Goal: Task Accomplishment & Management: Use online tool/utility

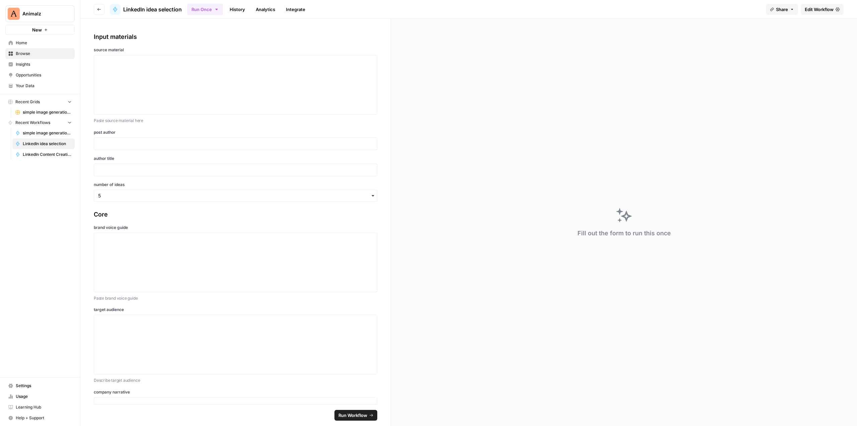
click at [823, 9] on span "Edit Workflow" at bounding box center [819, 9] width 29 height 7
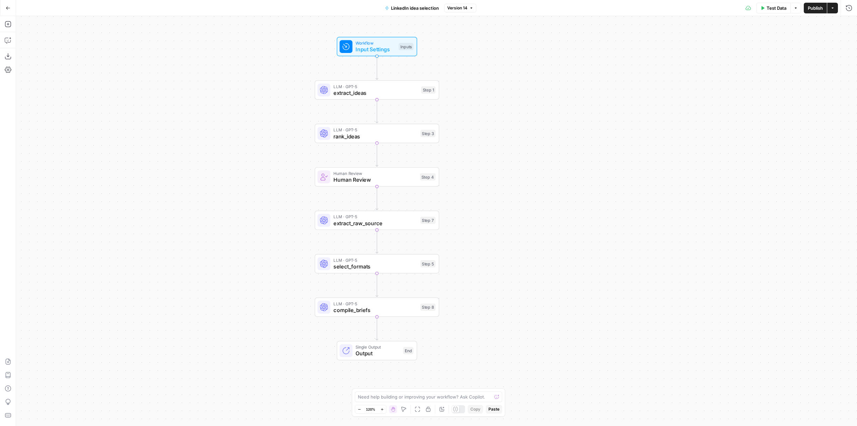
drag, startPoint x: 622, startPoint y: 159, endPoint x: 563, endPoint y: 170, distance: 60.6
click at [563, 170] on div "Workflow Input Settings Inputs LLM · GPT-5 extract_ideas Step 1 LLM · GPT-5 ran…" at bounding box center [436, 220] width 841 height 409
click at [374, 46] on span "Input Settings" at bounding box center [376, 49] width 40 height 8
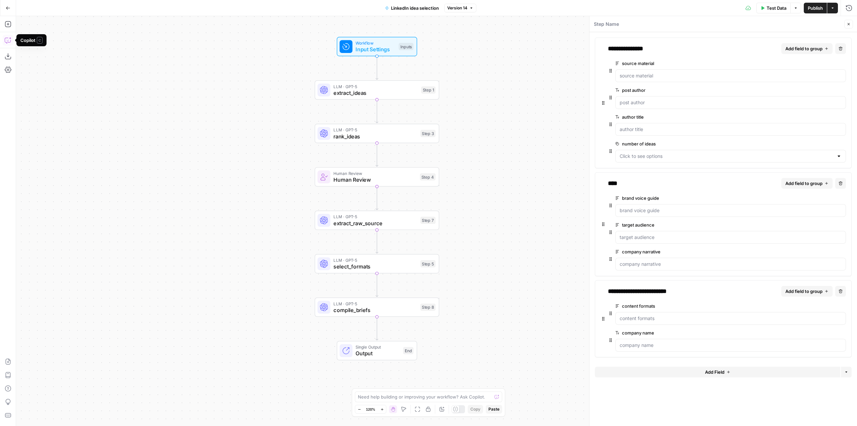
click at [7, 37] on icon "button" at bounding box center [8, 40] width 7 height 7
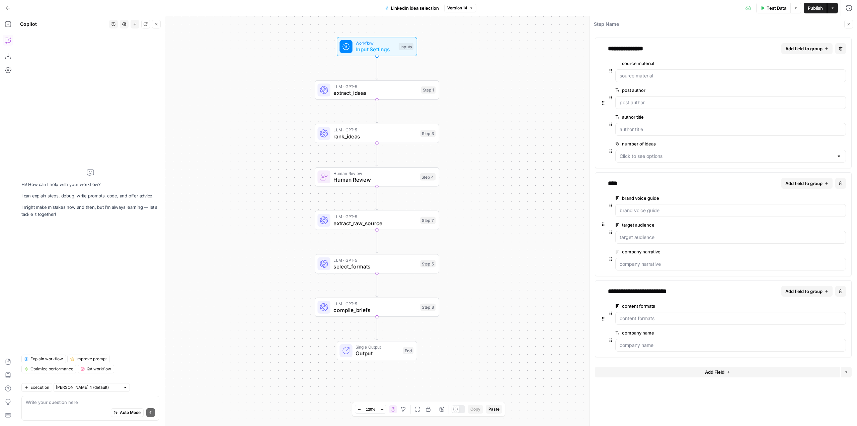
click at [95, 403] on textarea at bounding box center [90, 401] width 129 height 7
click at [76, 401] on textarea at bounding box center [90, 401] width 129 height 7
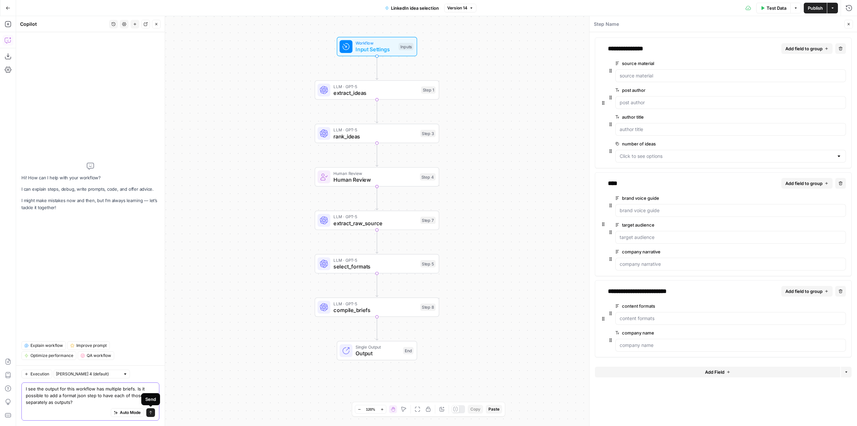
type textarea "I see the output for this workflow has multiple briefs. Is it possible to add a…"
click at [152, 409] on button "Send" at bounding box center [150, 412] width 9 height 9
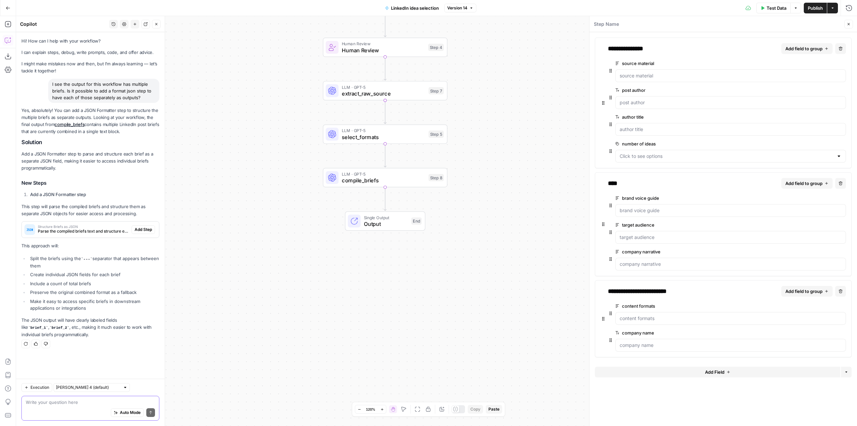
drag, startPoint x: 10, startPoint y: 10, endPoint x: 260, endPoint y: 91, distance: 262.6
click at [260, 91] on div "Workflow Input Settings Inputs LLM · GPT-5 extract_ideas Step 1 LLM · GPT-5 ran…" at bounding box center [436, 220] width 841 height 409
click at [145, 228] on span "Add Step" at bounding box center [143, 229] width 17 height 6
click at [382, 226] on span "Output" at bounding box center [386, 224] width 44 height 8
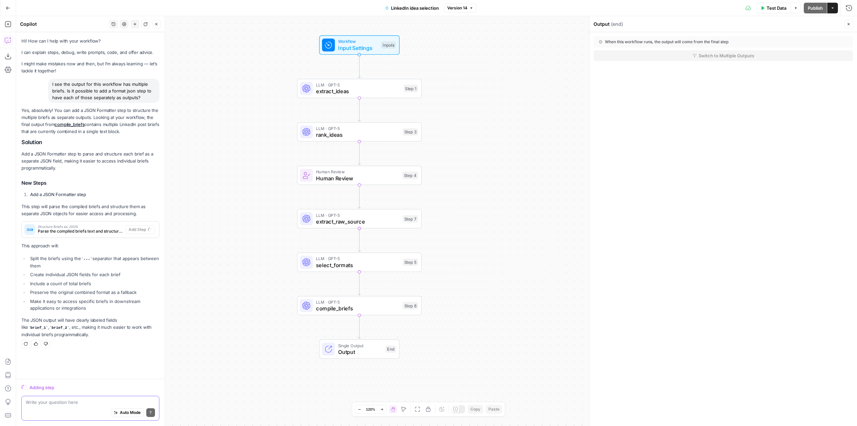
drag, startPoint x: 499, startPoint y: 247, endPoint x: 473, endPoint y: 308, distance: 66.2
click at [473, 308] on div "Workflow Input Settings Inputs LLM · GPT-5 extract_ideas Step 1 LLM · GPT-5 ran…" at bounding box center [436, 220] width 841 height 409
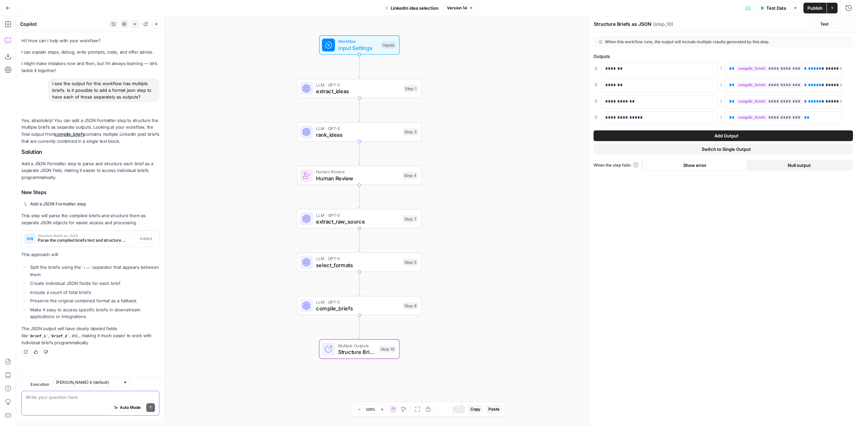
type textarea "Structure Briefs as JSON"
click at [820, 8] on span "Publish" at bounding box center [815, 8] width 15 height 7
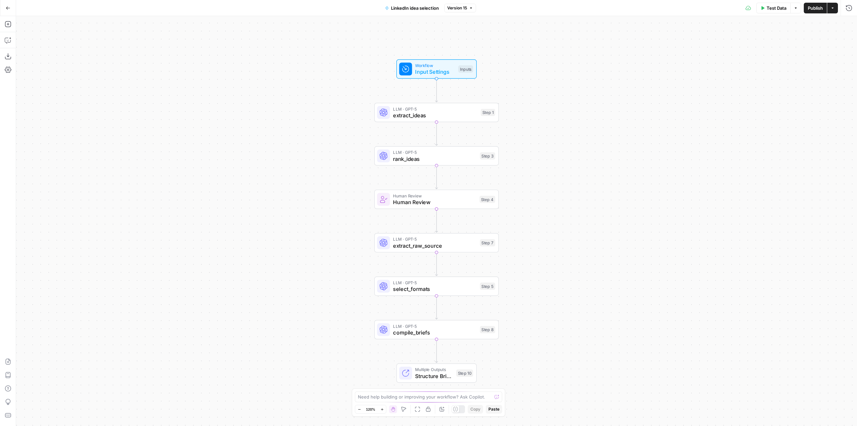
click at [11, 2] on button "Go Back" at bounding box center [8, 8] width 12 height 12
click at [10, 10] on button "Go Back" at bounding box center [8, 8] width 12 height 12
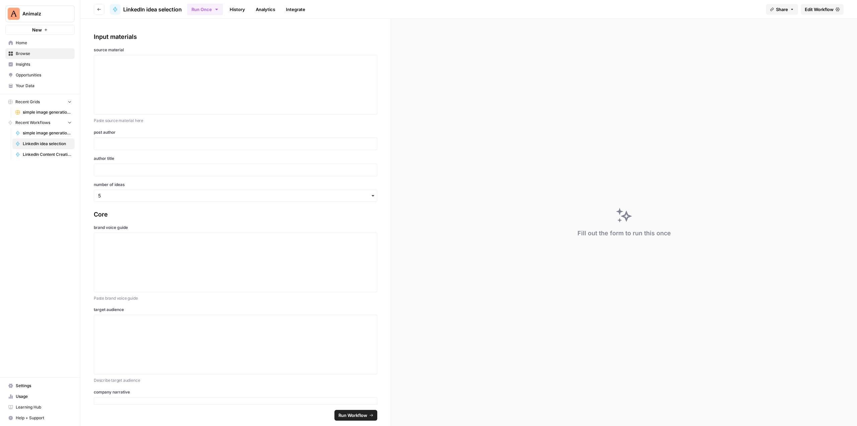
click at [28, 41] on span "Home" at bounding box center [44, 43] width 56 height 6
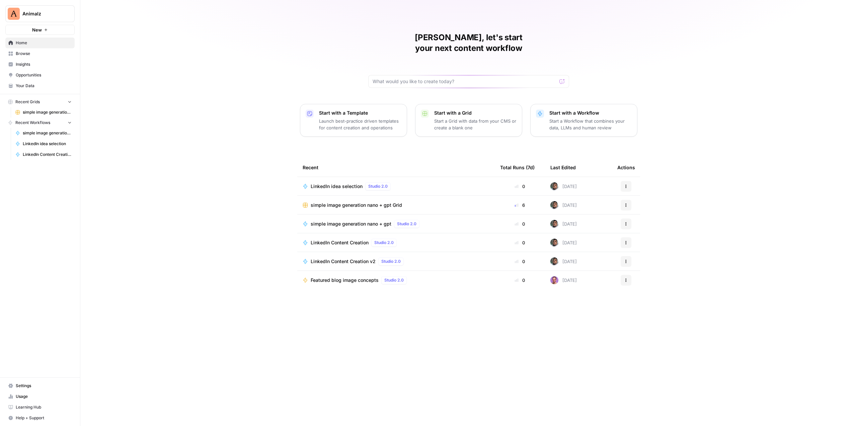
click at [40, 51] on span "Browse" at bounding box center [44, 54] width 56 height 6
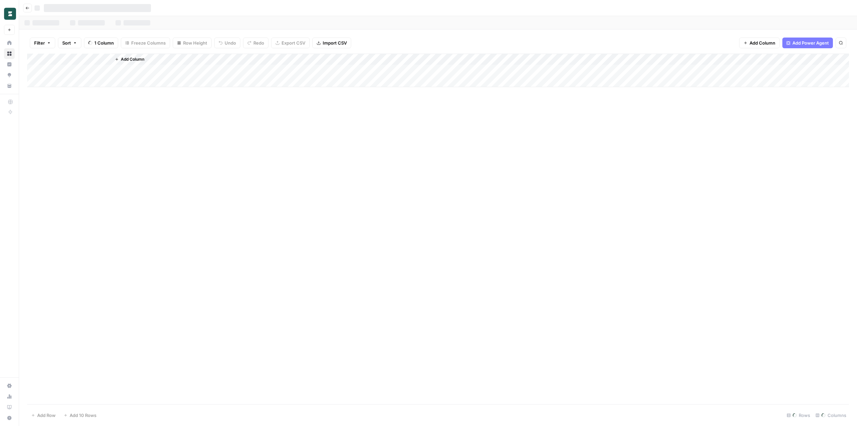
scroll to position [246, 0]
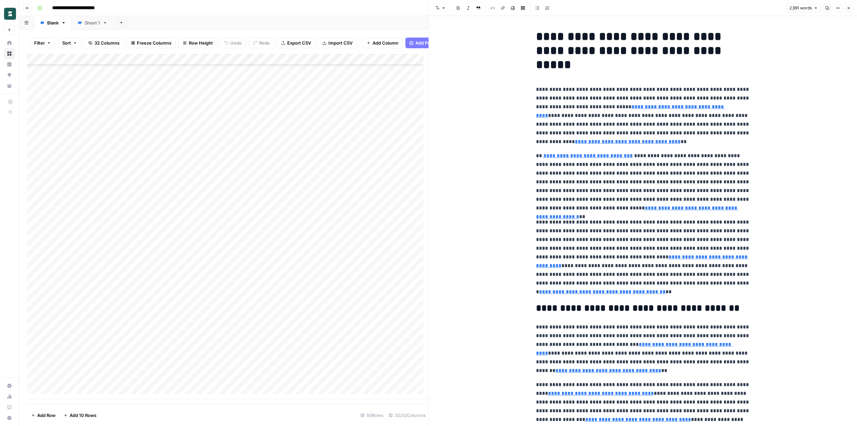
click at [227, 225] on div "Add Column" at bounding box center [227, 226] width 401 height 345
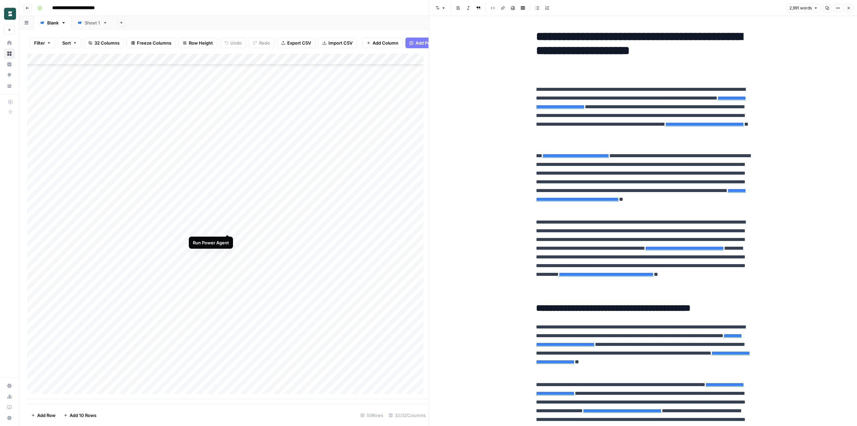
click at [227, 227] on div "Add Column" at bounding box center [227, 226] width 401 height 345
click at [62, 290] on div "Add Column" at bounding box center [227, 226] width 401 height 345
click at [128, 231] on div "Add Column" at bounding box center [227, 226] width 401 height 345
click at [849, 9] on icon "button" at bounding box center [849, 8] width 4 height 4
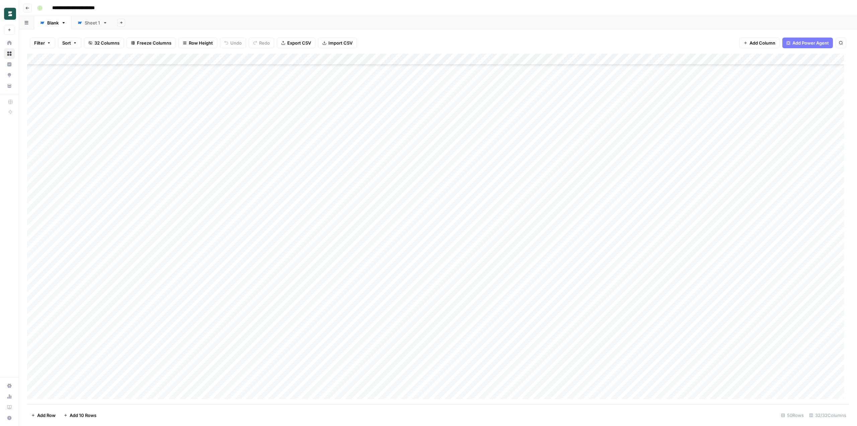
click at [627, 30] on div "Filter Sort 32 Columns Freeze Columns Row Height Undo Redo Export CSV Import CS…" at bounding box center [438, 227] width 838 height 396
click at [287, 221] on div "Add Column" at bounding box center [438, 229] width 822 height 350
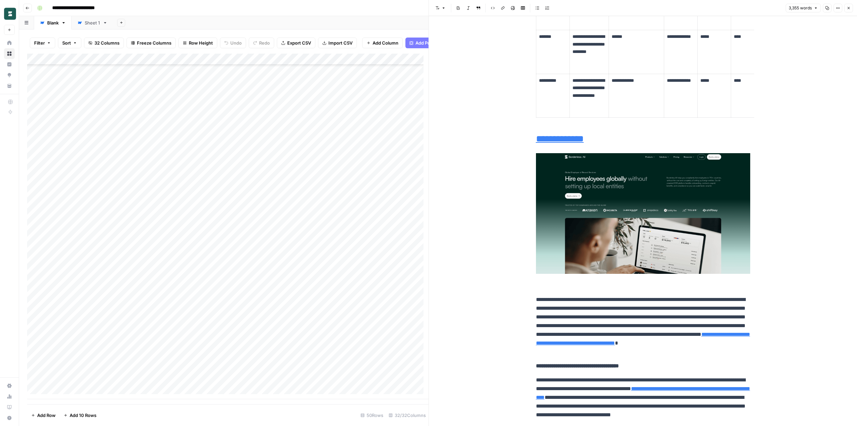
scroll to position [1038, 0]
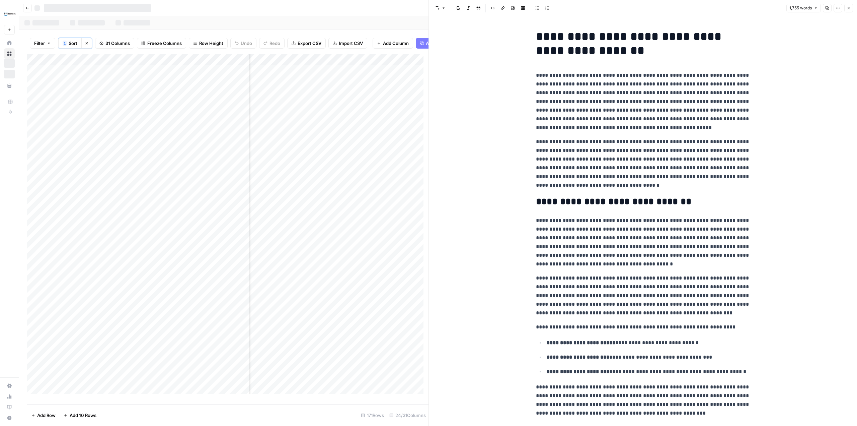
scroll to position [0, 220]
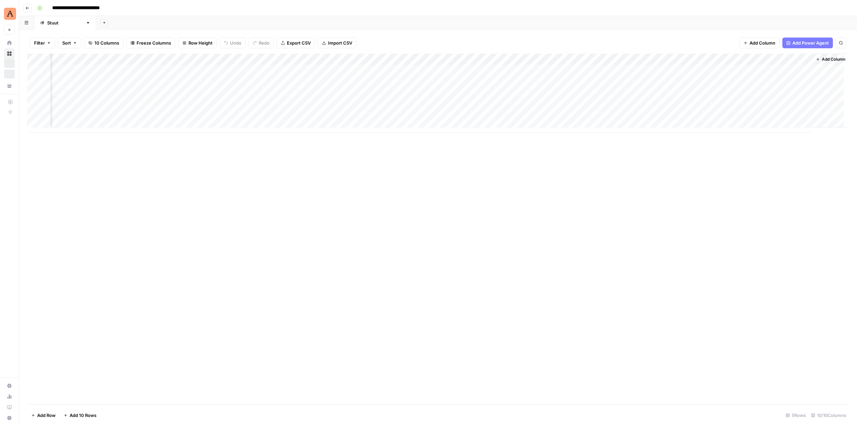
scroll to position [0, 155]
click at [798, 68] on div "Add Column" at bounding box center [438, 93] width 822 height 79
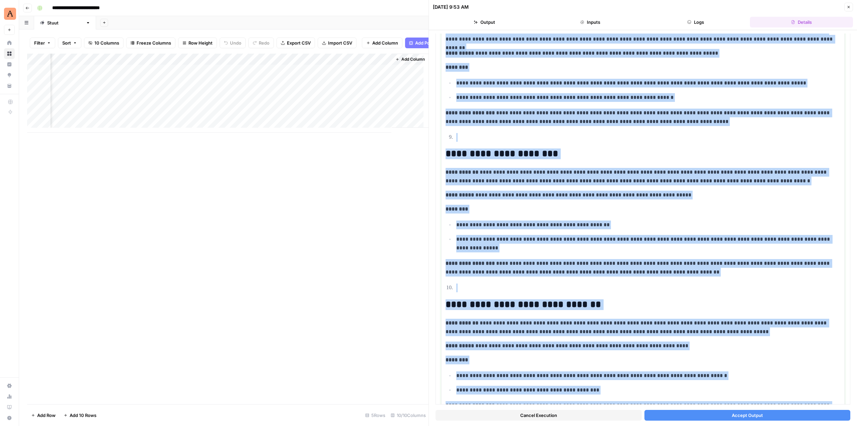
scroll to position [1255, 0]
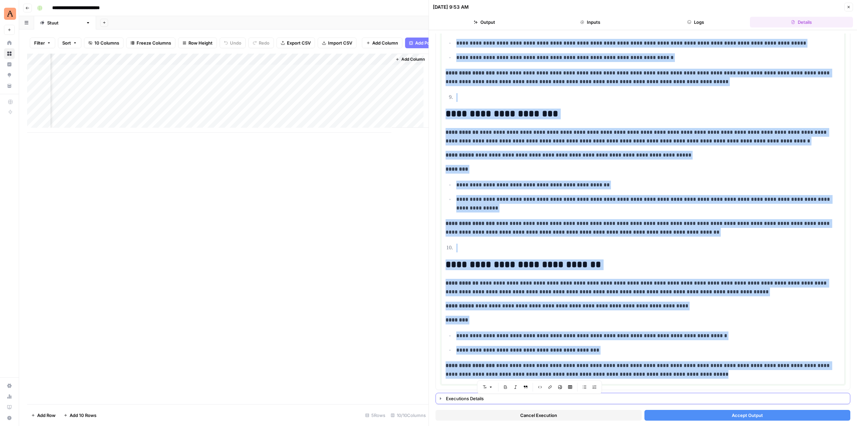
drag, startPoint x: 446, startPoint y: 199, endPoint x: 692, endPoint y: 399, distance: 317.9
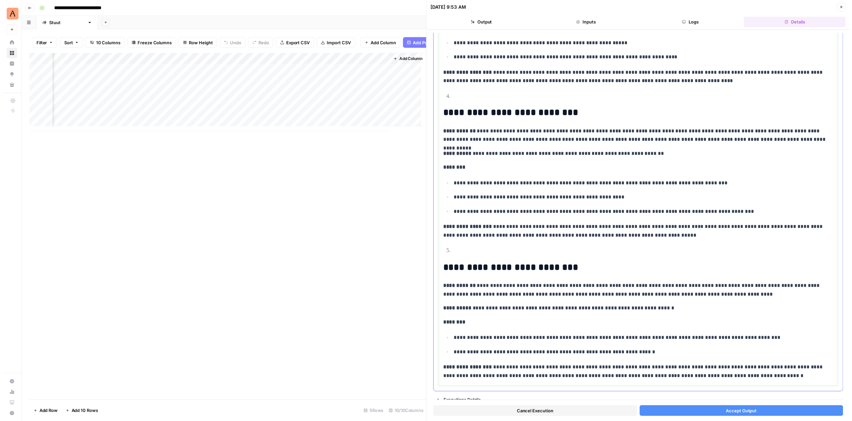
scroll to position [514, 0]
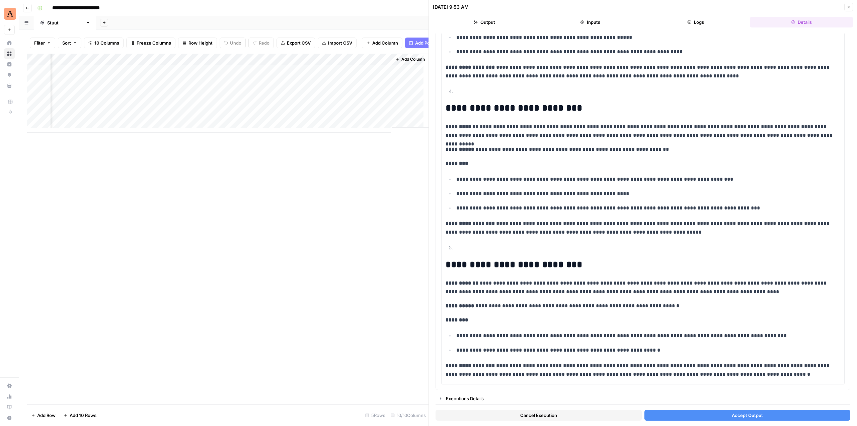
click at [768, 415] on button "Accept Output" at bounding box center [748, 414] width 206 height 11
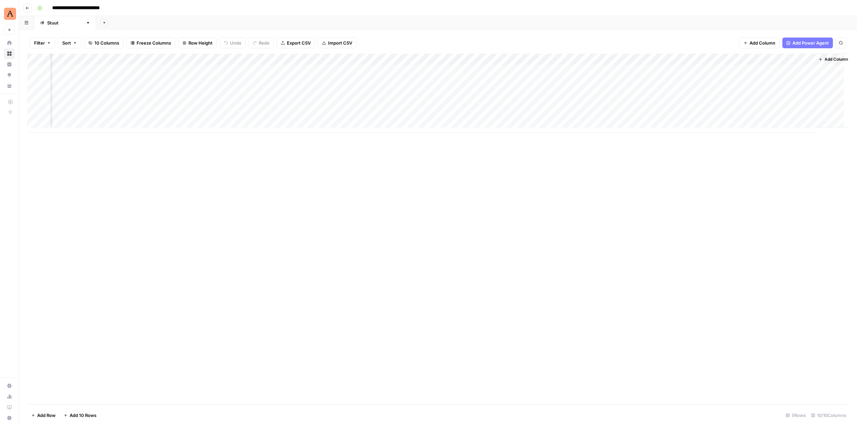
scroll to position [0, 155]
click at [794, 59] on div "Add Column" at bounding box center [438, 93] width 822 height 79
drag, startPoint x: 777, startPoint y: 224, endPoint x: 737, endPoint y: 260, distance: 53.8
click at [777, 224] on div "Add Column" at bounding box center [438, 229] width 822 height 350
click at [756, 70] on div "Add Column" at bounding box center [438, 93] width 822 height 79
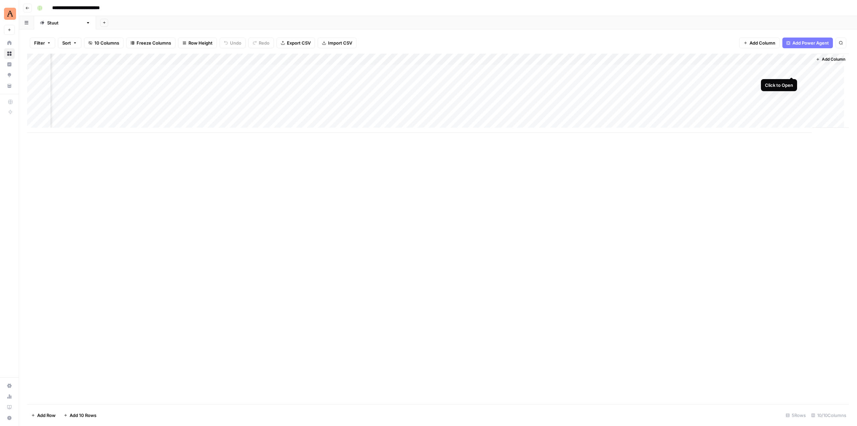
click at [793, 68] on div "Add Column" at bounding box center [438, 93] width 822 height 79
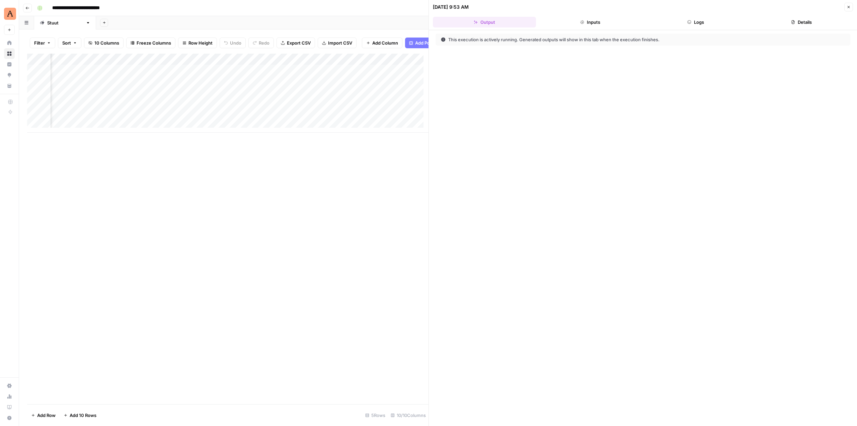
scroll to position [0, 576]
click at [690, 21] on icon "button" at bounding box center [689, 22] width 4 height 4
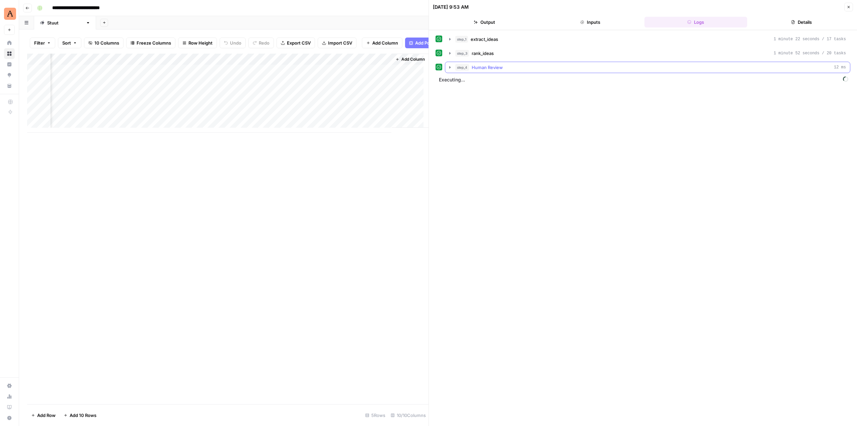
click at [450, 69] on icon "button" at bounding box center [449, 67] width 5 height 5
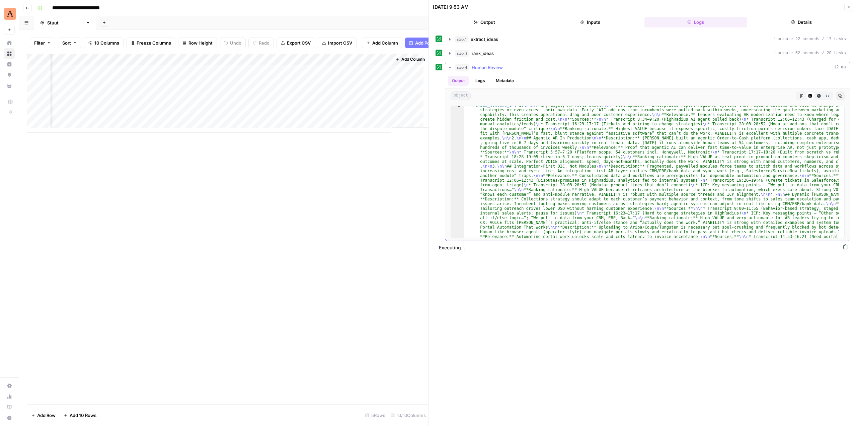
scroll to position [8, 0]
click at [379, 76] on div "Add Column" at bounding box center [227, 93] width 401 height 79
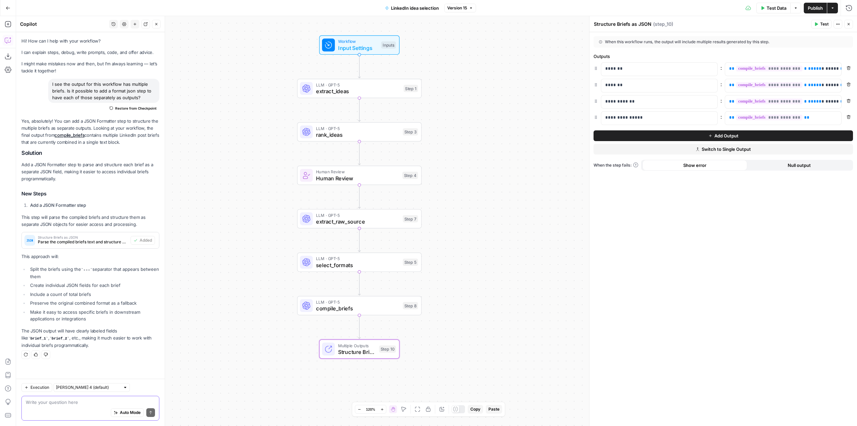
click at [113, 399] on textarea at bounding box center [90, 401] width 129 height 7
type textarea "I ran this workflow and it got stuck on running step 7, can you asses?"
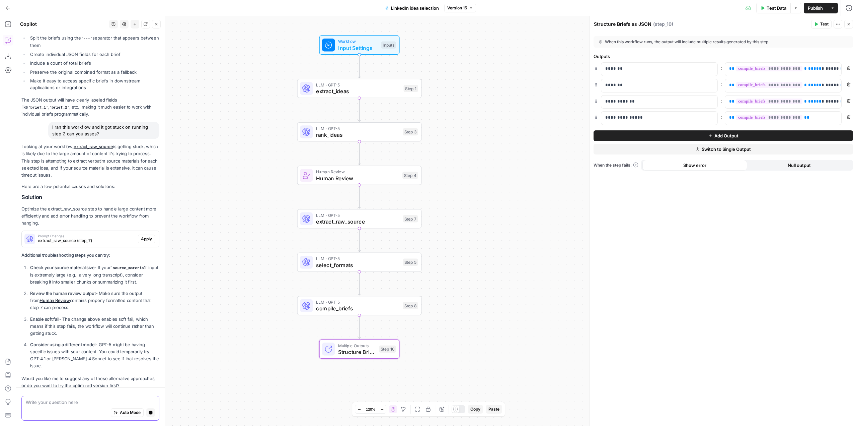
scroll to position [250, 0]
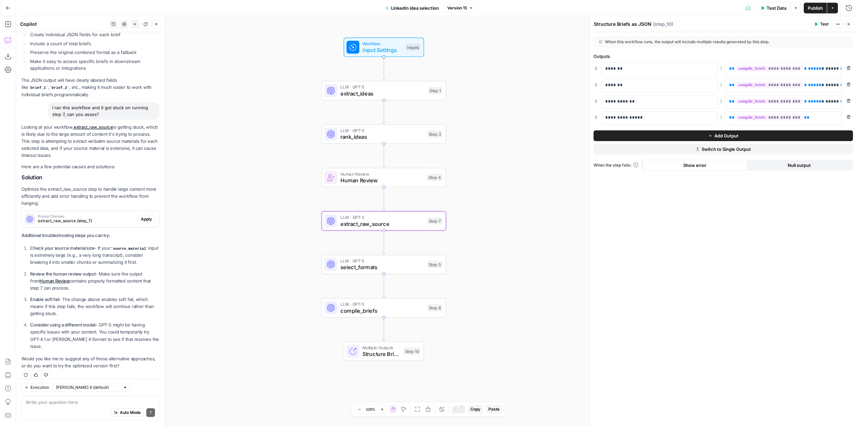
click at [77, 217] on span "Prompt Changes" at bounding box center [86, 215] width 97 height 3
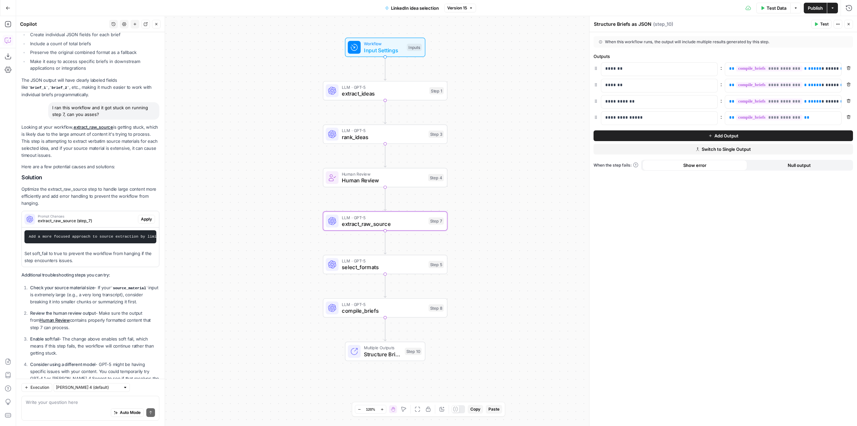
scroll to position [295, 0]
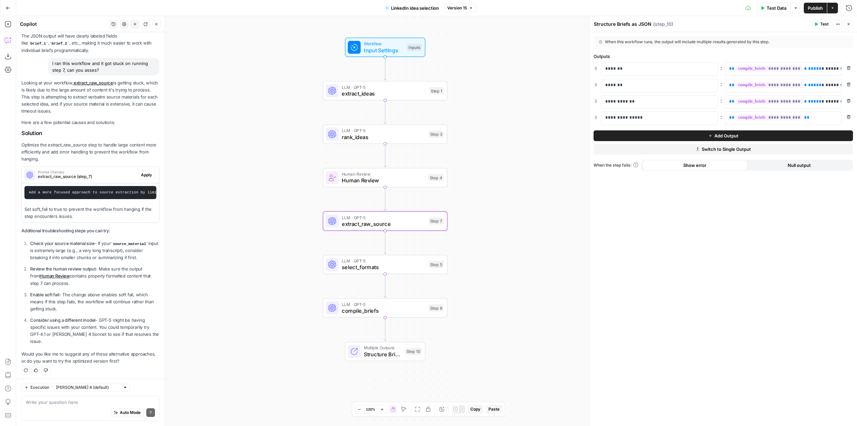
click at [141, 173] on span "Apply" at bounding box center [146, 175] width 11 height 6
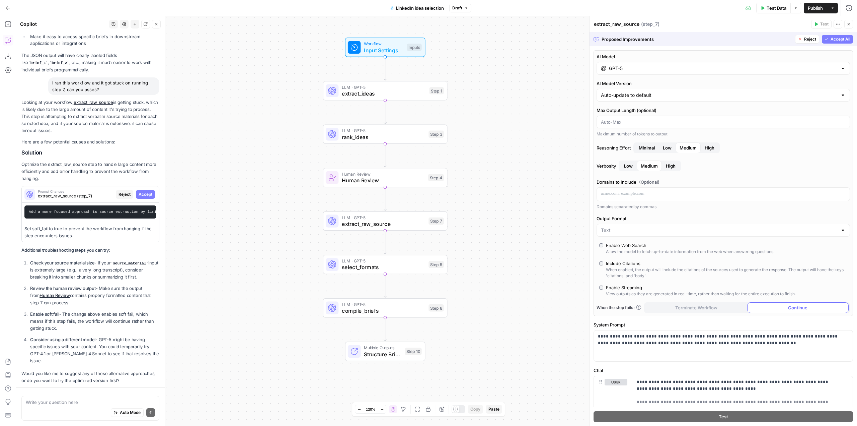
scroll to position [284, 0]
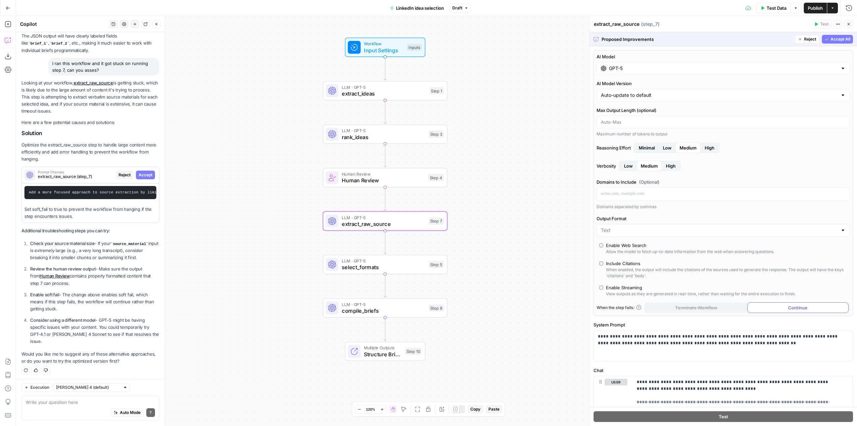
click at [139, 174] on span "Accept" at bounding box center [146, 175] width 14 height 6
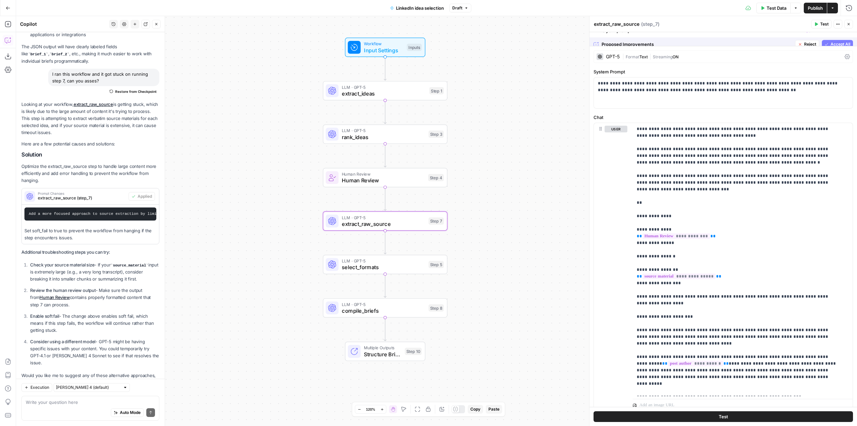
scroll to position [305, 0]
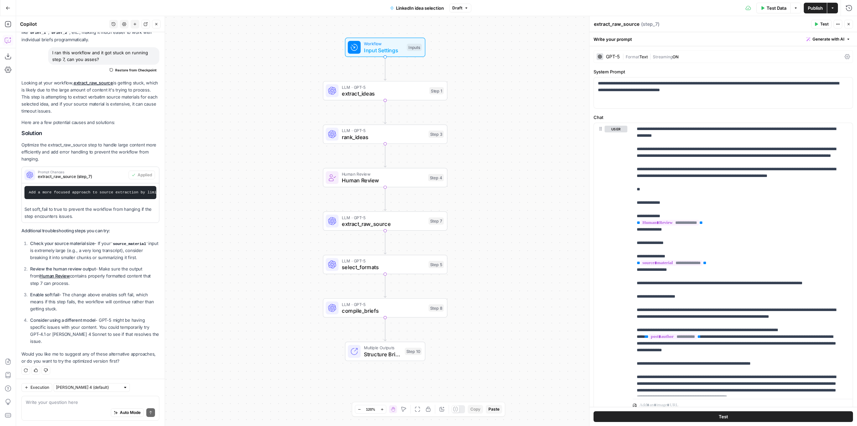
click at [816, 10] on span "Publish" at bounding box center [815, 8] width 15 height 7
click at [85, 404] on textarea at bounding box center [90, 401] width 129 height 7
type textarea "I"
type textarea "h"
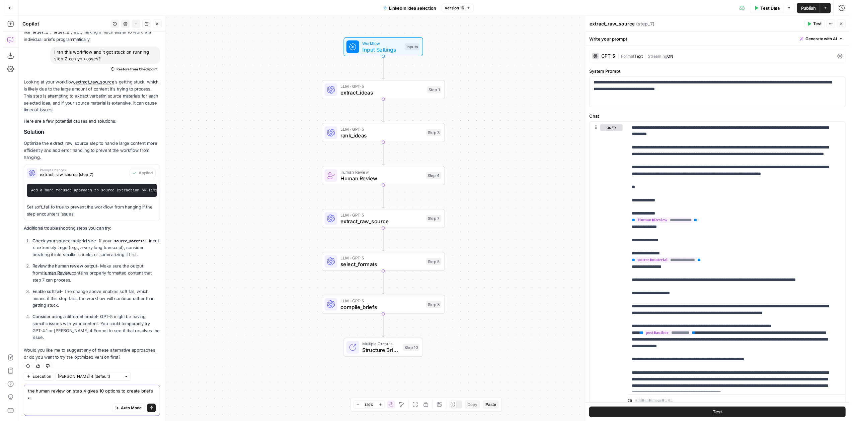
scroll to position [312, 0]
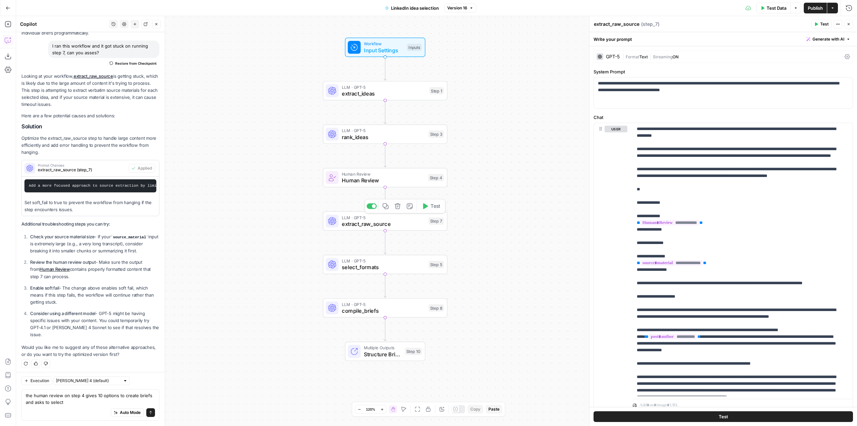
click at [409, 178] on span "Human Review" at bounding box center [383, 180] width 83 height 8
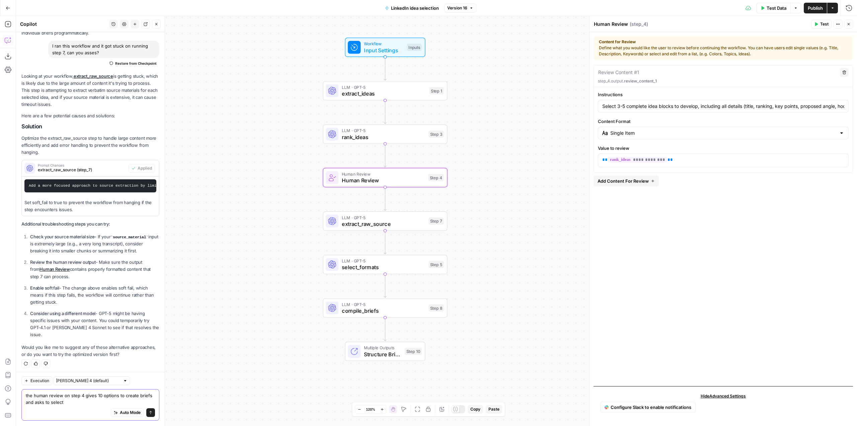
click at [88, 399] on textarea "the human review on step 4 gives 10 options to create briefs and asks to select" at bounding box center [90, 398] width 129 height 13
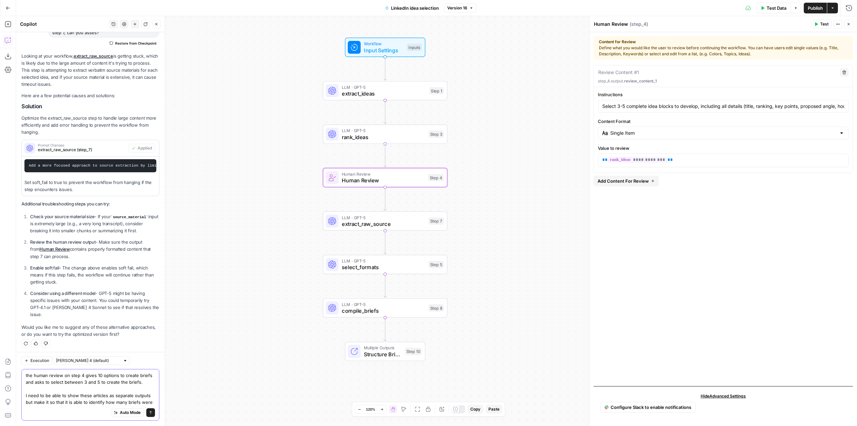
scroll to position [339, 0]
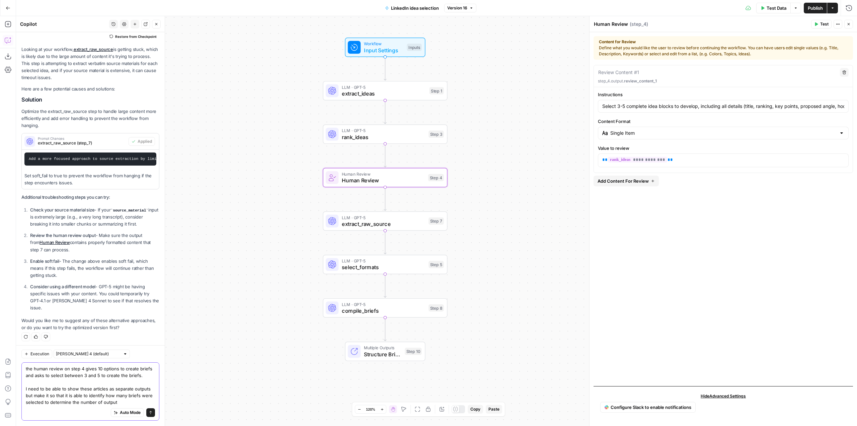
type textarea "the human review on step 4 gives 10 options to create briefs and asks to select…"
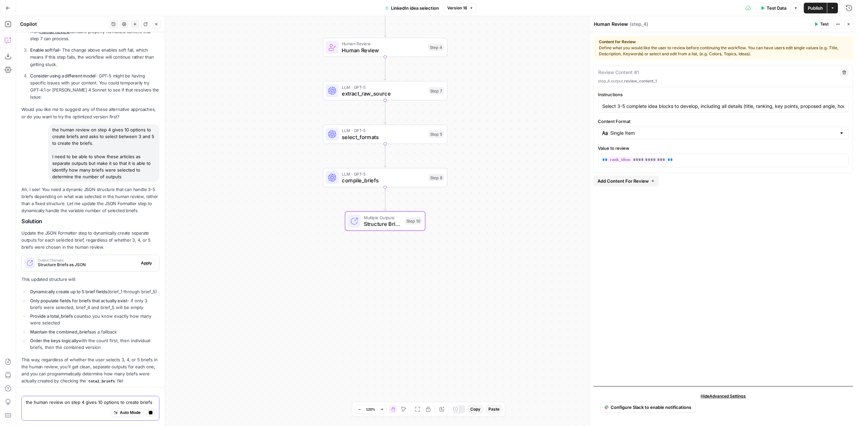
scroll to position [533, 0]
click at [115, 255] on span "Output Changes" at bounding box center [86, 256] width 97 height 3
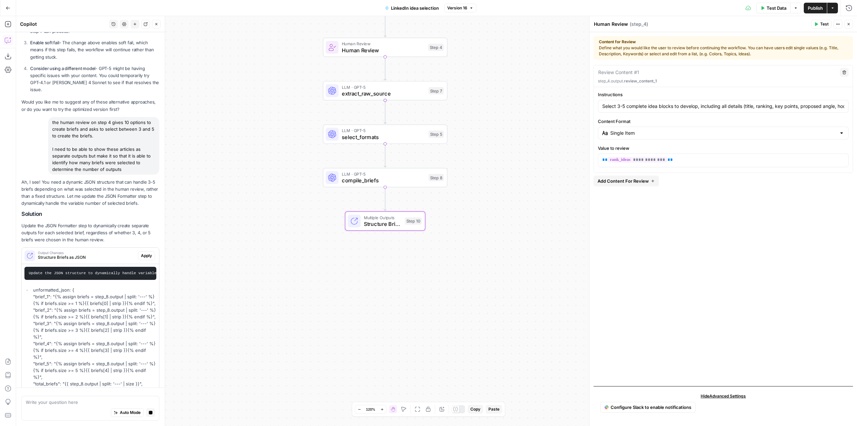
click at [141, 253] on span "Apply" at bounding box center [146, 255] width 11 height 6
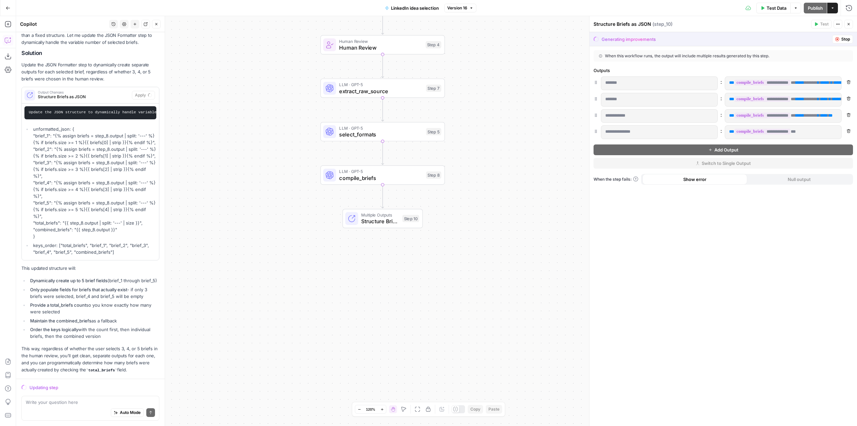
scroll to position [730, 0]
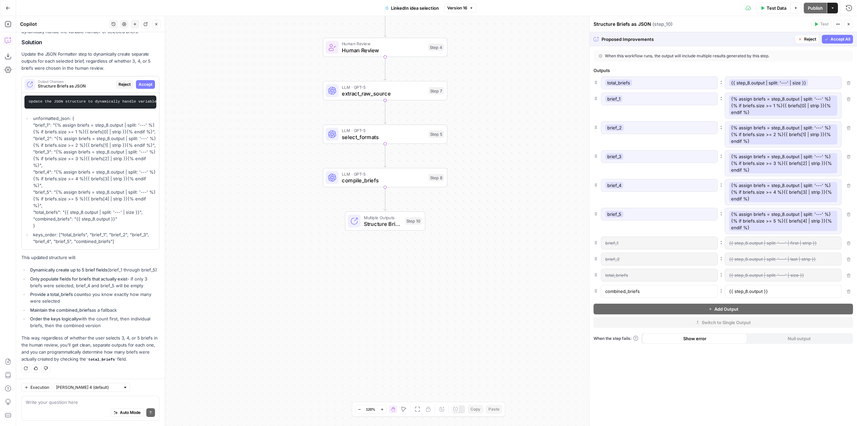
click at [831, 40] on span "Accept All" at bounding box center [841, 39] width 20 height 6
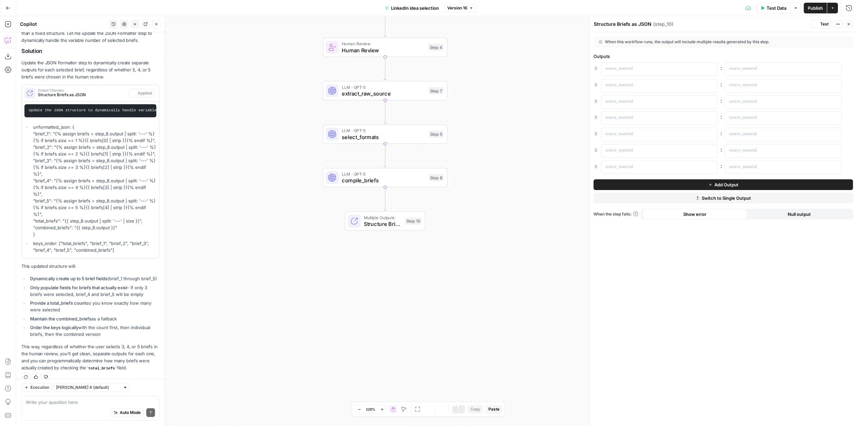
scroll to position [762, 0]
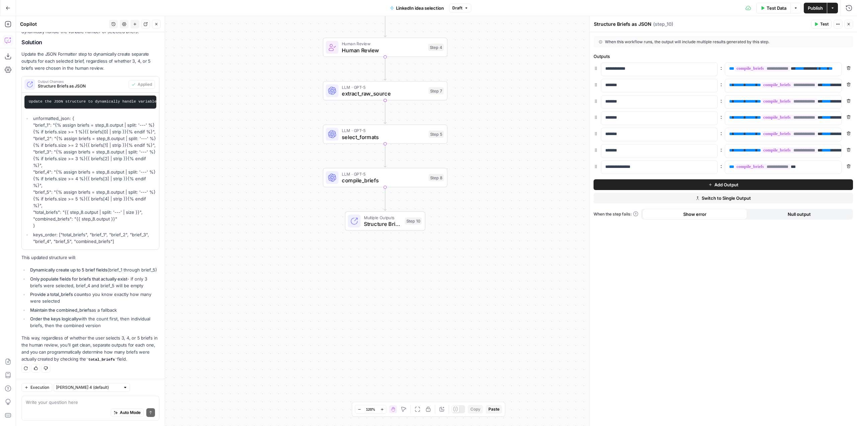
click at [817, 7] on span "Publish" at bounding box center [815, 8] width 15 height 7
click at [101, 405] on div "Auto Mode Send" at bounding box center [90, 412] width 129 height 15
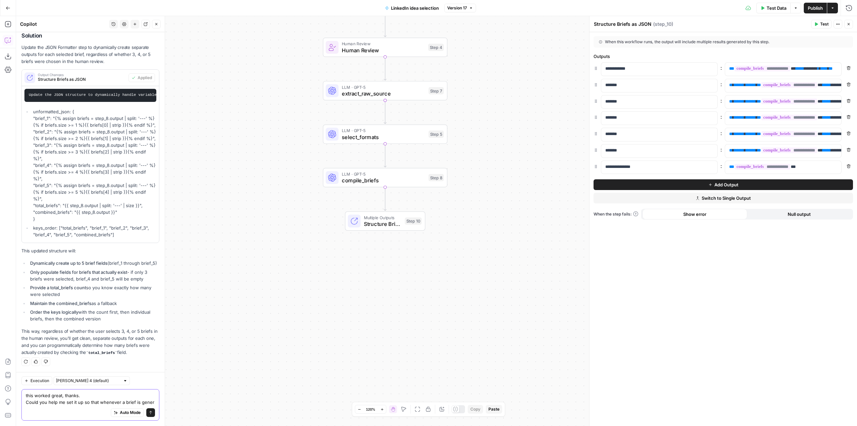
scroll to position [776, 0]
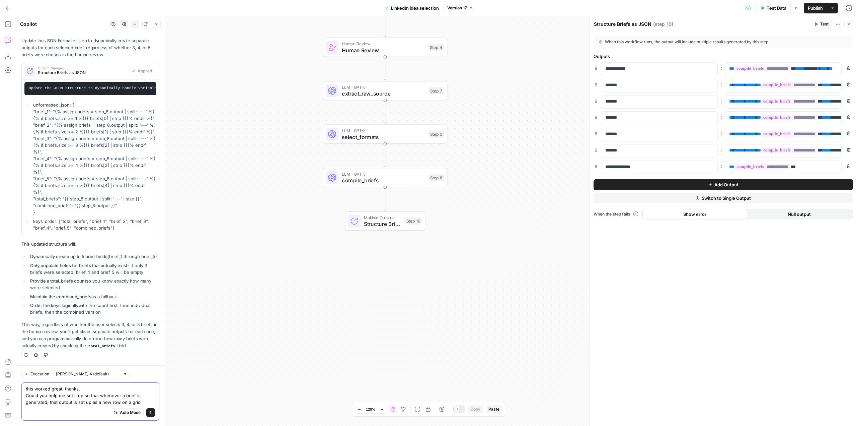
type textarea "this worked great, thanks. Could you help me set it up so that whenever a brief…"
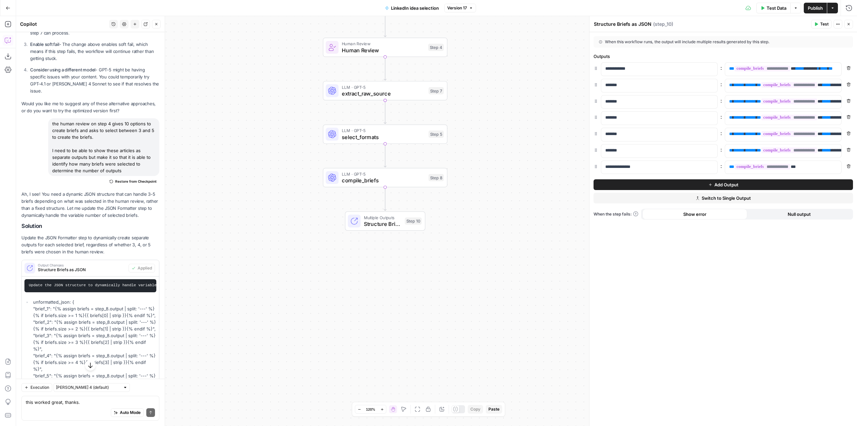
scroll to position [538, 0]
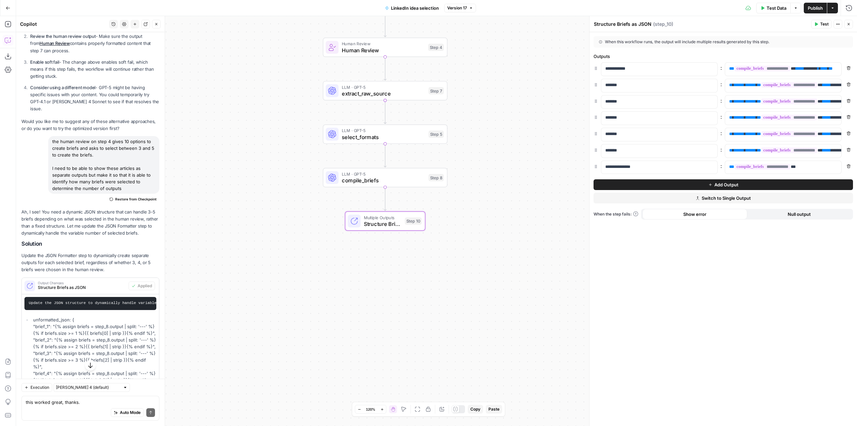
click at [90, 281] on span "Output Changes" at bounding box center [82, 282] width 88 height 3
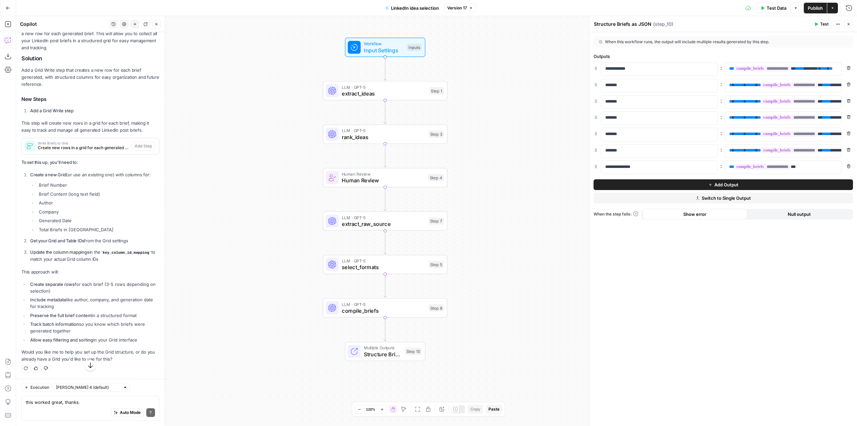
scroll to position [965, 0]
click at [82, 402] on textarea "this worked great, thanks. Could you help me set it up so that whenever a brief…" at bounding box center [90, 401] width 129 height 7
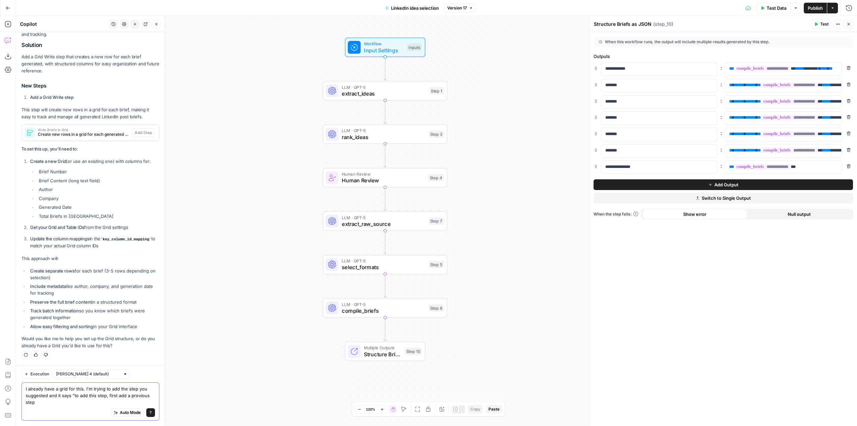
type textarea "I already have a grid for this. I'm trying to add the step you suggested and it…"
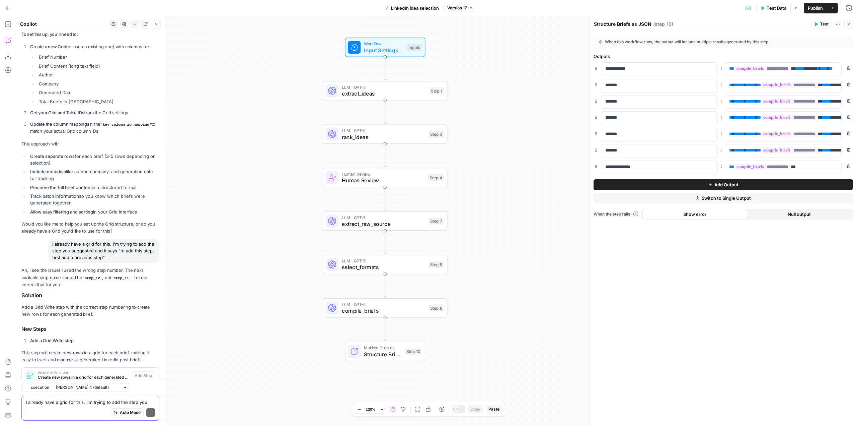
scroll to position [1147, 0]
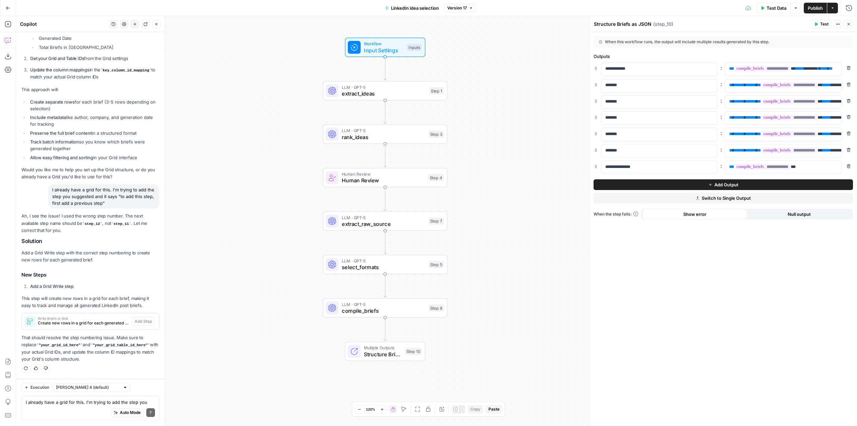
click at [86, 324] on span "Create new rows in a grid for each generated brief with structured data" at bounding box center [83, 323] width 91 height 6
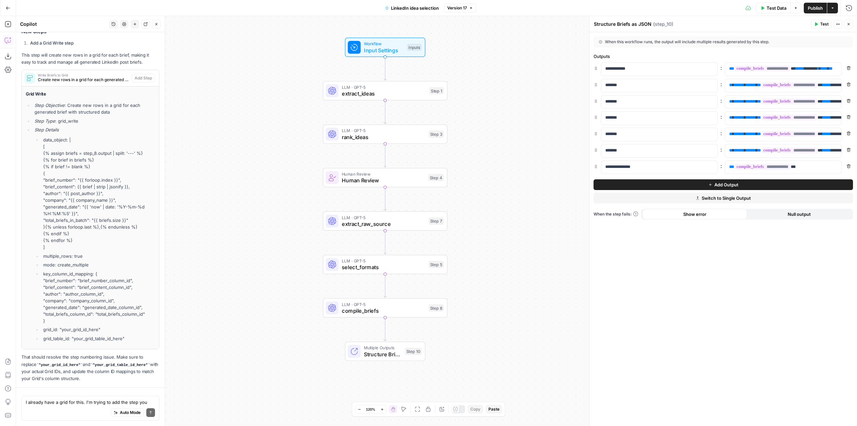
scroll to position [1410, 0]
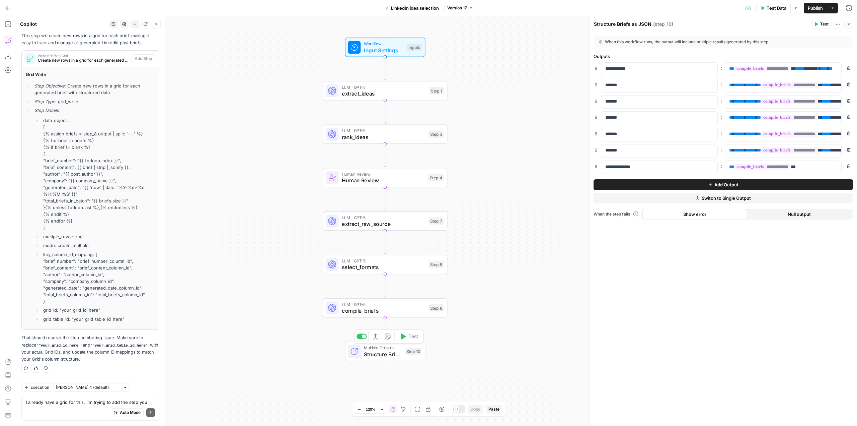
click at [375, 352] on span "Structure Briefs as JSON" at bounding box center [383, 354] width 38 height 8
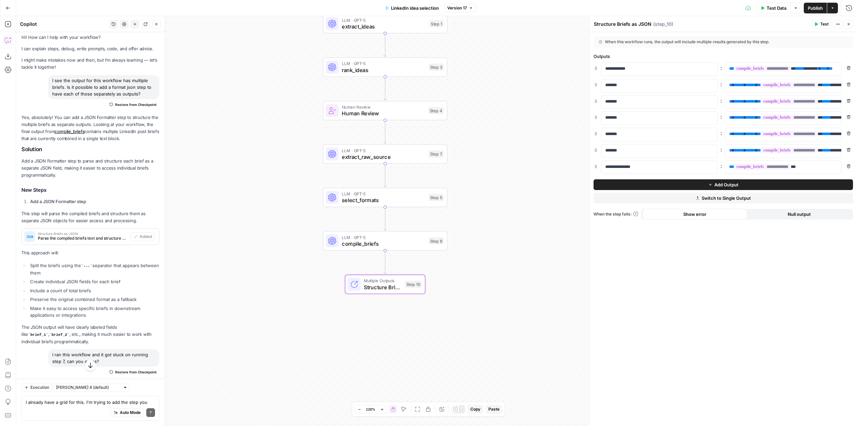
scroll to position [0, 0]
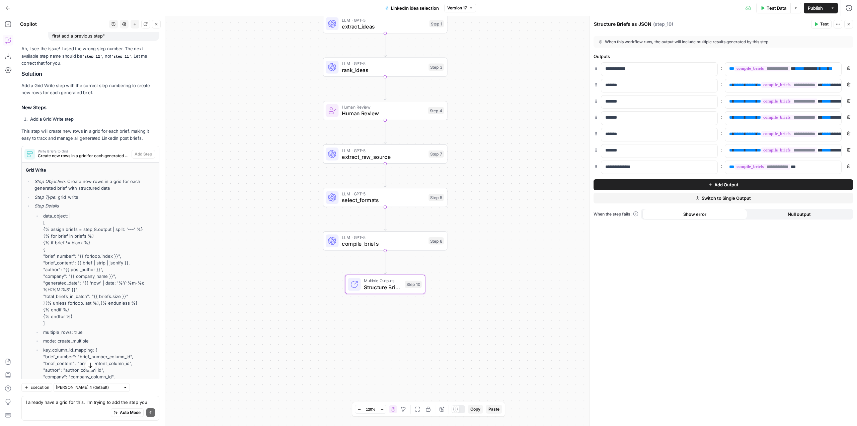
click at [99, 159] on span "Create new rows in a grid for each generated brief with structured data" at bounding box center [83, 156] width 91 height 6
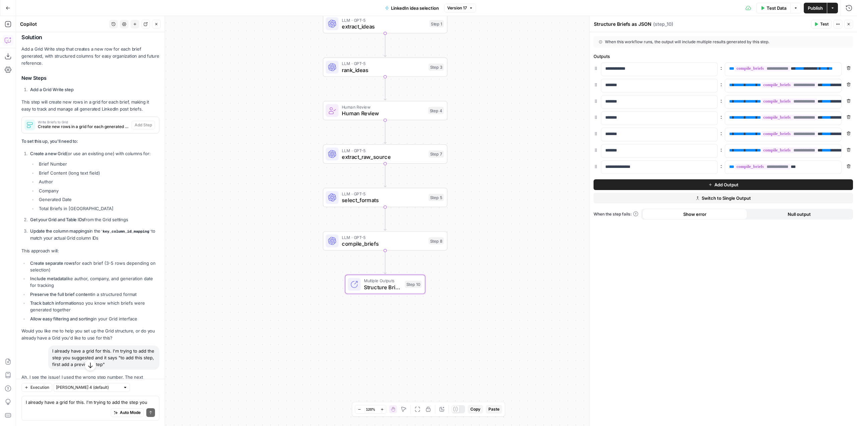
scroll to position [980, 0]
click at [83, 405] on div "Auto Mode Send" at bounding box center [90, 412] width 129 height 15
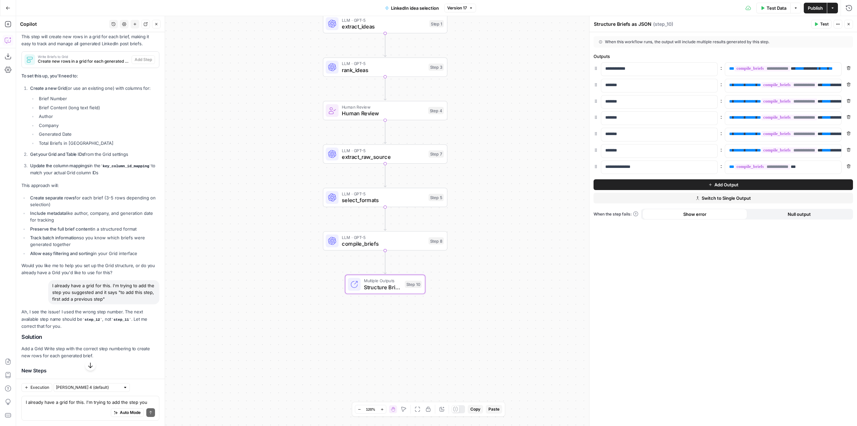
scroll to position [1147, 0]
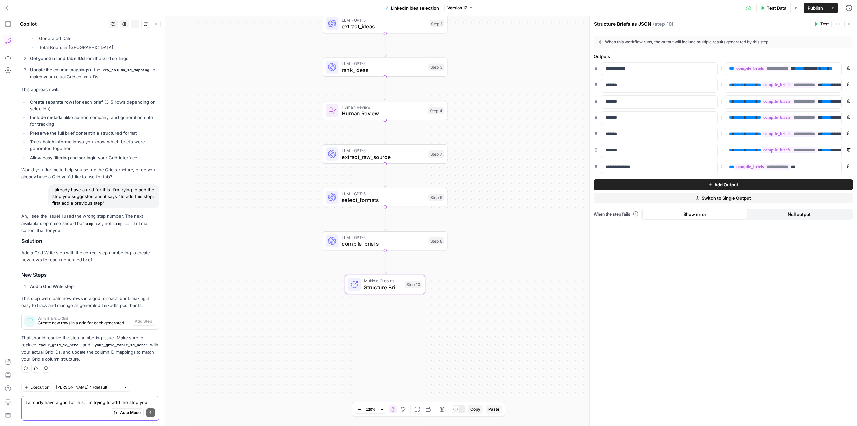
click at [82, 404] on textarea "I already have a grid for this. I'm trying to add the step you suggested and it…" at bounding box center [90, 401] width 129 height 7
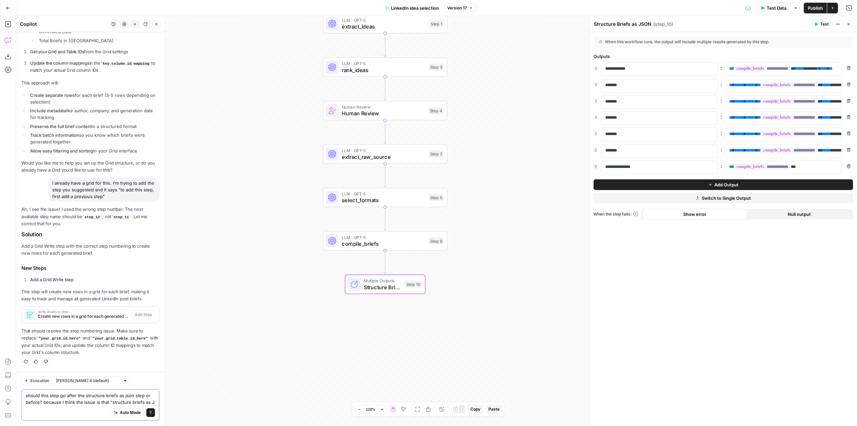
scroll to position [1161, 0]
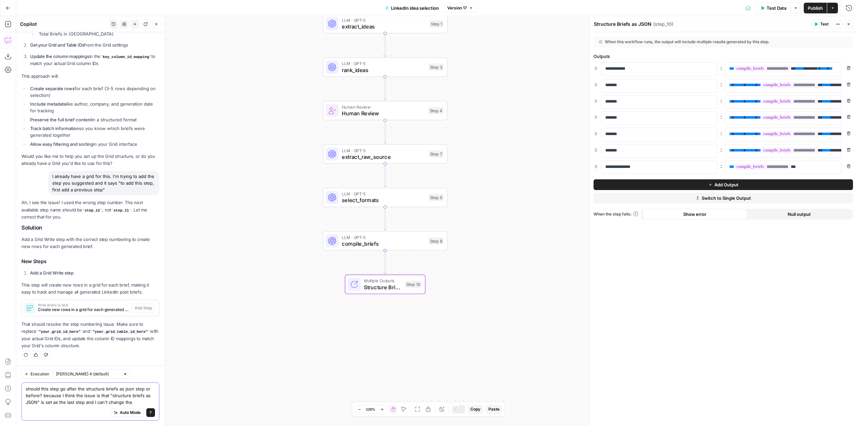
type textarea "should this step go after the structure briefs as json step or before? because …"
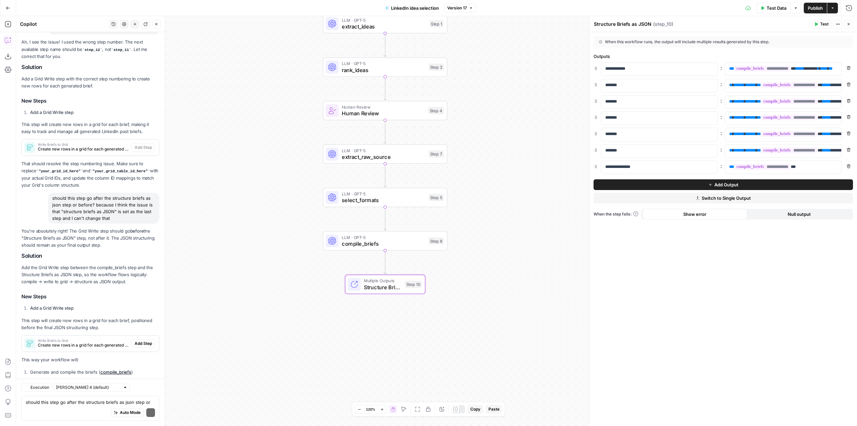
scroll to position [1378, 0]
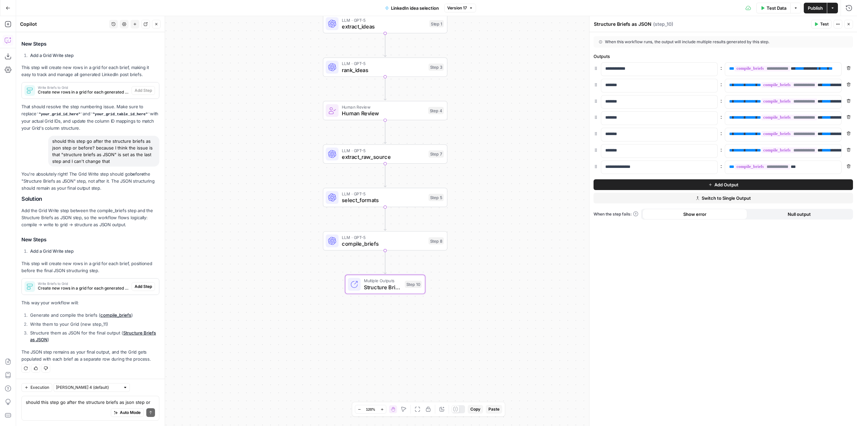
click at [135, 288] on span "Add Step" at bounding box center [143, 286] width 17 height 6
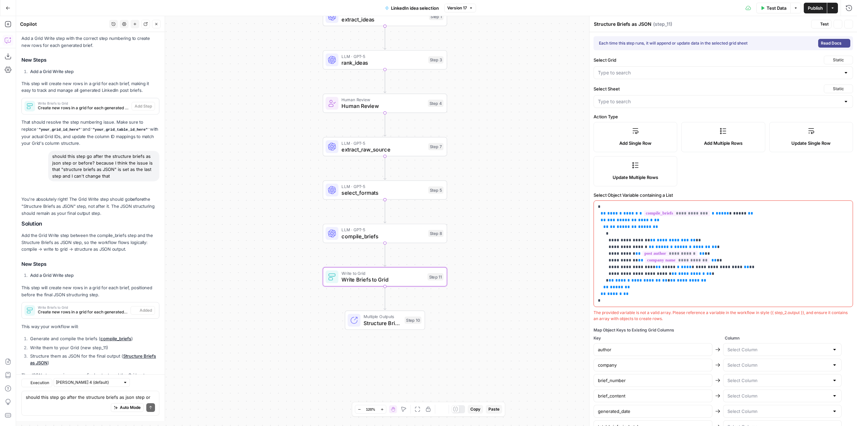
type textarea "Write Briefs to Grid"
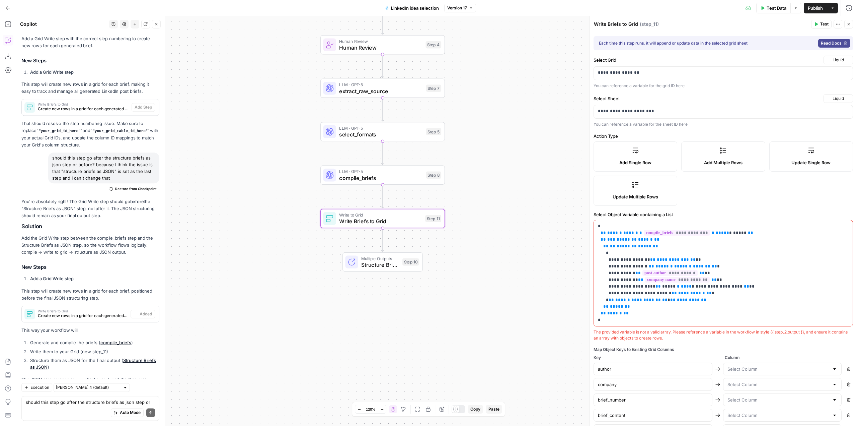
scroll to position [1410, 0]
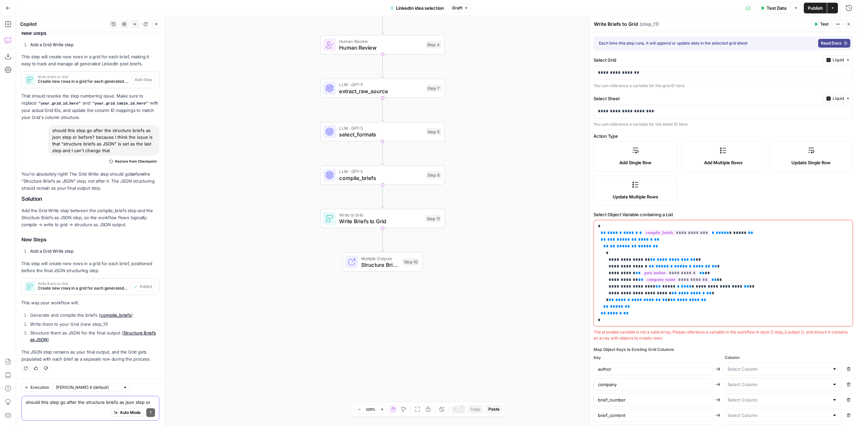
click at [86, 404] on textarea "should this step go after the structure briefs as json step or before? because …" at bounding box center [90, 401] width 129 height 7
click at [375, 265] on span "Structure Briefs as JSON" at bounding box center [380, 264] width 38 height 8
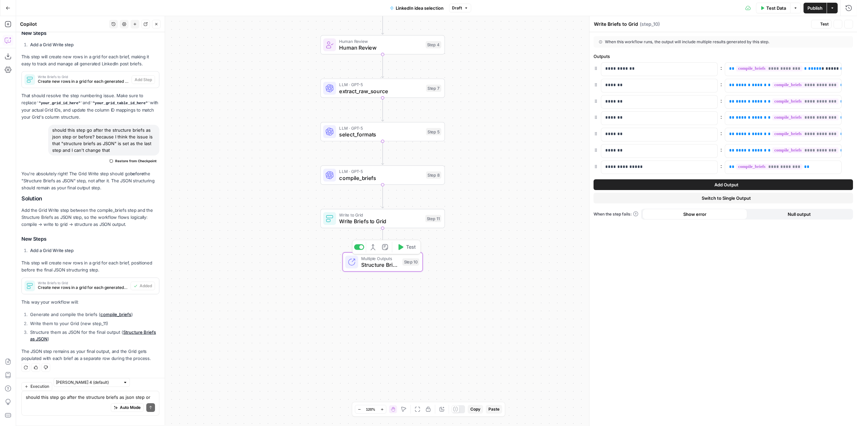
type textarea "Structure Briefs as JSON"
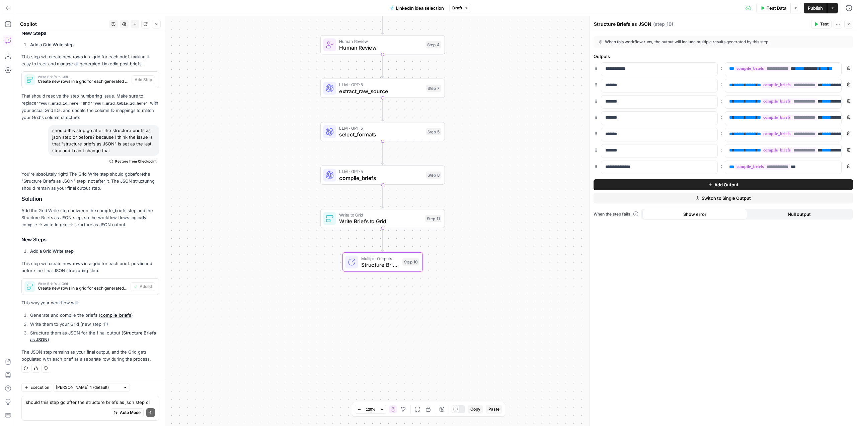
click at [106, 406] on div "Auto Mode Send" at bounding box center [90, 412] width 129 height 15
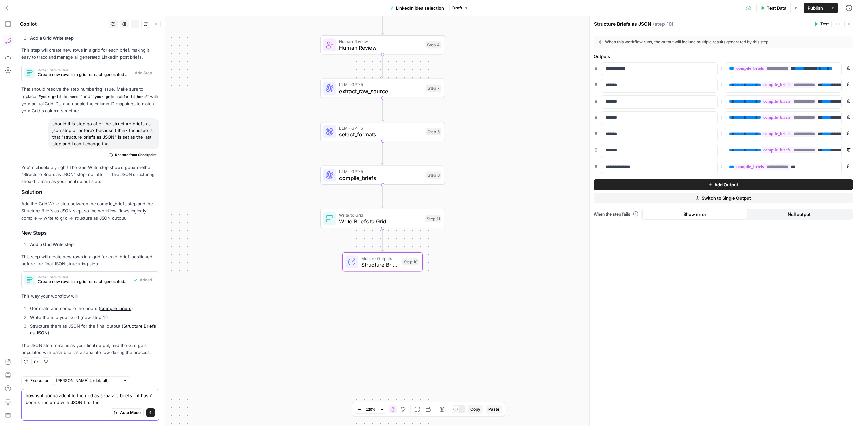
type textarea "how is it gonna add it to the grid as separate briefs it if hasn't been structu…"
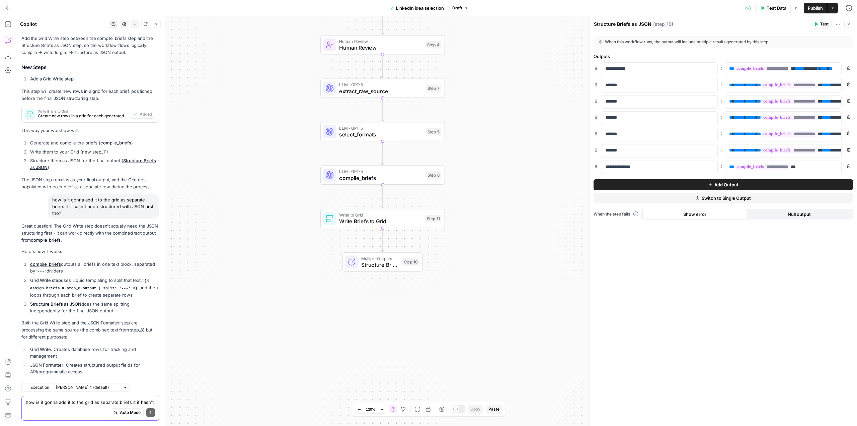
scroll to position [1661, 0]
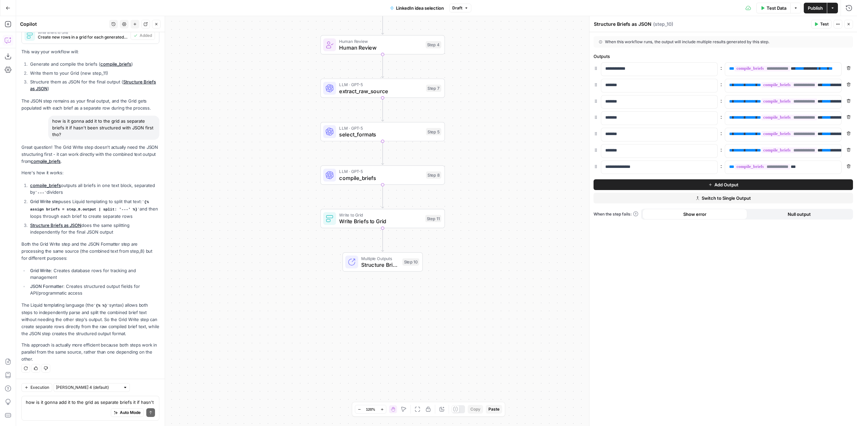
click at [503, 258] on div "Workflow Input Settings Inputs LLM · GPT-5 extract_ideas Step 1 LLM · GPT-5 ran…" at bounding box center [436, 220] width 841 height 409
click at [387, 222] on span "Write Briefs to Grid" at bounding box center [380, 221] width 83 height 8
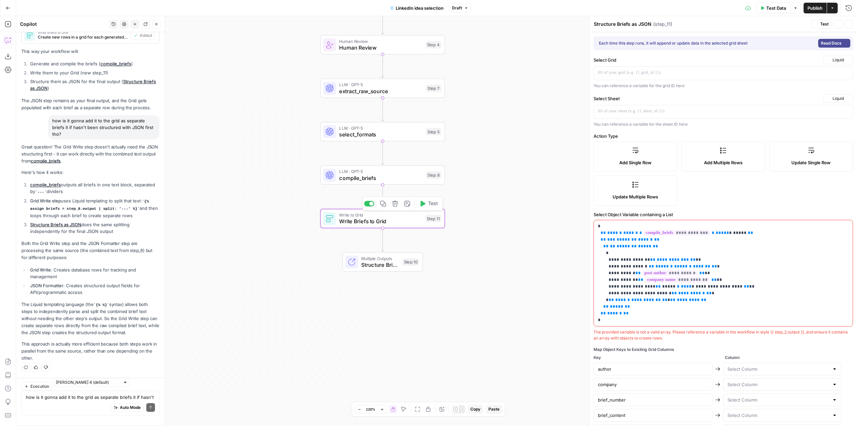
type textarea "Write Briefs to Grid"
click at [684, 74] on p "**********" at bounding box center [715, 72] width 235 height 7
drag, startPoint x: 662, startPoint y: 71, endPoint x: 570, endPoint y: 71, distance: 92.7
click at [570, 71] on body "Animalz New Home Browse Insights Opportunities Your Data Recent Grids simple im…" at bounding box center [428, 213] width 857 height 426
drag, startPoint x: 642, startPoint y: 74, endPoint x: 596, endPoint y: 71, distance: 45.3
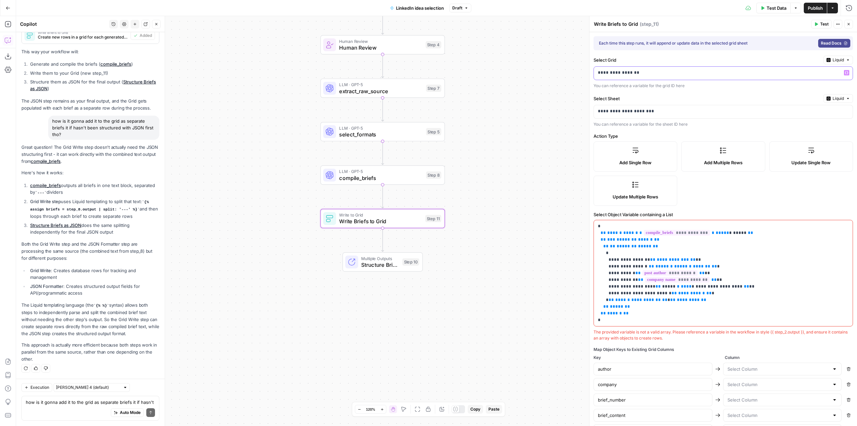
click at [596, 71] on div "**********" at bounding box center [718, 73] width 248 height 13
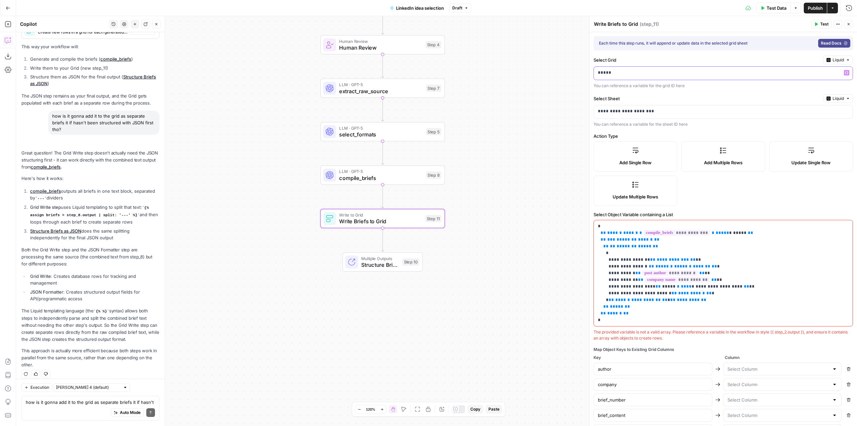
scroll to position [1672, 0]
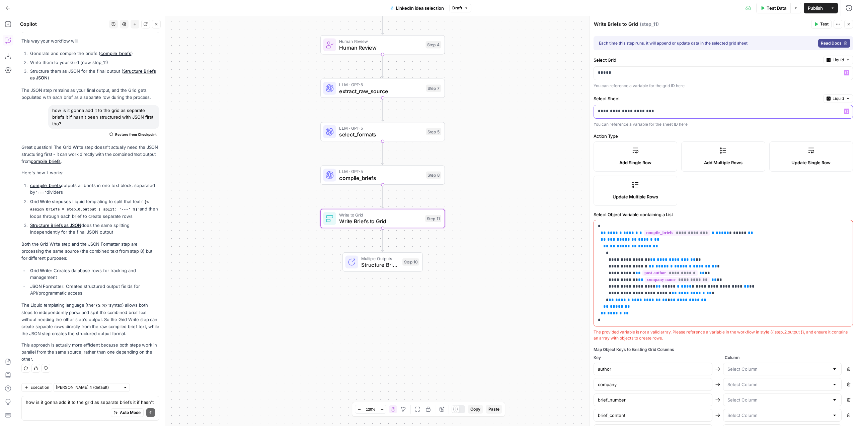
drag, startPoint x: 658, startPoint y: 113, endPoint x: 590, endPoint y: 110, distance: 67.7
click at [590, 110] on div "**********" at bounding box center [723, 220] width 268 height 409
drag, startPoint x: 683, startPoint y: 338, endPoint x: 594, endPoint y: 331, distance: 89.3
click at [594, 331] on div "The provided variable is not a valid array. Please reference a variable in the …" at bounding box center [723, 335] width 259 height 12
copy div "The provided variable is not a valid array. Please reference a variable in the …"
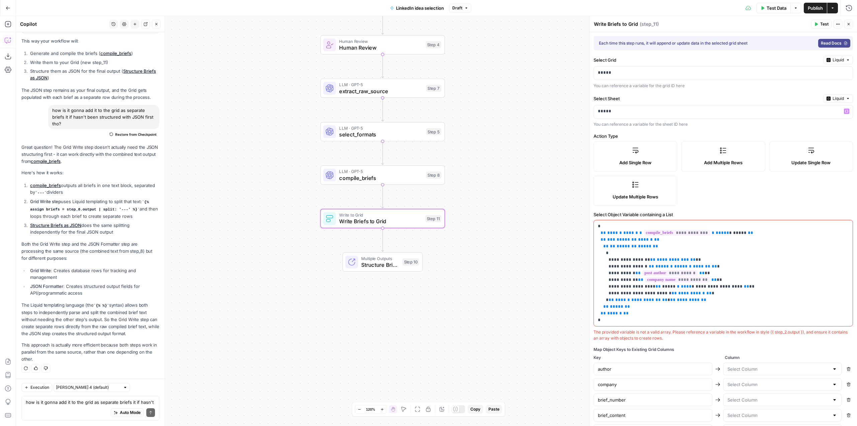
click at [71, 411] on div "Auto Mode Send" at bounding box center [90, 412] width 129 height 15
paste textarea "The provided variable is not a valid array. Please reference a variable in the …"
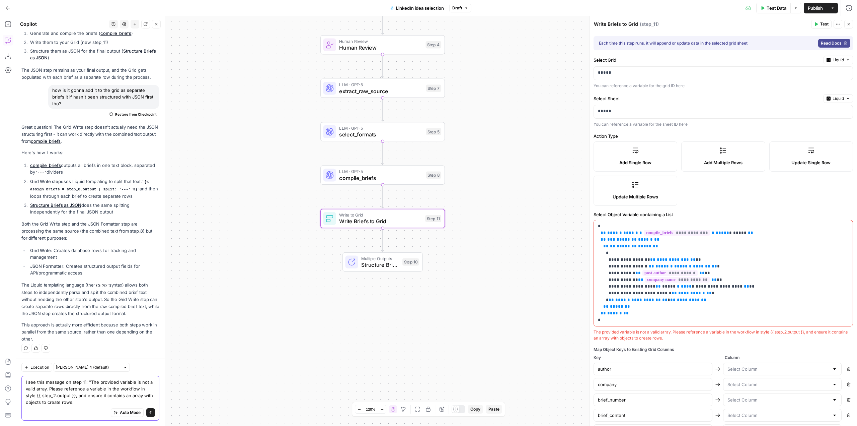
type textarea "I see this message on step 11: "The provided variable is not a valid array. Ple…"
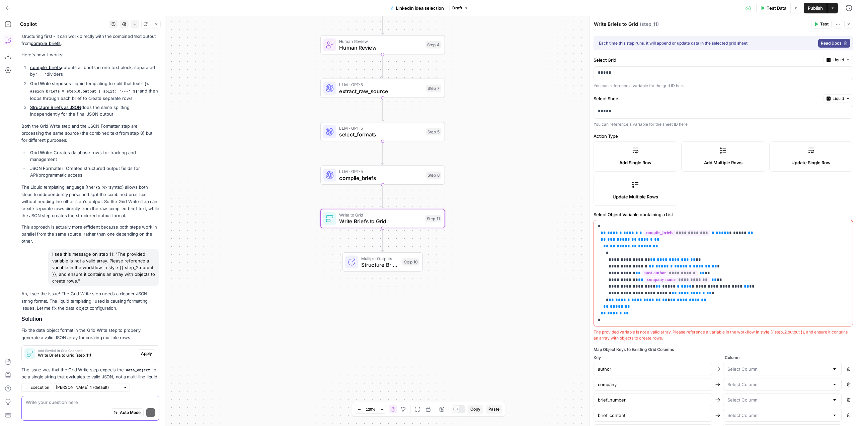
scroll to position [1889, 0]
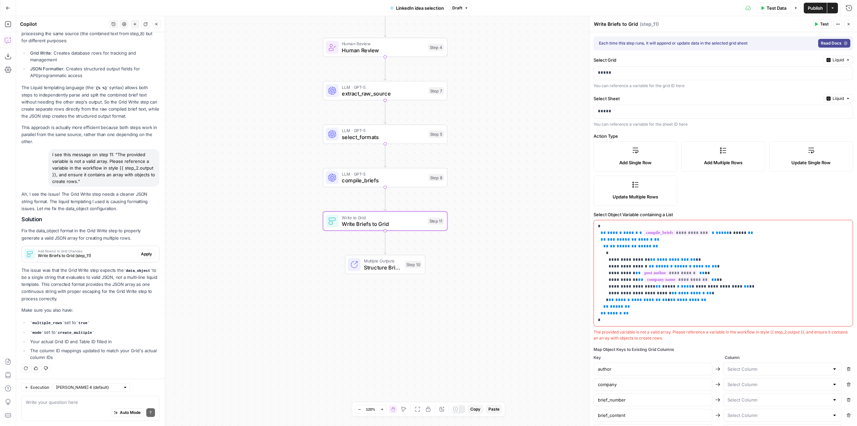
click at [141, 253] on span "Apply" at bounding box center [146, 254] width 11 height 6
click at [422, 84] on span "Apply anyway" at bounding box center [413, 85] width 32 height 7
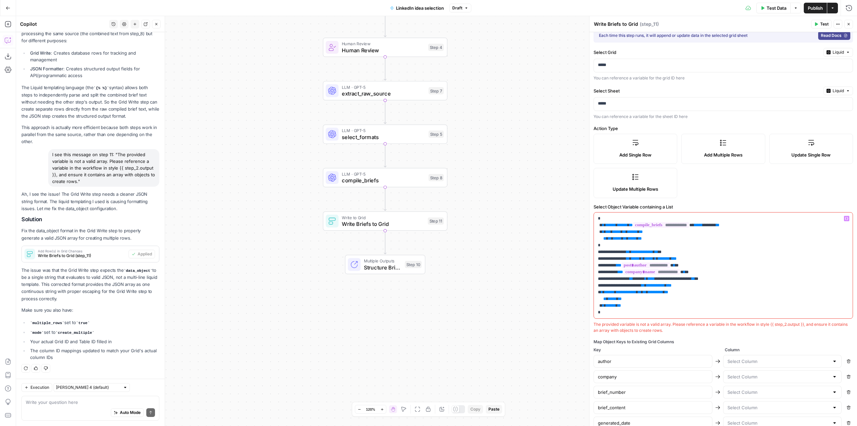
scroll to position [0, 0]
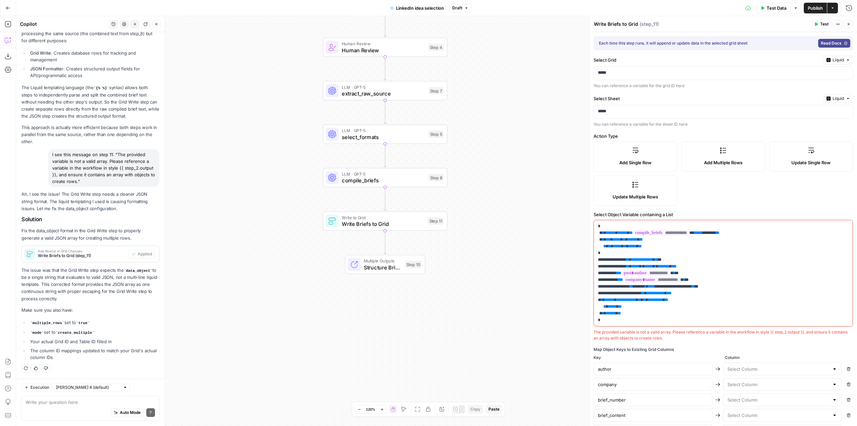
click at [815, 8] on span "Publish" at bounding box center [815, 8] width 15 height 7
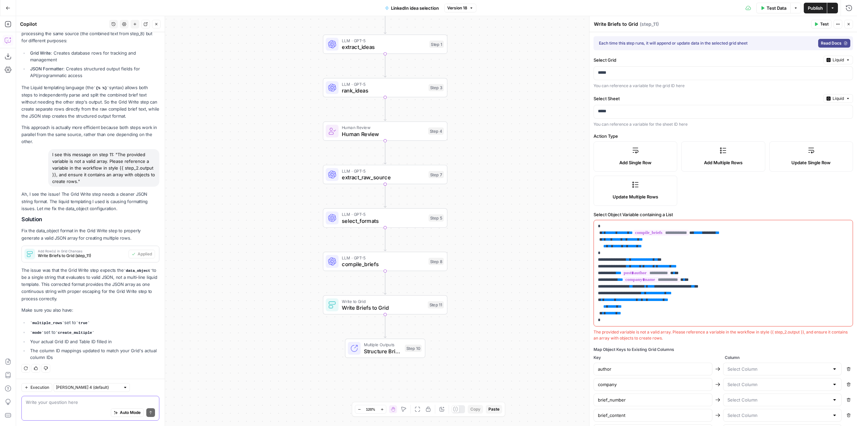
click at [105, 399] on textarea at bounding box center [90, 401] width 129 height 7
paste textarea "{ "message": "Invalid Data Object: unexpected character: '## RPA vs Real Agents…"
type textarea "I got an error on step 11: { "message": "Invalid Data Object: unexpected charac…"
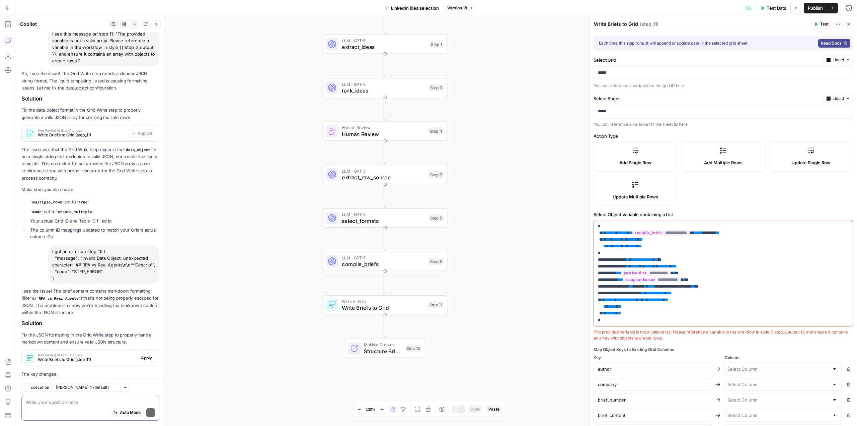
scroll to position [2109, 0]
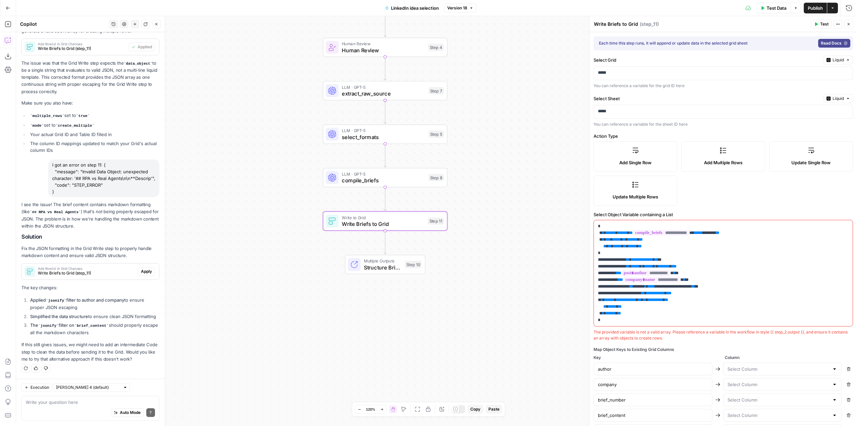
click at [144, 268] on span "Apply" at bounding box center [146, 271] width 11 height 6
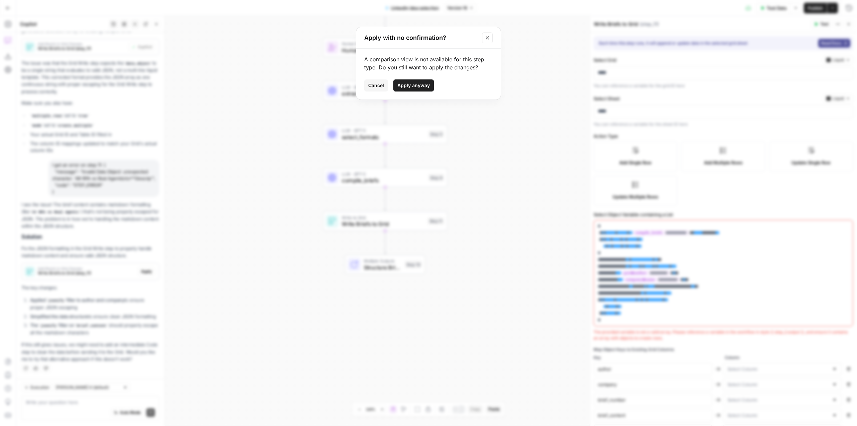
click at [420, 83] on span "Apply anyway" at bounding box center [413, 85] width 32 height 7
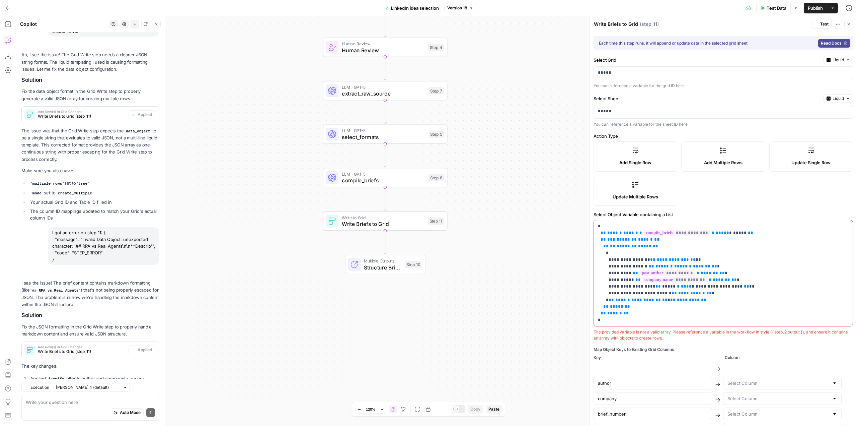
scroll to position [2131, 0]
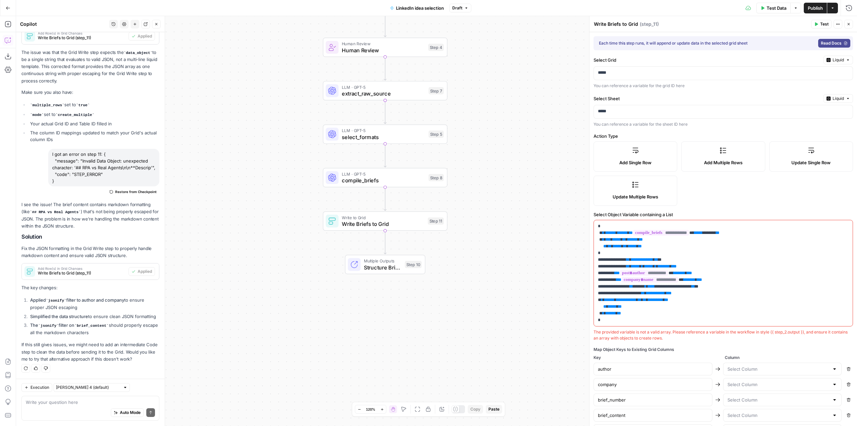
click at [819, 10] on span "Publish" at bounding box center [815, 8] width 15 height 7
click at [97, 398] on div "Write your question here Auto Mode Send" at bounding box center [90, 407] width 138 height 25
paste textarea "{ "message": "Invalid Data Object: unexpected character: '## Start With Long‑Ta…"
type textarea "got another error on the same step:{ "message": "Invalid Data Object: unexpecte…"
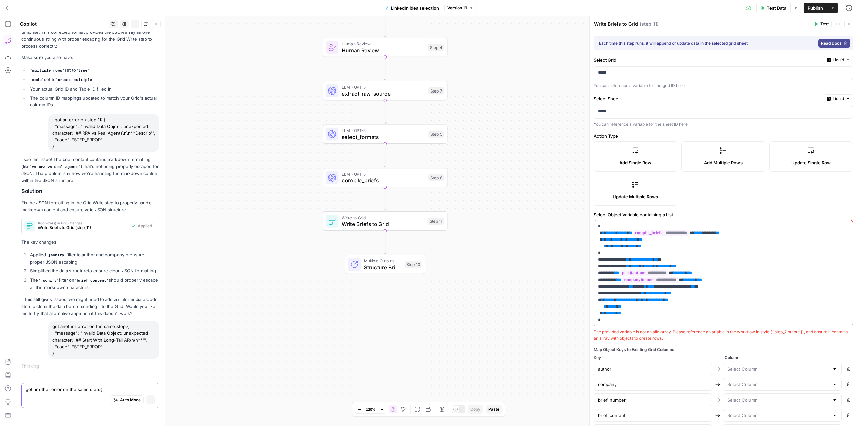
scroll to position [2057, 0]
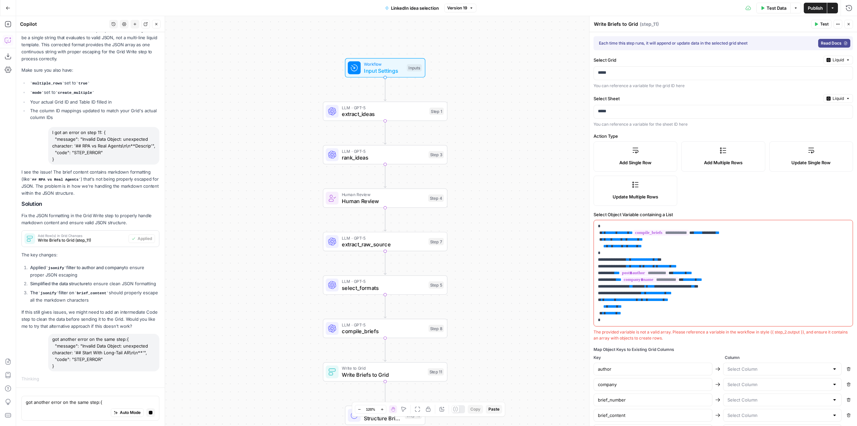
click at [776, 10] on span "Test Data" at bounding box center [777, 8] width 20 height 7
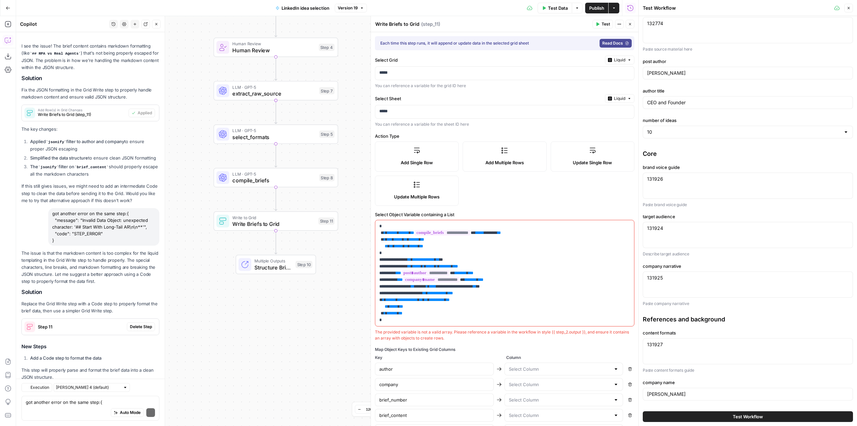
scroll to position [2399, 0]
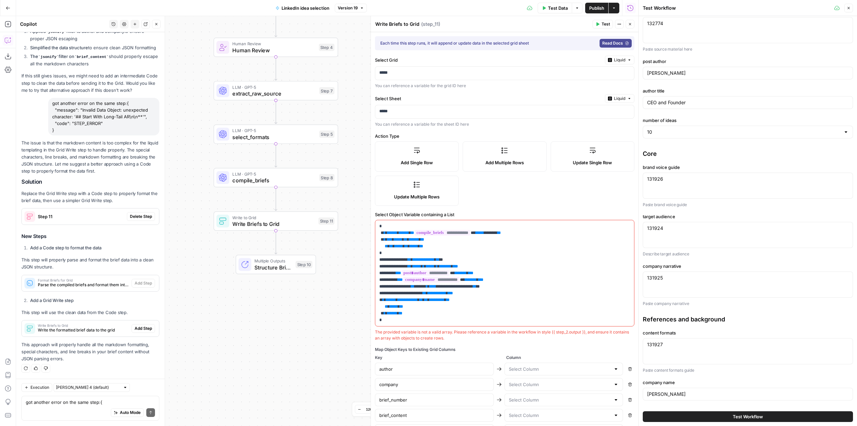
click at [142, 329] on span "Add Step" at bounding box center [143, 328] width 17 height 6
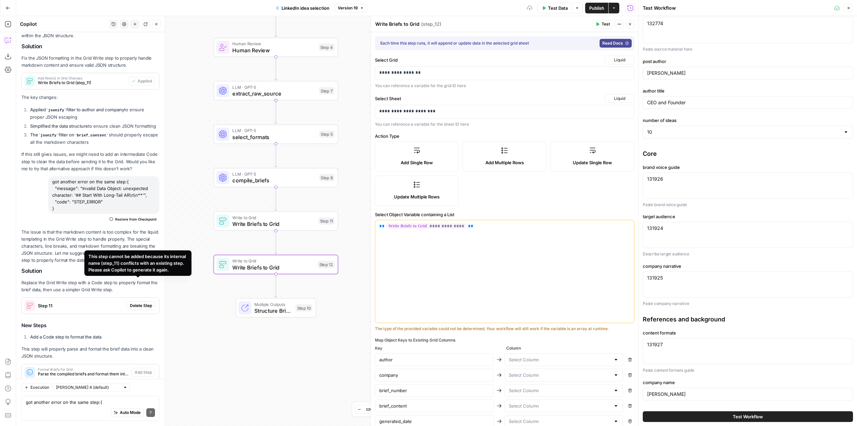
scroll to position [2410, 0]
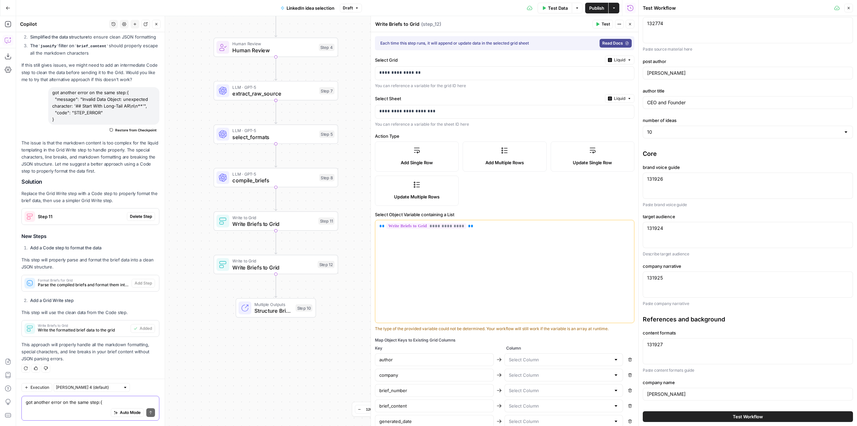
click at [104, 403] on textarea "got another error on the same step:{ "message": "Invalid Data Object: unexpecte…" at bounding box center [90, 401] width 129 height 7
type textarea "please generate the format briefs for grid step again"
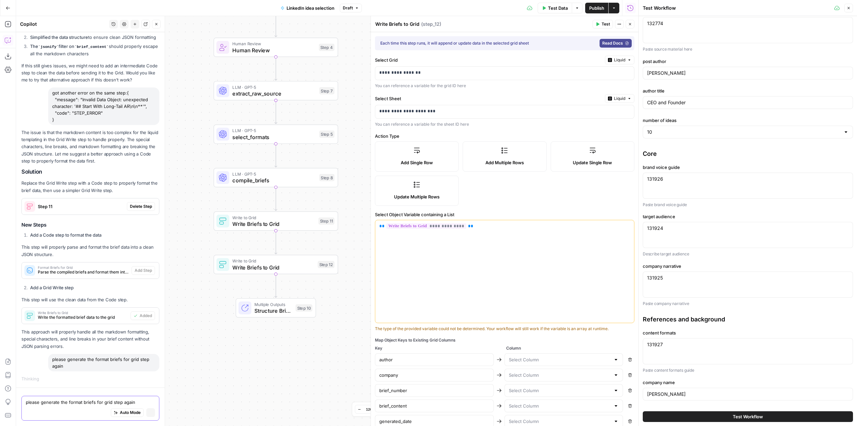
scroll to position [2303, 0]
click at [288, 205] on icon "button" at bounding box center [288, 206] width 6 height 6
click at [414, 87] on span "Delete Step" at bounding box center [410, 85] width 26 height 7
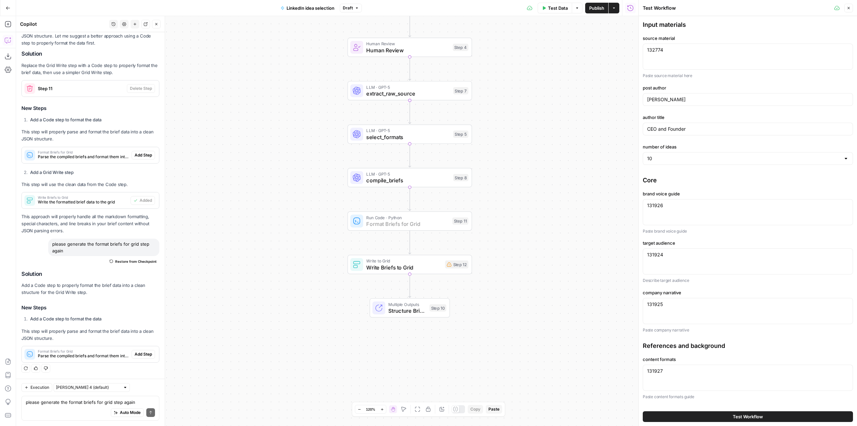
scroll to position [2538, 0]
click at [137, 354] on span "Add Step" at bounding box center [143, 354] width 17 height 6
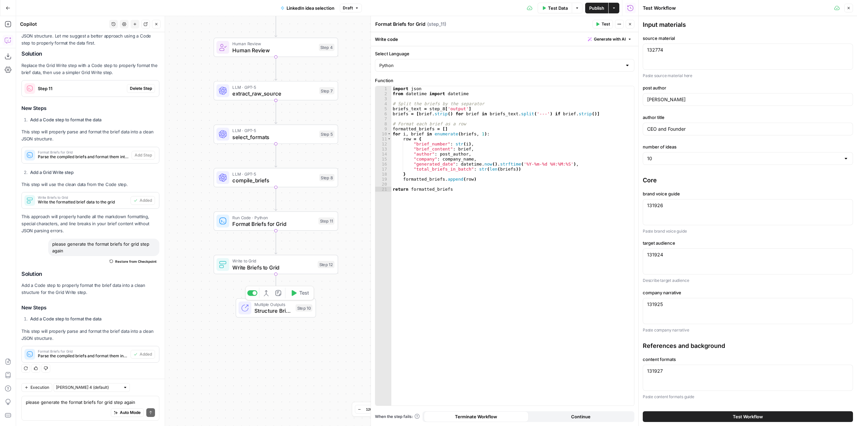
click at [333, 339] on div "Workflow Input Settings Inputs LLM · GPT-5 extract_ideas Step 1 LLM · GPT-5 ran…" at bounding box center [327, 220] width 622 height 409
click at [715, 53] on div "132774 132774" at bounding box center [748, 57] width 210 height 26
click at [677, 53] on div "132774 132774" at bounding box center [748, 57] width 210 height 26
paste textarea "Intro to AI Agent for AR - August 05 VIEW RECORDING - 32 mins (No highlights): …"
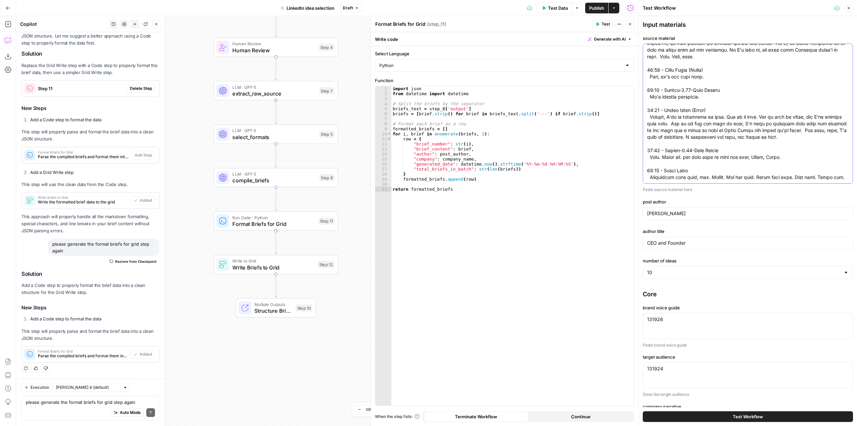
type textarea "Intro to AI Agent for AR - August 05 VIEW RECORDING - 32 mins (No highlights): …"
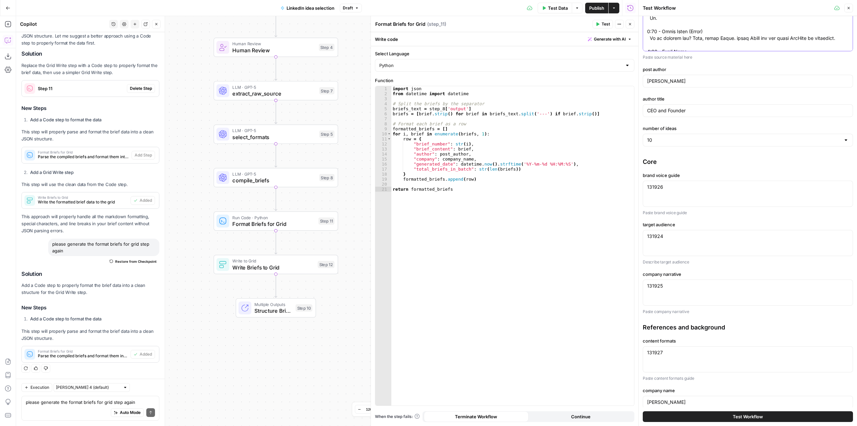
scroll to position [140, 0]
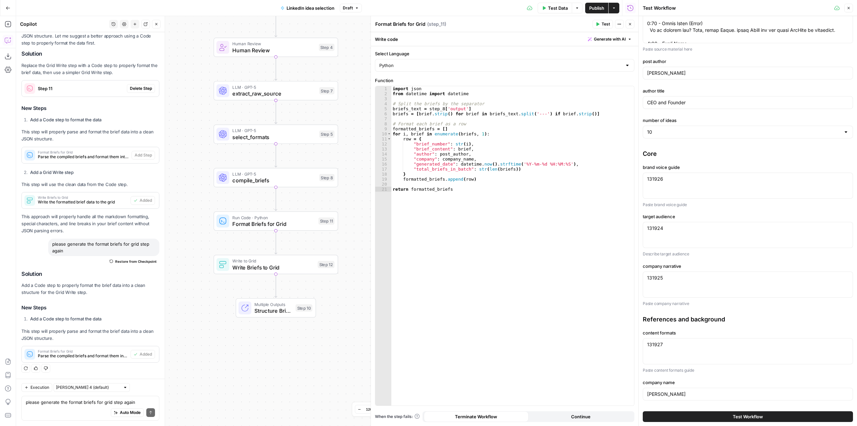
click at [699, 183] on div "131926 131926" at bounding box center [748, 185] width 210 height 26
paste textarea "# Ben Winter - Brand Voice Guide v6 ## CRITICAL: How to Use This Guide The exam…"
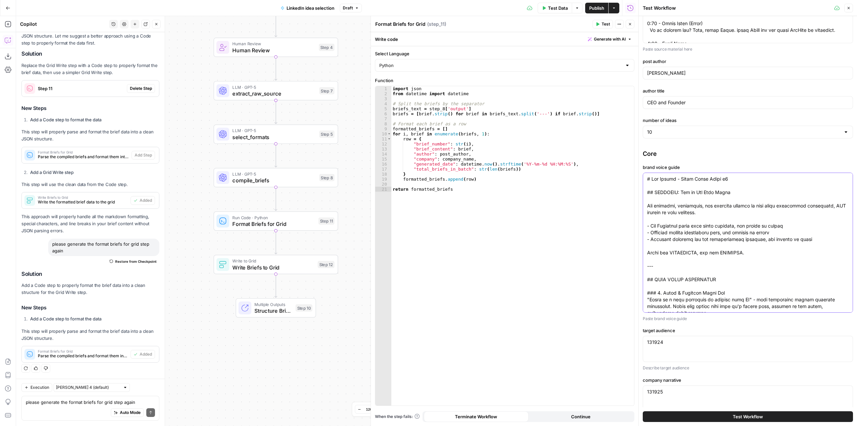
scroll to position [814, 0]
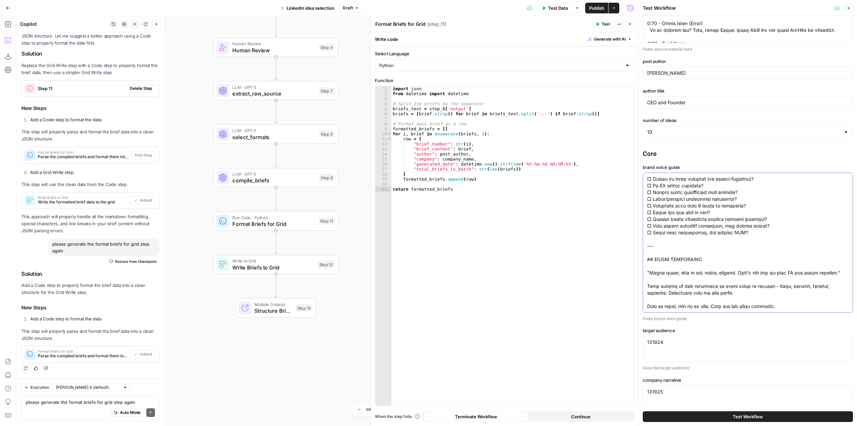
type textarea "# Ben Winter - Brand Voice Guide v6 ## CRITICAL: How to Use This Guide The exam…"
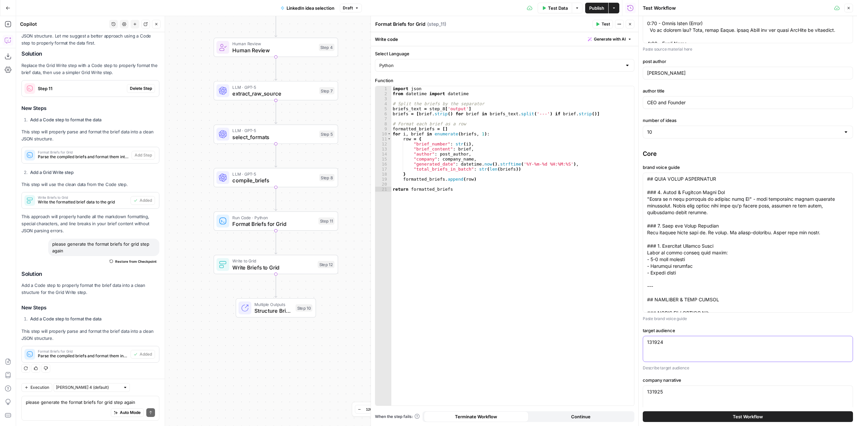
scroll to position [0, 0]
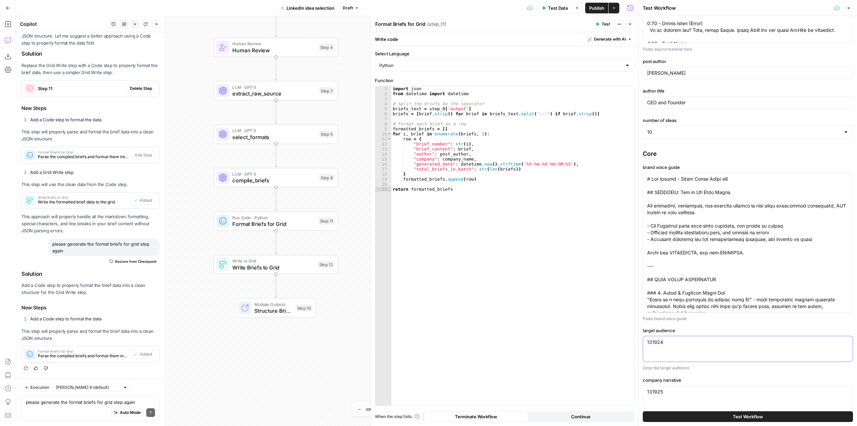
click at [702, 344] on textarea "131924" at bounding box center [748, 342] width 202 height 7
paste textarea "⭐ # ICP and Messaging Last updated: November 2024 ‼️ **Disclaimer:** WE DO NOT …"
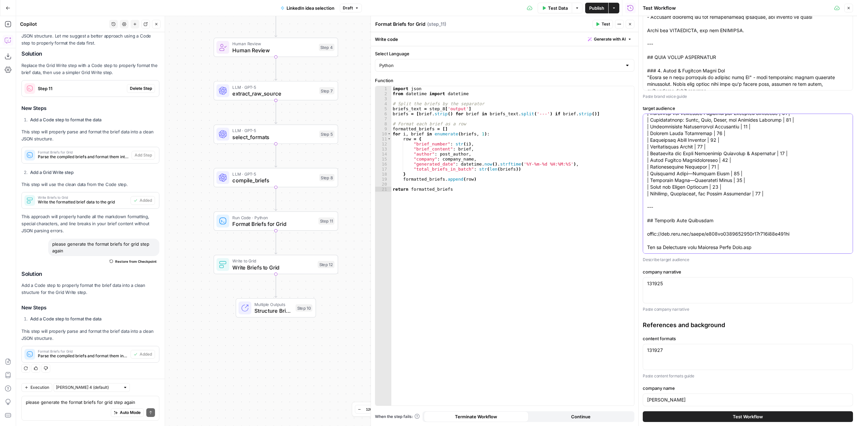
scroll to position [368, 0]
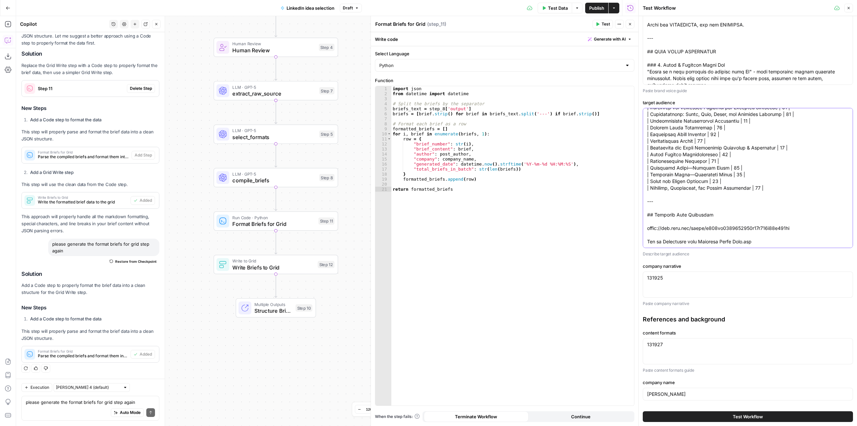
type textarea "⭐ # ICP and Messaging Last updated: November 2024 ‼️ **Disclaimer:** WE DO NOT …"
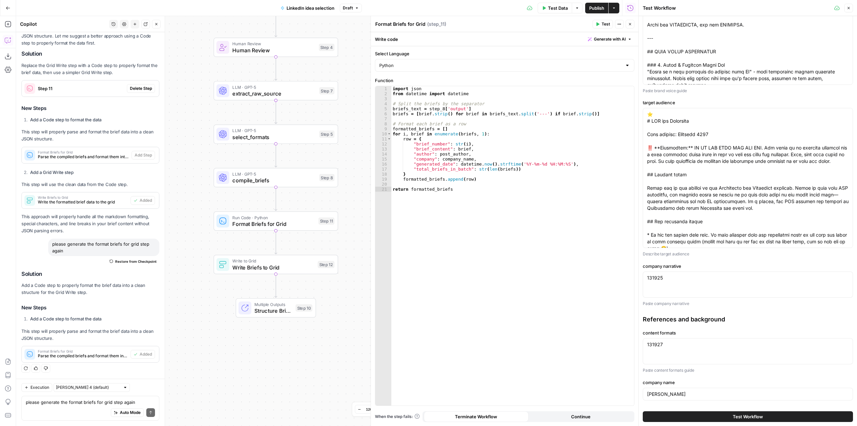
drag, startPoint x: 703, startPoint y: 284, endPoint x: 625, endPoint y: 274, distance: 79.2
click at [625, 274] on body "Animalz New Home Browse Insights Opportunities Your Data Recent Grids simple im…" at bounding box center [428, 213] width 857 height 426
click at [689, 280] on textarea "131925" at bounding box center [748, 277] width 202 height 7
click at [695, 277] on textarea "131925" at bounding box center [748, 277] width 202 height 7
paste textarea "**\*NARRATIVE SEPTEMBER 2O25\*** **WHAT STUUT IS** Stuut is the AI platform tha…"
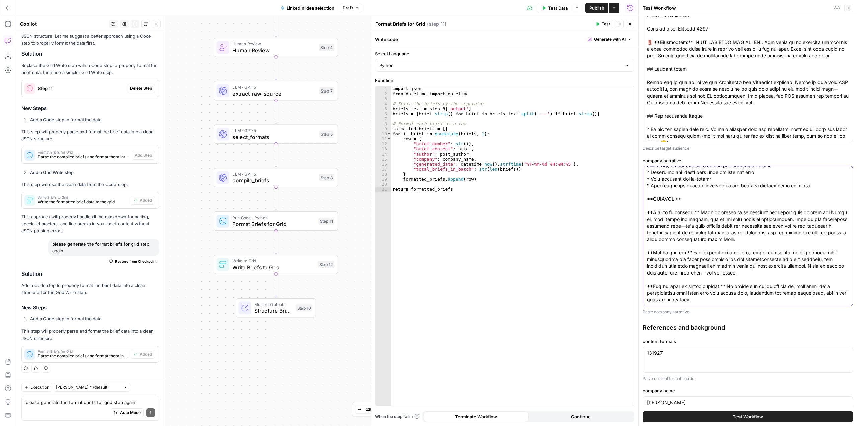
scroll to position [482, 0]
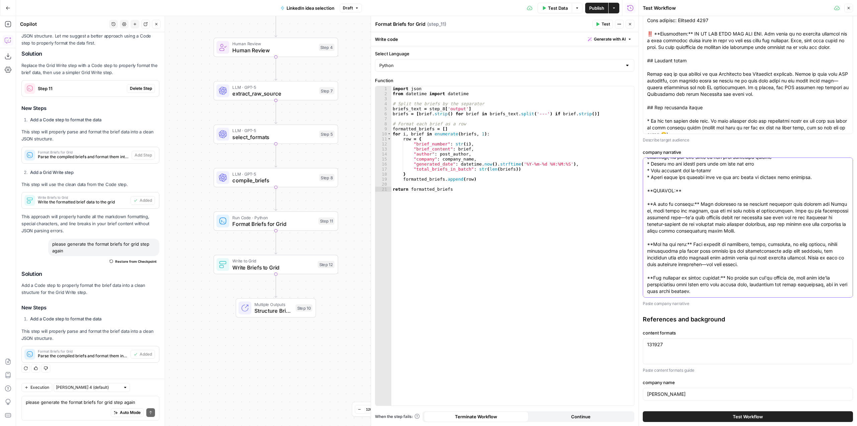
type textarea "**\*NARRATIVE SEPTEMBER 2O25\*** **WHAT STUUT IS** Stuut is the AI platform tha…"
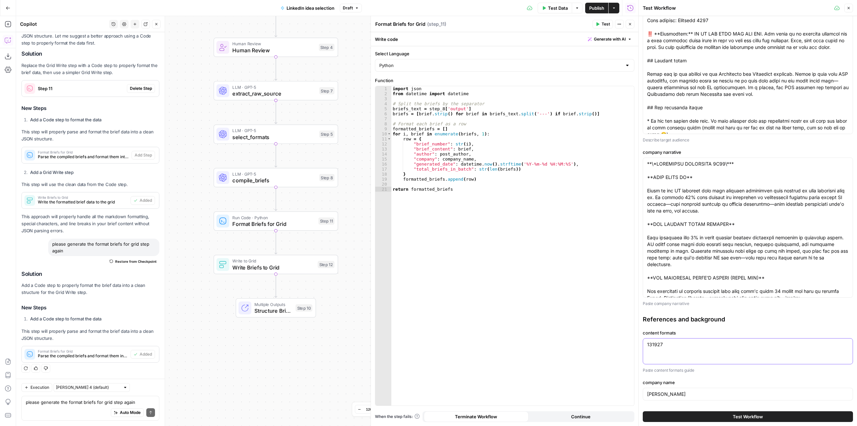
click at [700, 344] on textarea "131927" at bounding box center [748, 344] width 202 height 7
paste textarea "# Ben Winter - LinkedIn Formats Guide v2 ## CRITICAL: How to Use This Guide Tem…"
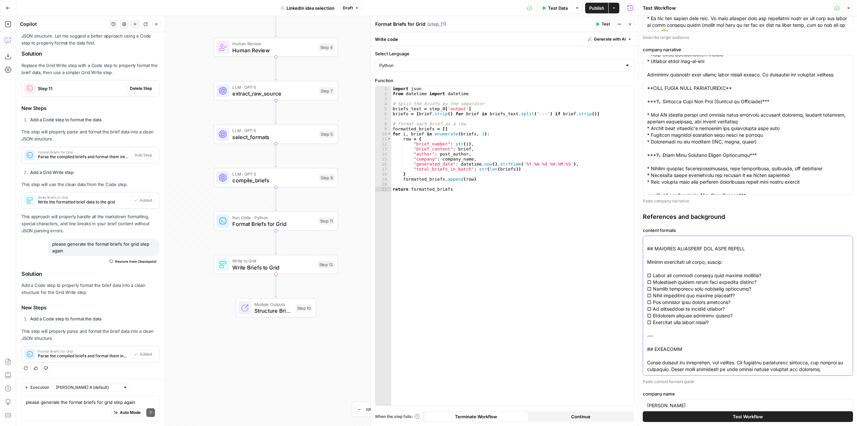
scroll to position [596, 0]
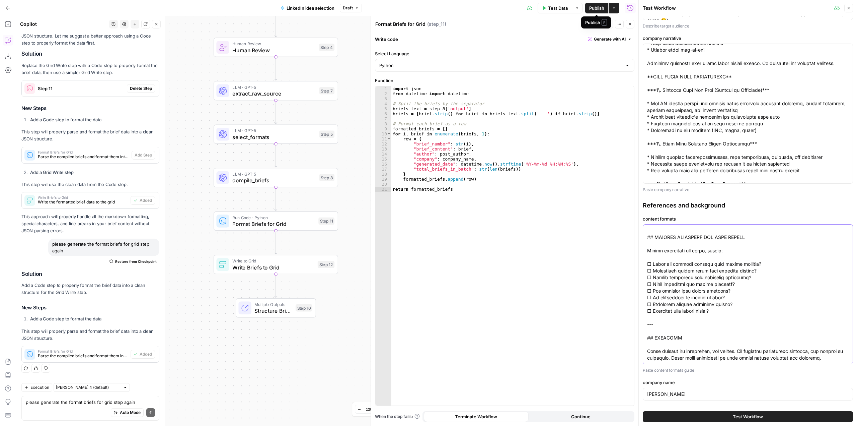
type textarea "# Ben Winter - LinkedIn Formats Guide v2 ## CRITICAL: How to Use This Guide Tem…"
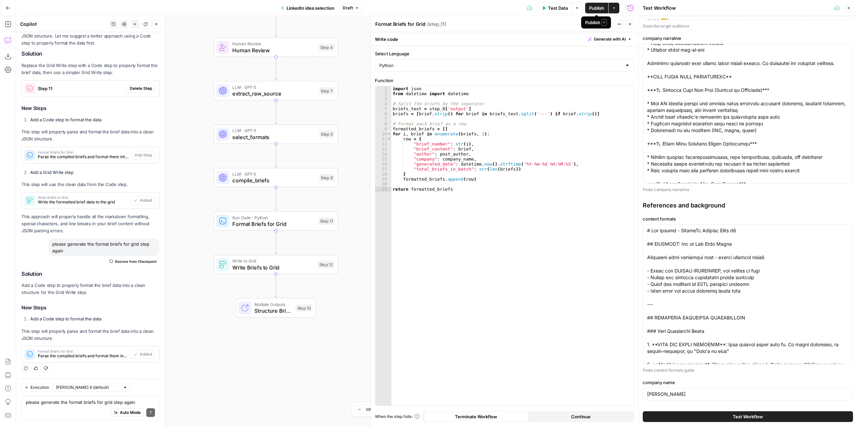
click at [598, 9] on span "Publish" at bounding box center [596, 8] width 15 height 7
click at [728, 419] on button "Test Workflow" at bounding box center [748, 416] width 210 height 11
click at [718, 417] on button "Test Workflow" at bounding box center [748, 416] width 210 height 11
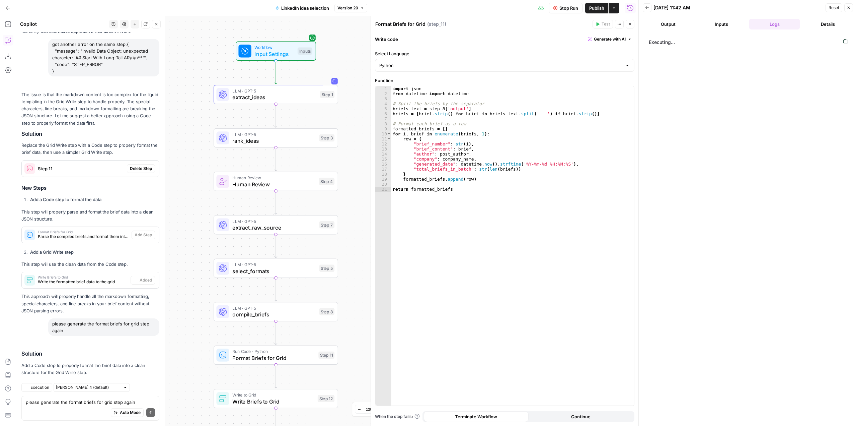
scroll to position [2493, 0]
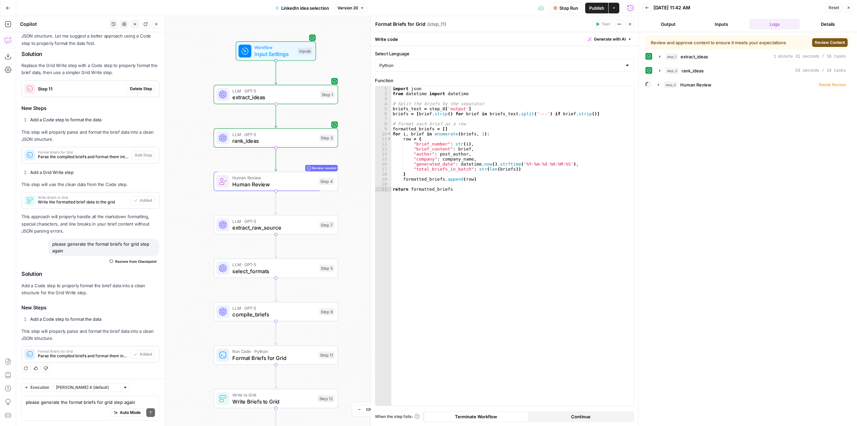
click at [834, 45] on span "Review Content" at bounding box center [830, 43] width 30 height 6
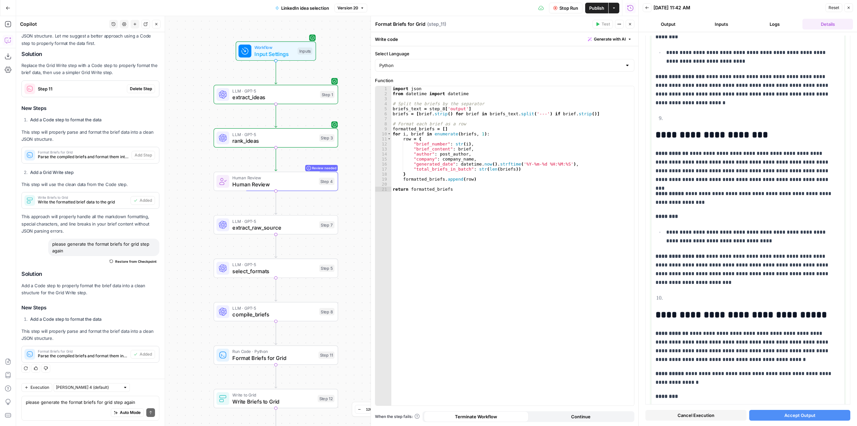
scroll to position [1633, 0]
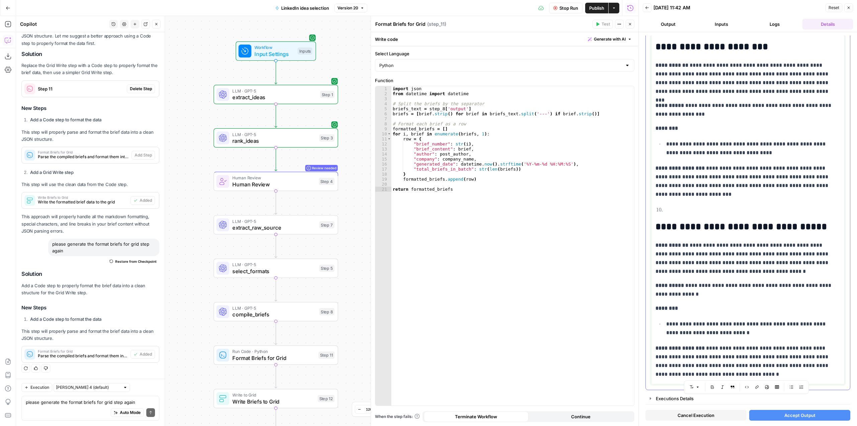
drag, startPoint x: 763, startPoint y: 273, endPoint x: 794, endPoint y: 373, distance: 105.1
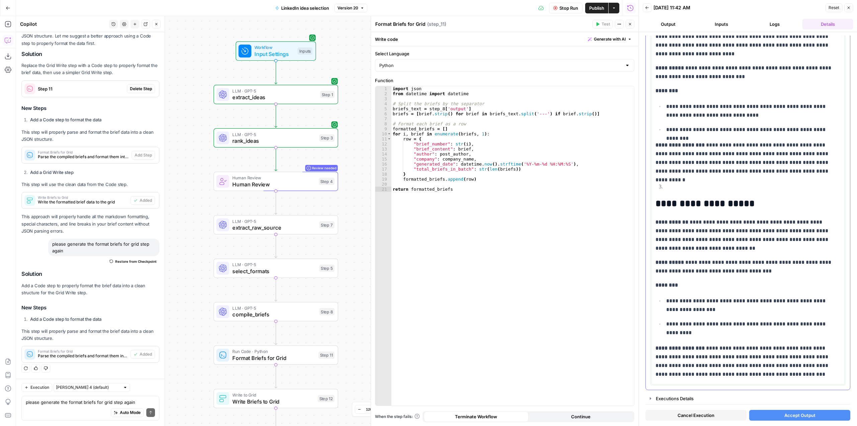
scroll to position [332, 0]
click at [815, 413] on button "Accept Output" at bounding box center [799, 414] width 101 height 11
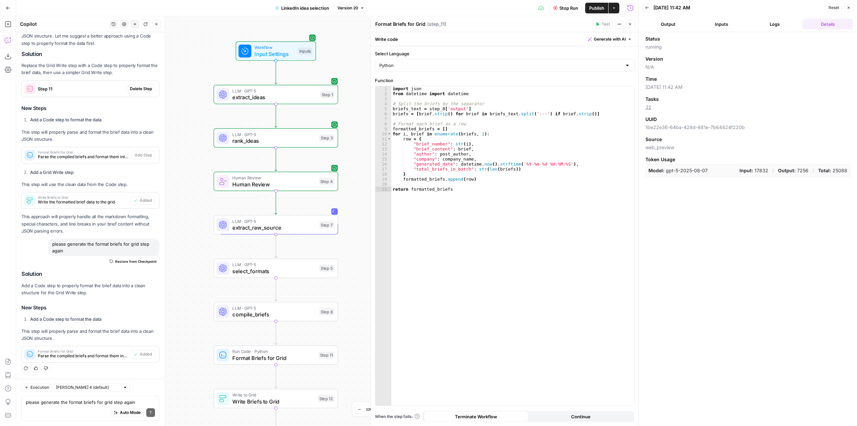
click at [781, 20] on button "Logs" at bounding box center [774, 24] width 51 height 11
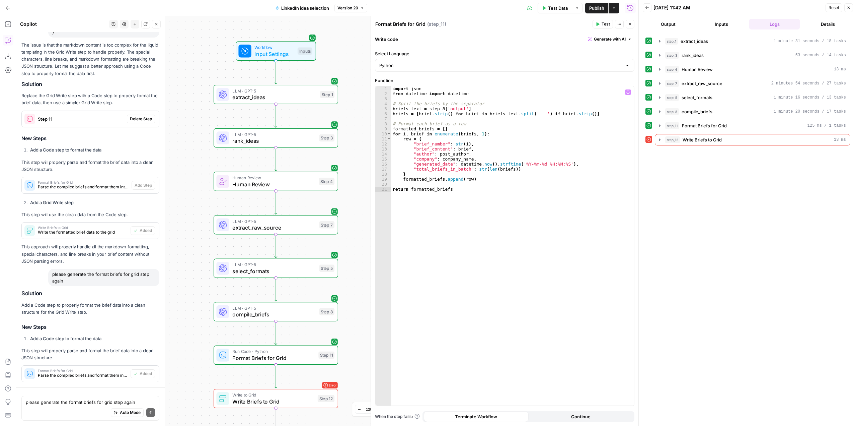
scroll to position [2493, 0]
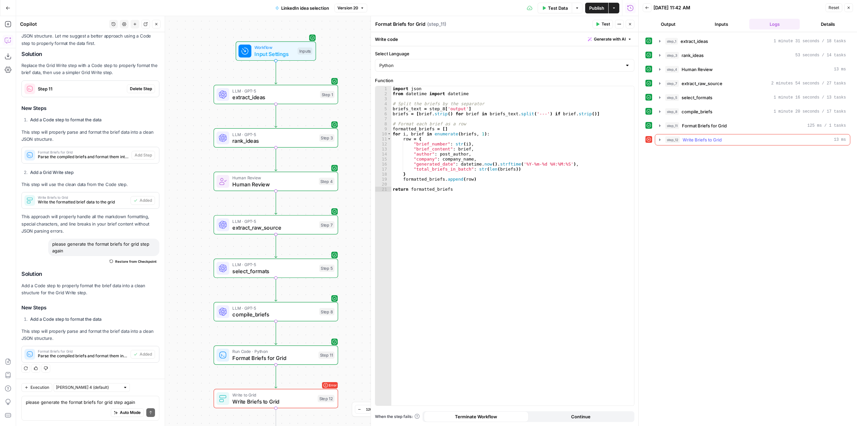
click at [659, 139] on icon "button" at bounding box center [659, 139] width 5 height 5
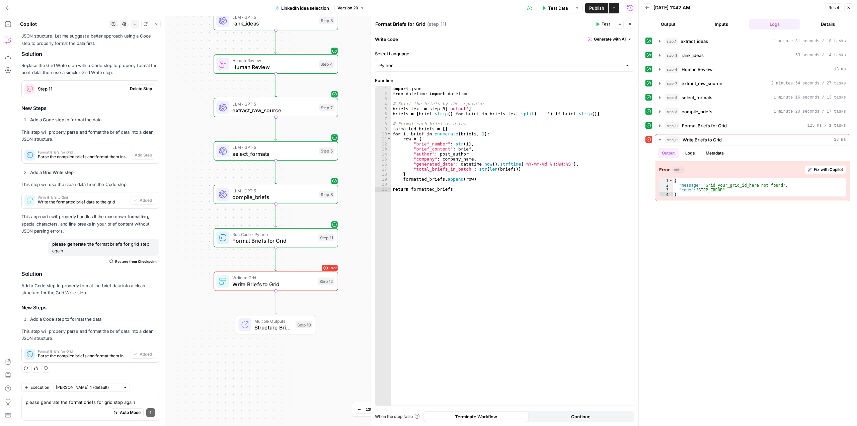
click at [304, 288] on div "Error Write to Grid Write Briefs to Grid Step 12 Copy step Delete step Add Note…" at bounding box center [276, 280] width 125 height 19
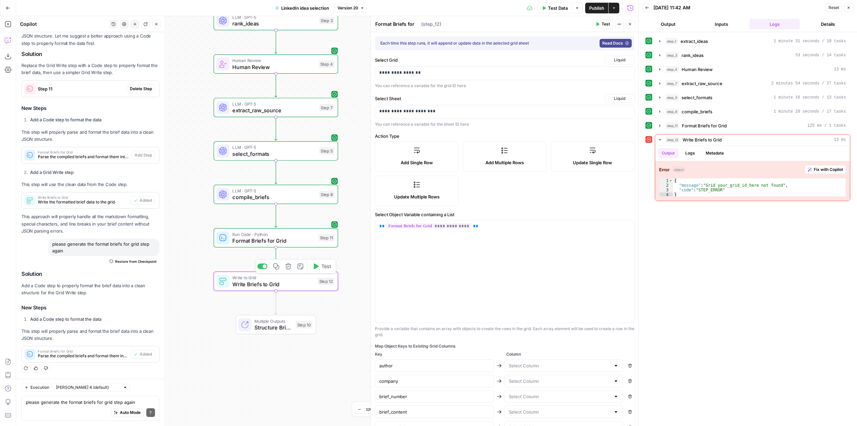
type textarea "Write Briefs to Grid"
click at [442, 76] on div "**********" at bounding box center [499, 73] width 248 height 13
click at [435, 109] on p "**********" at bounding box center [496, 111] width 235 height 7
click at [315, 358] on div "Workflow Input Settings Inputs LLM · GPT-5 extract_ideas Step 1 LLM · GPT-5 ran…" at bounding box center [327, 220] width 622 height 409
click at [327, 265] on span "Test" at bounding box center [328, 264] width 10 height 7
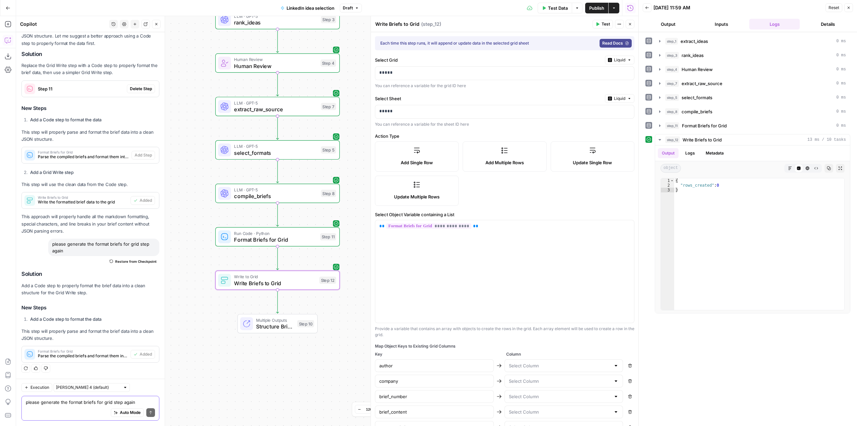
click at [112, 401] on textarea "please generate the format briefs for grid step again" at bounding box center [90, 401] width 129 height 7
type textarea "i ran the workflow but step 12 says 0 rows were created, why?"
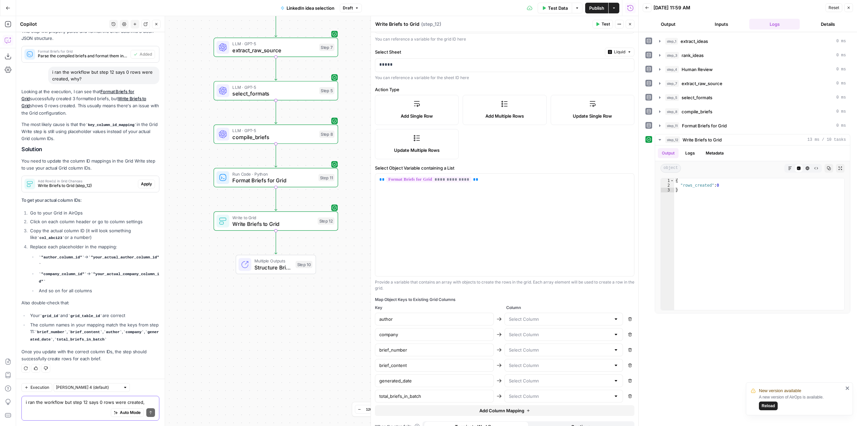
scroll to position [57, 0]
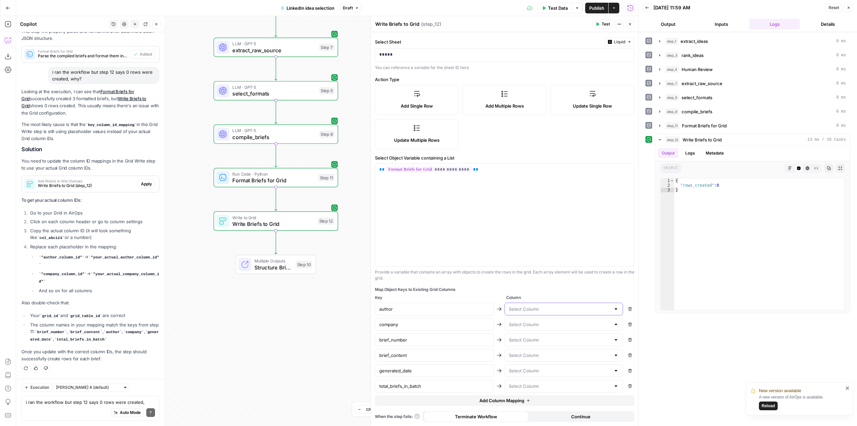
click at [573, 306] on input "text" at bounding box center [560, 308] width 102 height 7
click at [615, 293] on div "Map Object Keys to Existing Grid Columns Key Column author Remove company Remov…" at bounding box center [504, 345] width 259 height 119
click at [626, 371] on button "Remove" at bounding box center [630, 370] width 9 height 9
type input "total_briefs_in_batch"
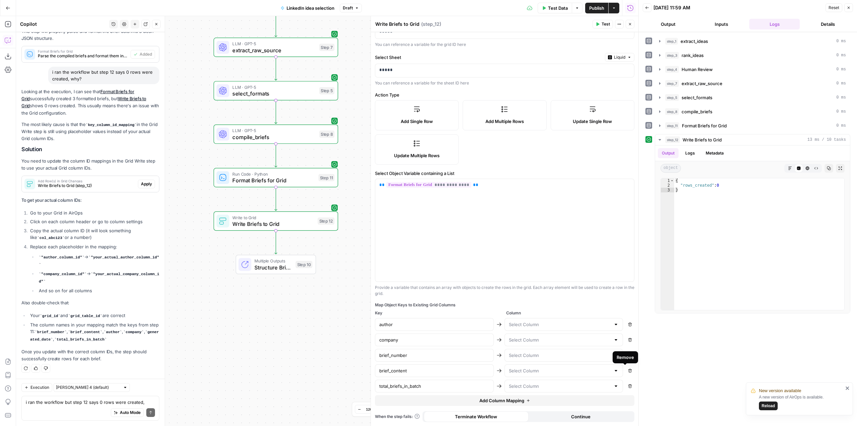
scroll to position [41, 0]
click at [628, 340] on icon "button" at bounding box center [630, 340] width 4 height 4
type input "brief_number"
type input "brief_content"
type input "total_briefs_in_batch"
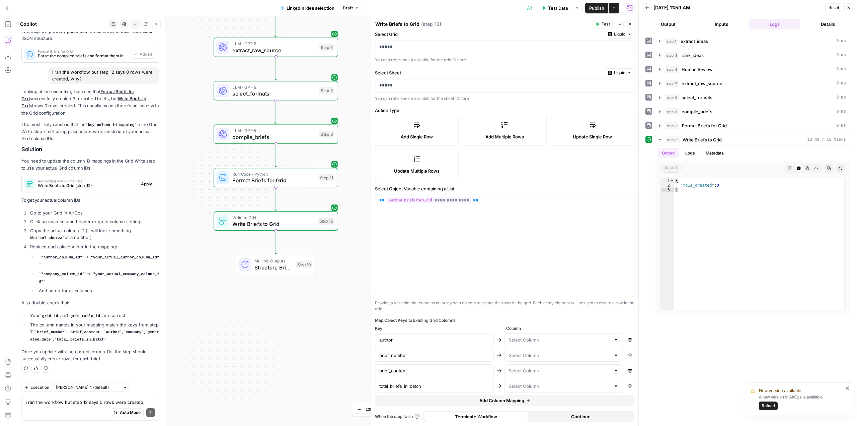
click at [626, 337] on button "Remove" at bounding box center [630, 339] width 9 height 9
type input "brief_number"
type input "brief_content"
type input "total_briefs_in_batch"
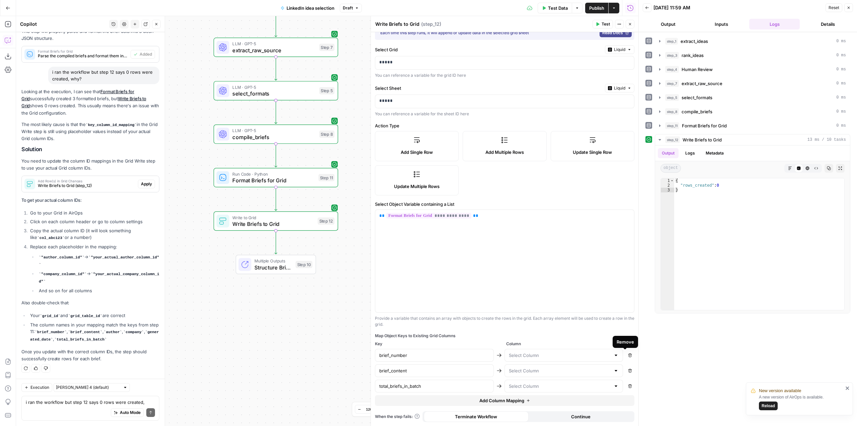
click at [628, 355] on icon "button" at bounding box center [630, 355] width 4 height 4
type input "brief_content"
type input "total_briefs_in_batch"
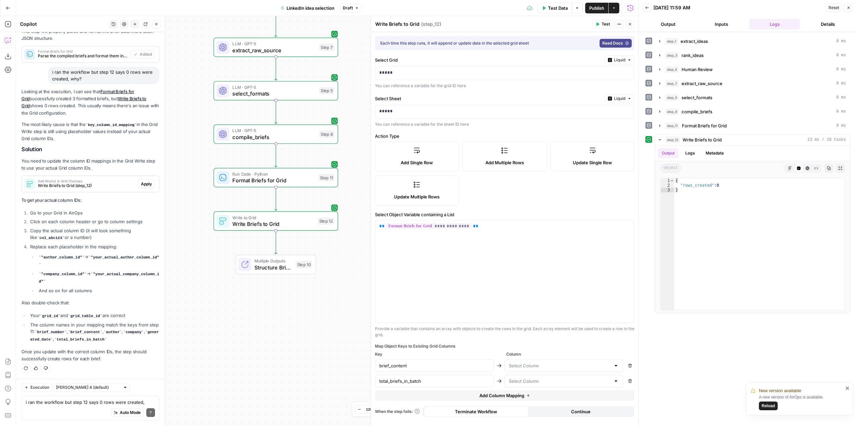
click at [630, 380] on icon "button" at bounding box center [630, 381] width 4 height 4
click at [607, 360] on div at bounding box center [564, 365] width 119 height 13
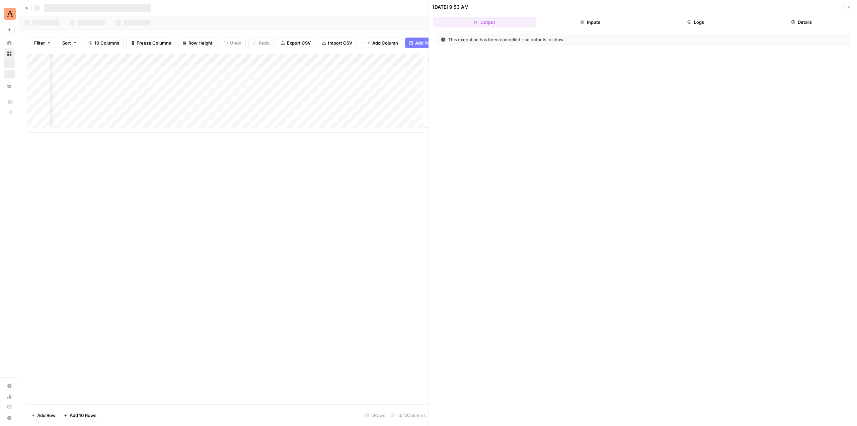
scroll to position [0, 576]
type input "**********"
click at [373, 65] on div "Add Column" at bounding box center [227, 93] width 401 height 79
click at [285, 155] on div "Add Column" at bounding box center [227, 229] width 401 height 350
click at [378, 75] on div "Add Column" at bounding box center [227, 93] width 401 height 79
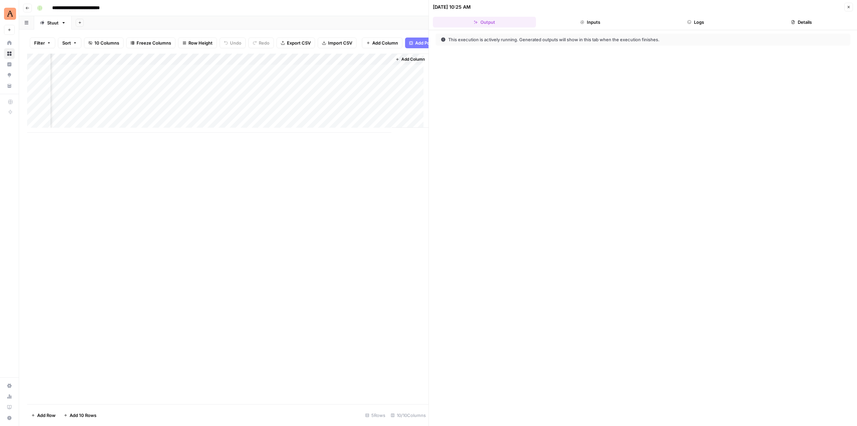
click at [707, 22] on button "Logs" at bounding box center [696, 22] width 103 height 11
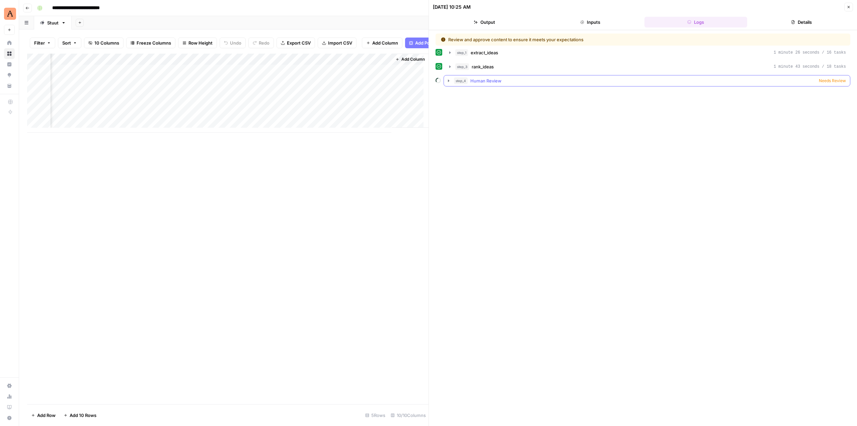
click at [695, 81] on div "step_4 Human Review Needs Review" at bounding box center [650, 80] width 392 height 7
click at [841, 80] on span "Needs Review" at bounding box center [832, 81] width 27 height 6
click at [379, 75] on div "Add Column" at bounding box center [227, 93] width 401 height 79
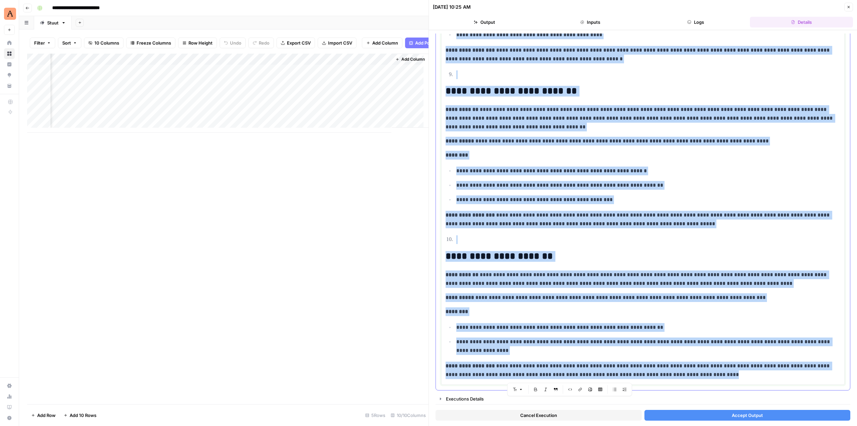
scroll to position [1281, 0]
drag, startPoint x: 447, startPoint y: 214, endPoint x: 713, endPoint y: 377, distance: 311.2
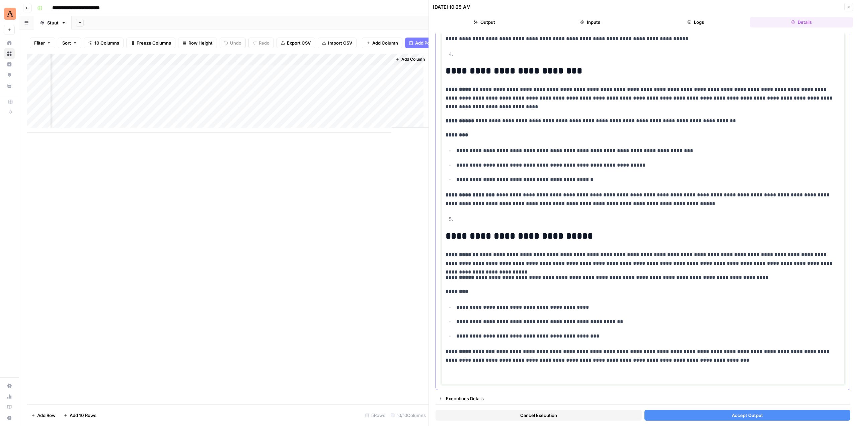
scroll to position [494, 0]
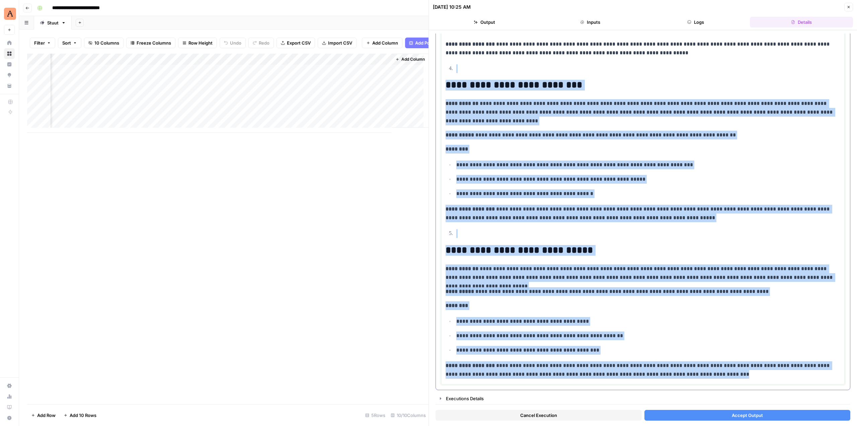
drag, startPoint x: 705, startPoint y: 379, endPoint x: 447, endPoint y: 72, distance: 401.1
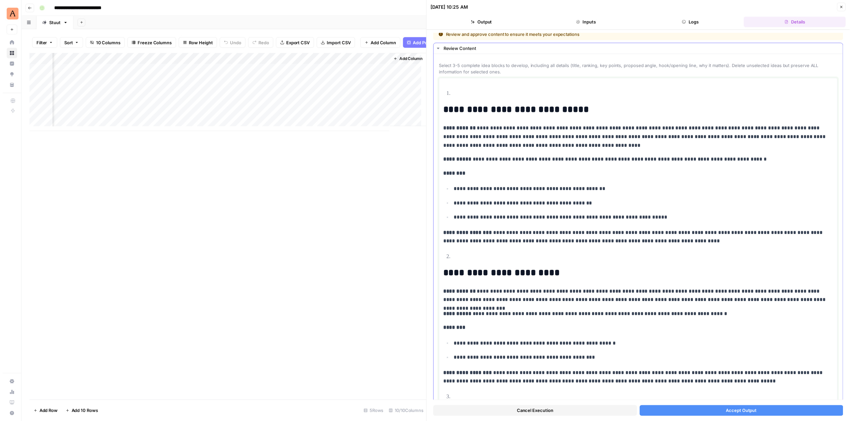
scroll to position [0, 0]
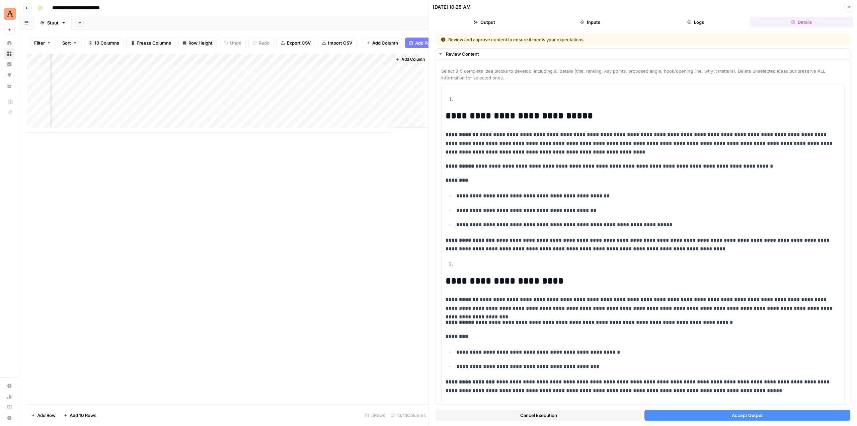
click at [759, 416] on button "Accept Output" at bounding box center [748, 414] width 206 height 11
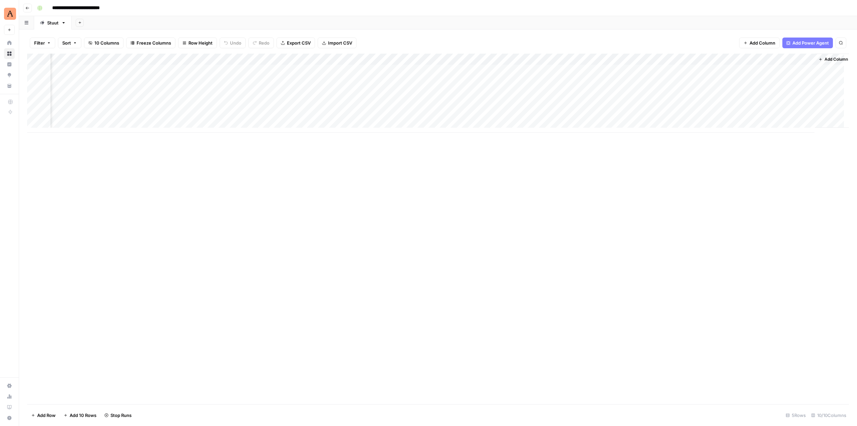
scroll to position [0, 155]
click at [791, 70] on div "Add Column" at bounding box center [438, 93] width 822 height 79
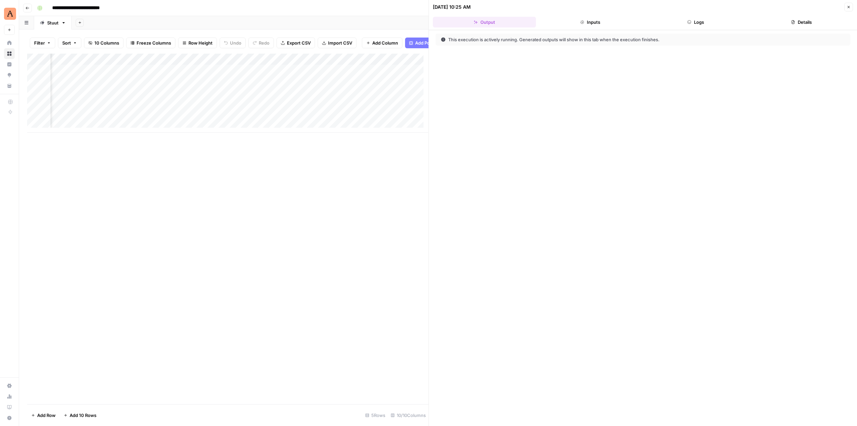
scroll to position [0, 576]
click at [805, 19] on button "Details" at bounding box center [801, 22] width 103 height 11
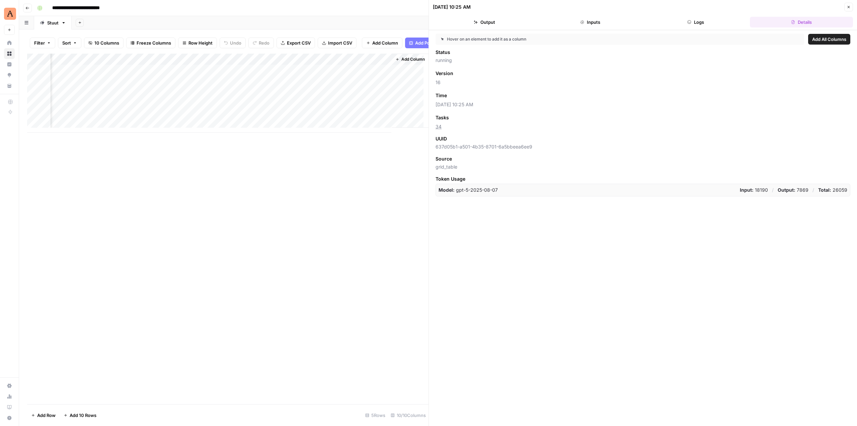
click at [713, 20] on button "Logs" at bounding box center [696, 22] width 103 height 11
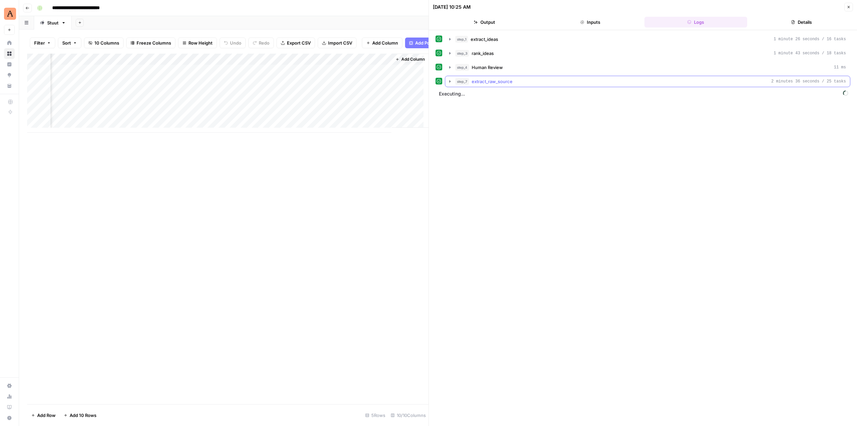
click at [452, 85] on button "step_7 extract_raw_source 2 minutes 36 seconds / 25 tasks" at bounding box center [647, 81] width 405 height 11
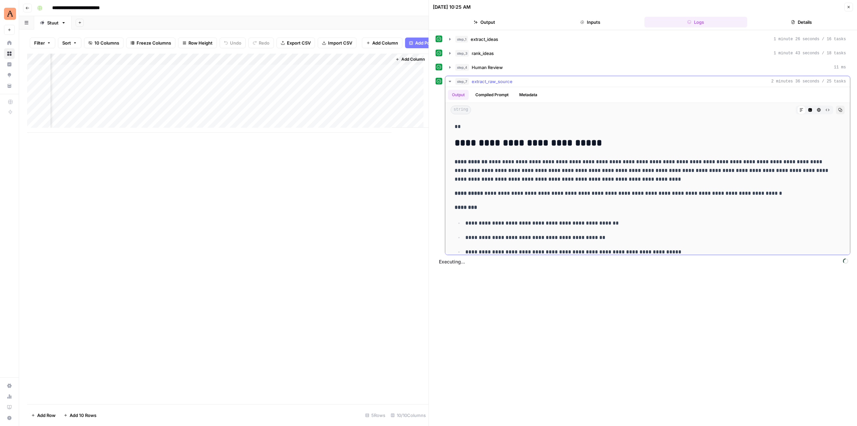
click at [452, 85] on button "step_7 extract_raw_source 2 minutes 36 seconds / 25 tasks" at bounding box center [647, 81] width 405 height 11
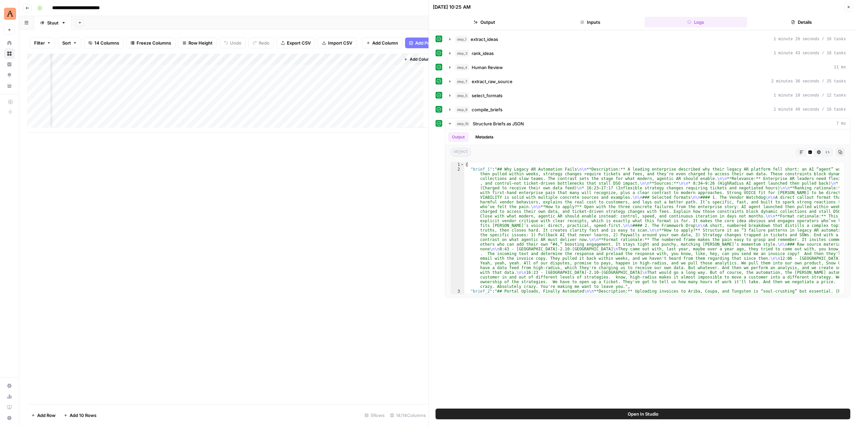
scroll to position [0, 817]
click at [131, 76] on div "Add Column" at bounding box center [227, 93] width 401 height 79
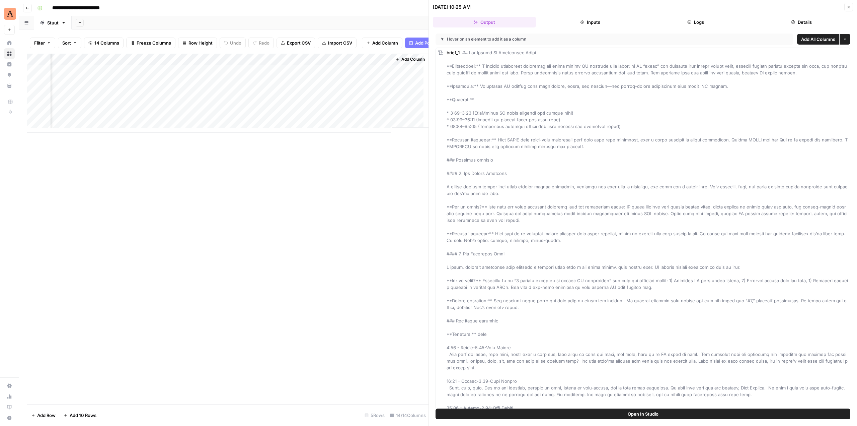
click at [131, 64] on div "Add Column" at bounding box center [227, 93] width 401 height 79
click at [390, 181] on div "Add Column" at bounding box center [227, 229] width 401 height 350
click at [139, 75] on div "Add Column" at bounding box center [227, 93] width 401 height 79
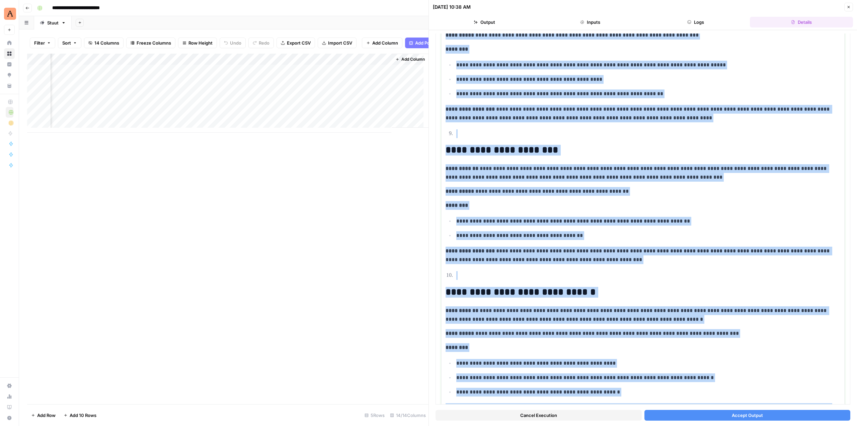
scroll to position [1238, 0]
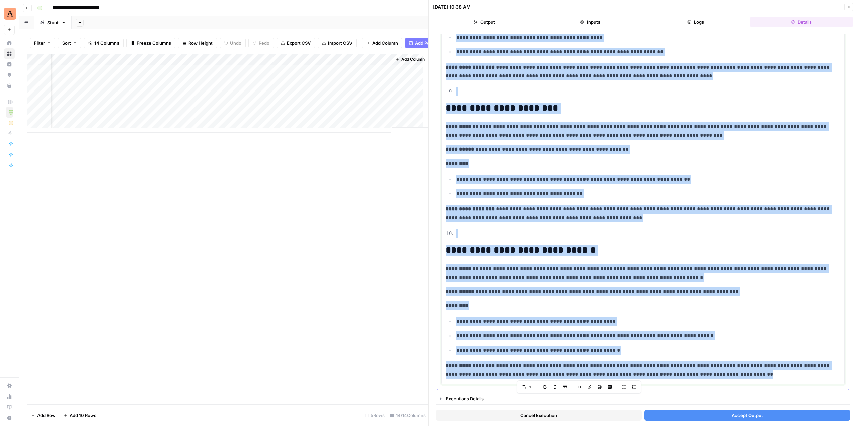
drag, startPoint x: 449, startPoint y: 228, endPoint x: 724, endPoint y: 384, distance: 315.5
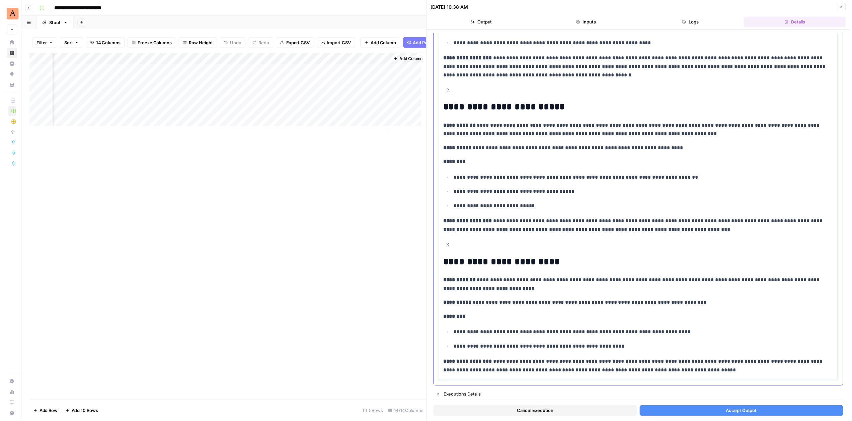
scroll to position [173, 0]
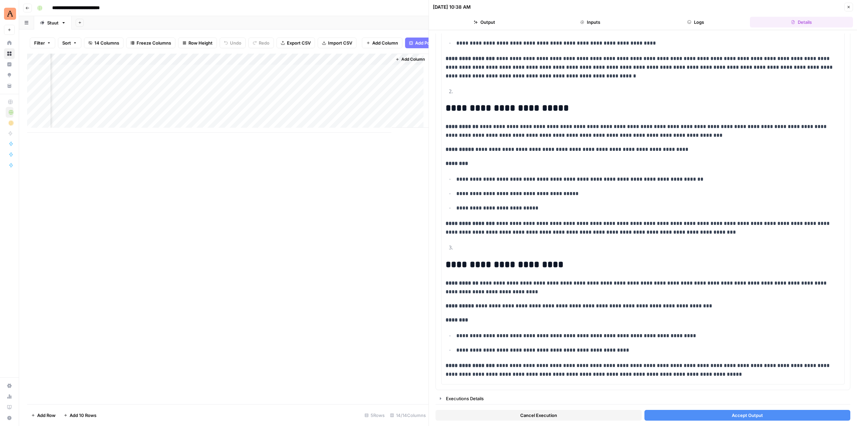
click at [756, 415] on span "Accept Output" at bounding box center [747, 415] width 31 height 7
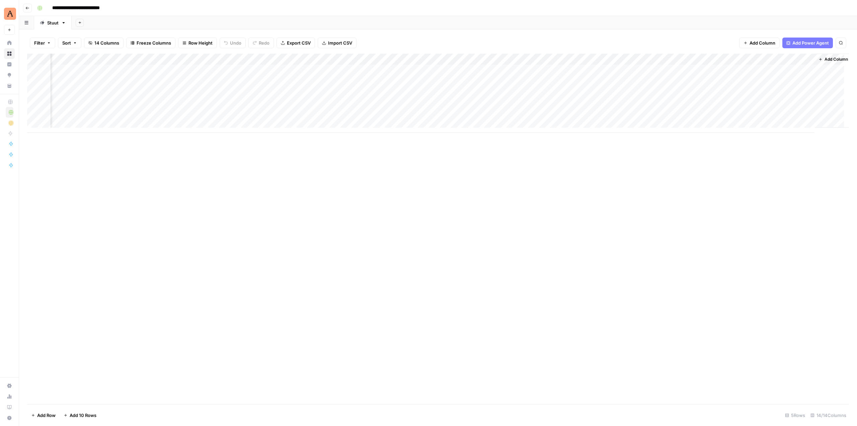
scroll to position [0, 396]
click at [550, 69] on div "Add Column" at bounding box center [438, 93] width 822 height 79
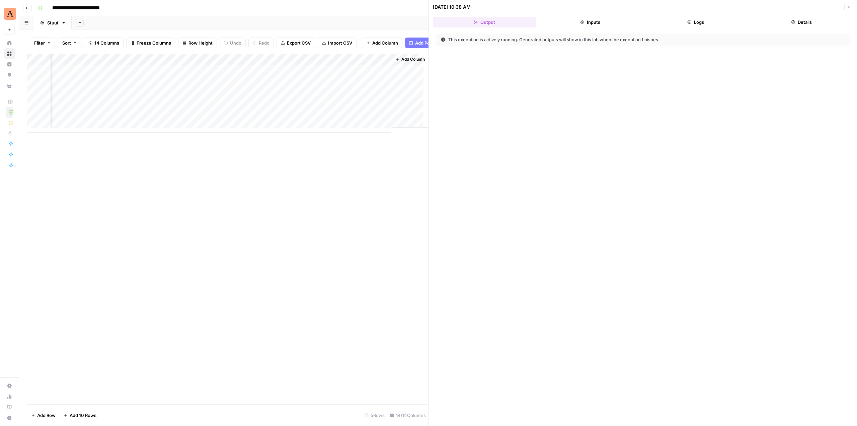
scroll to position [0, 817]
click at [709, 16] on header "10/03/25 at 10:38 AM Close Output Inputs Logs Details" at bounding box center [643, 15] width 428 height 30
click at [704, 26] on button "Logs" at bounding box center [696, 22] width 103 height 11
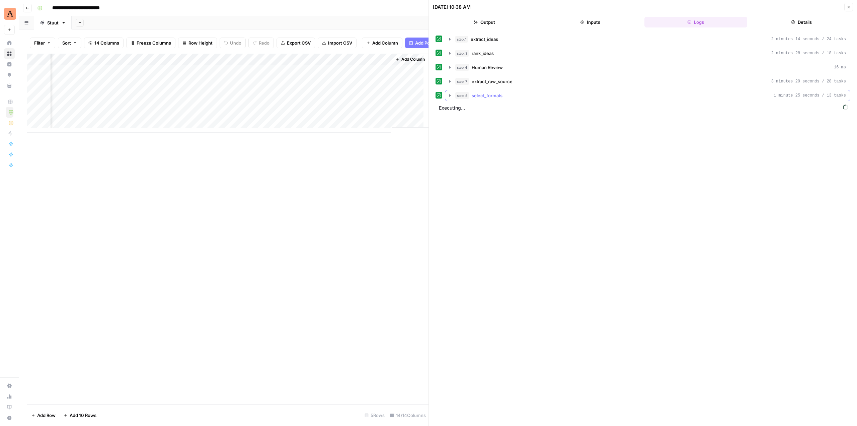
click at [448, 95] on icon "button" at bounding box center [449, 95] width 5 height 5
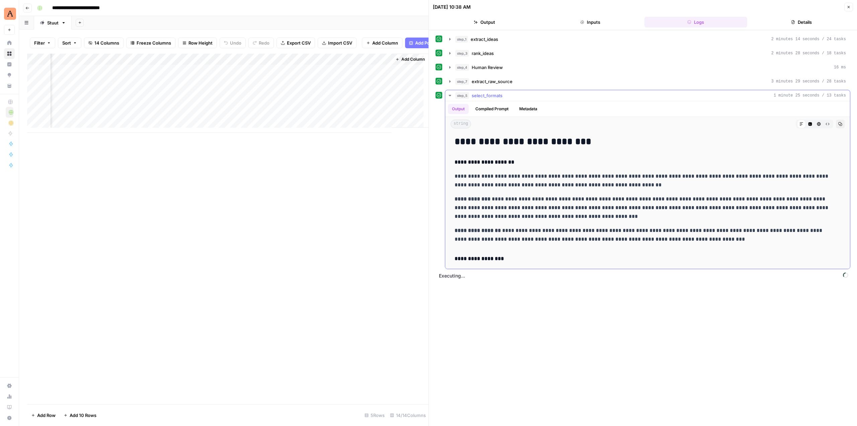
click at [448, 95] on icon "button" at bounding box center [449, 95] width 5 height 5
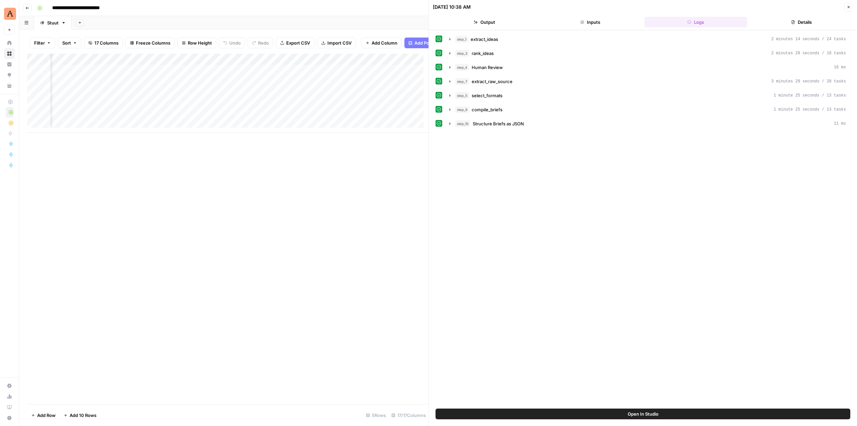
scroll to position [0, 837]
drag, startPoint x: 386, startPoint y: 61, endPoint x: 253, endPoint y: 69, distance: 133.2
click at [253, 69] on div "Add Column" at bounding box center [227, 93] width 401 height 79
drag, startPoint x: 294, startPoint y: 60, endPoint x: 179, endPoint y: 60, distance: 114.5
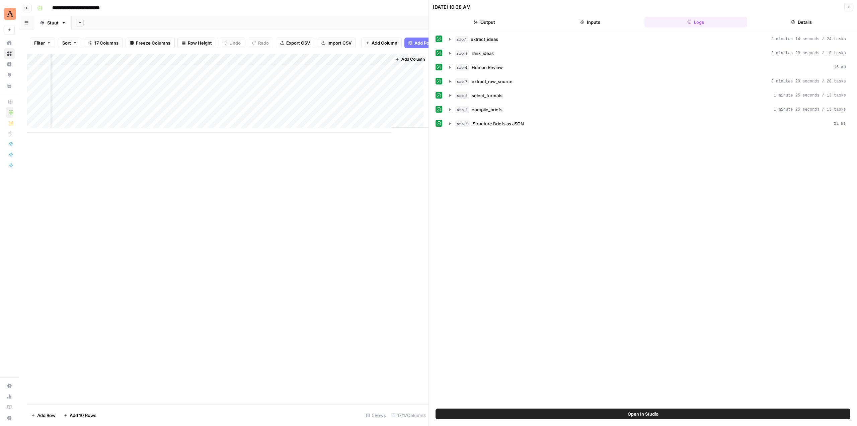
click at [179, 60] on div "Add Column" at bounding box center [227, 93] width 401 height 79
drag, startPoint x: 341, startPoint y: 63, endPoint x: 253, endPoint y: 56, distance: 88.6
click at [253, 56] on div "Filter Sort 17 Columns Freeze Columns Row Height Undo Redo Export CSV Import CS…" at bounding box center [223, 227] width 409 height 396
click at [400, 63] on div "Add Column" at bounding box center [227, 93] width 401 height 79
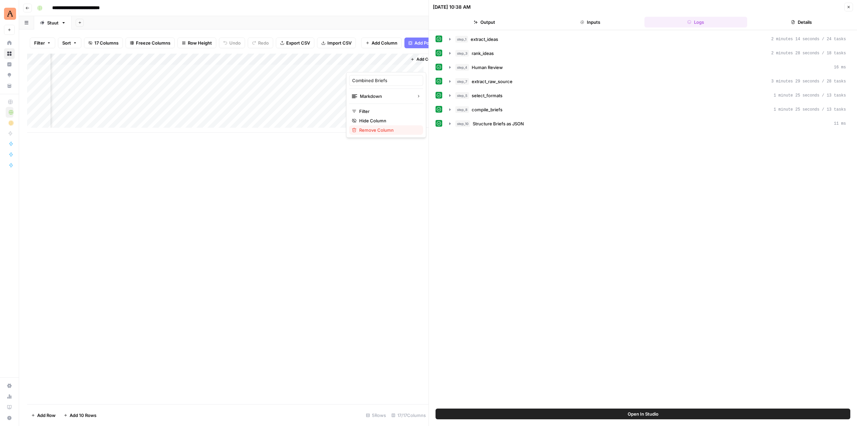
click at [382, 128] on span "Remove Column" at bounding box center [388, 130] width 59 height 7
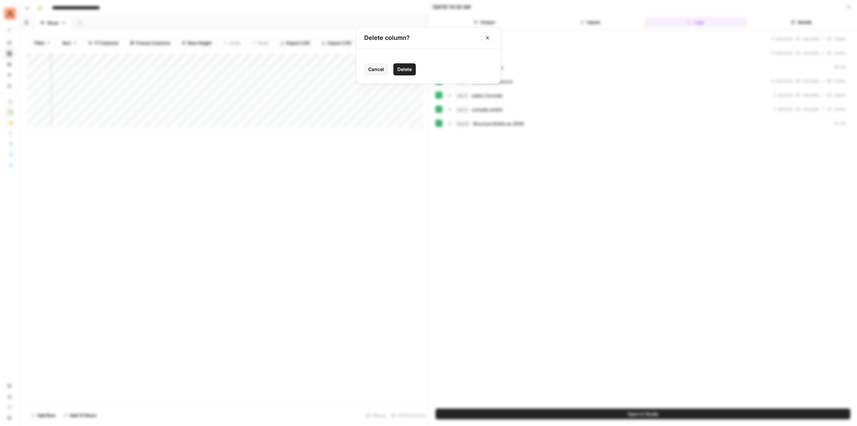
click at [406, 72] on span "Delete" at bounding box center [404, 69] width 14 height 7
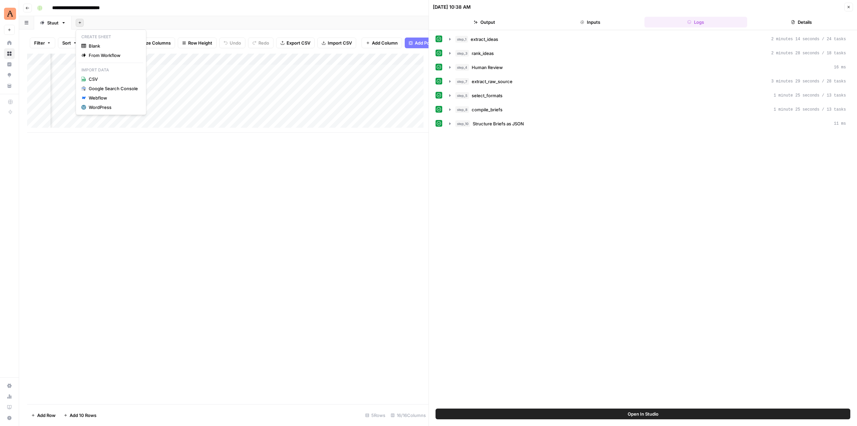
click at [81, 21] on icon "button" at bounding box center [80, 23] width 4 height 4
click at [105, 47] on span "Blank" at bounding box center [113, 46] width 49 height 7
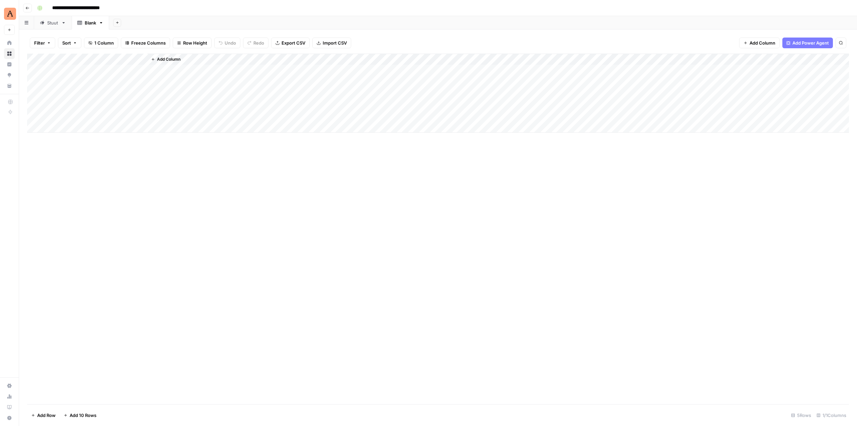
click at [99, 25] on link "Blank" at bounding box center [91, 22] width 38 height 13
click at [88, 22] on div "Blank" at bounding box center [90, 22] width 11 height 7
type input "*"
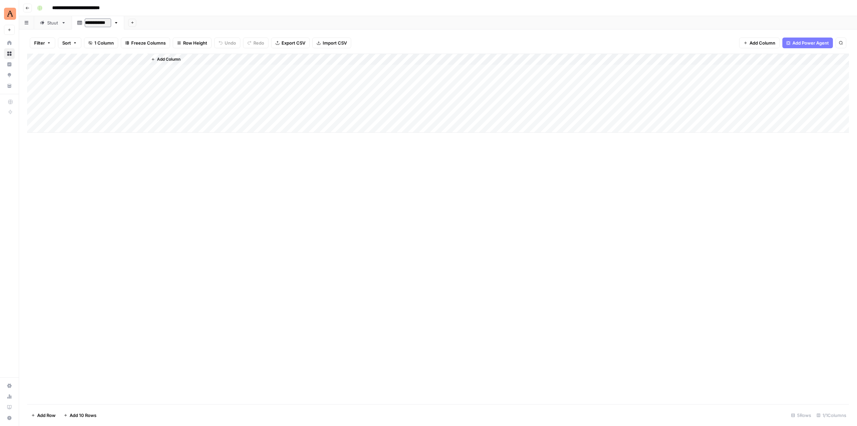
type input "**********"
click at [48, 25] on div "Stuut" at bounding box center [52, 22] width 11 height 7
click at [96, 23] on div "Brief Outputs" at bounding box center [99, 22] width 28 height 7
click at [51, 22] on div "Stuut" at bounding box center [52, 22] width 11 height 7
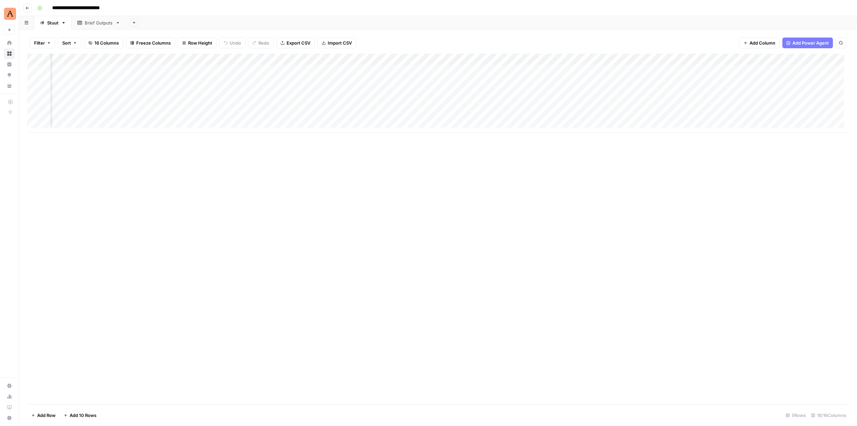
scroll to position [0, 517]
click at [430, 60] on div "Add Column" at bounding box center [438, 93] width 822 height 79
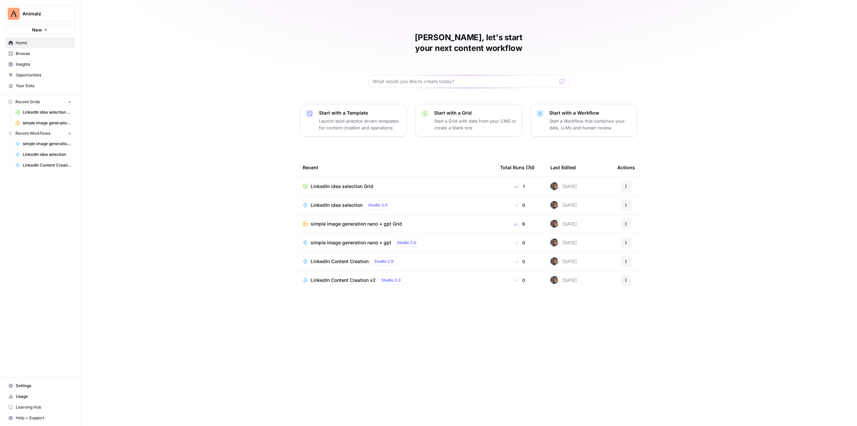
click at [31, 9] on button "Animalz" at bounding box center [39, 13] width 69 height 17
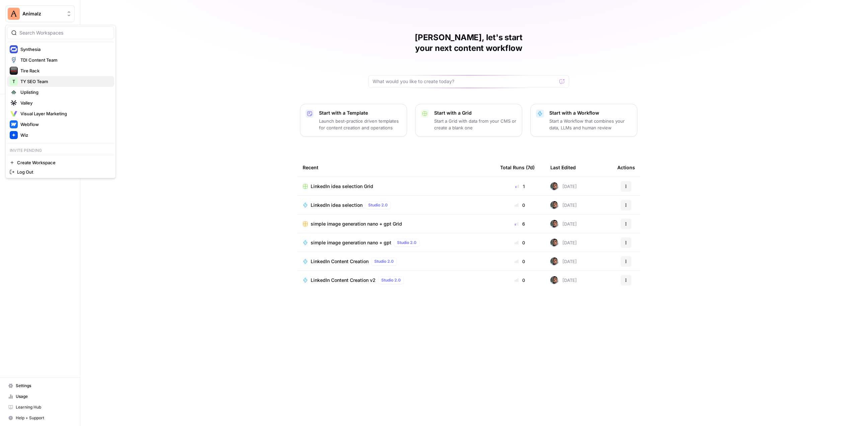
scroll to position [454, 0]
click at [53, 148] on span "LETS" at bounding box center [64, 146] width 88 height 7
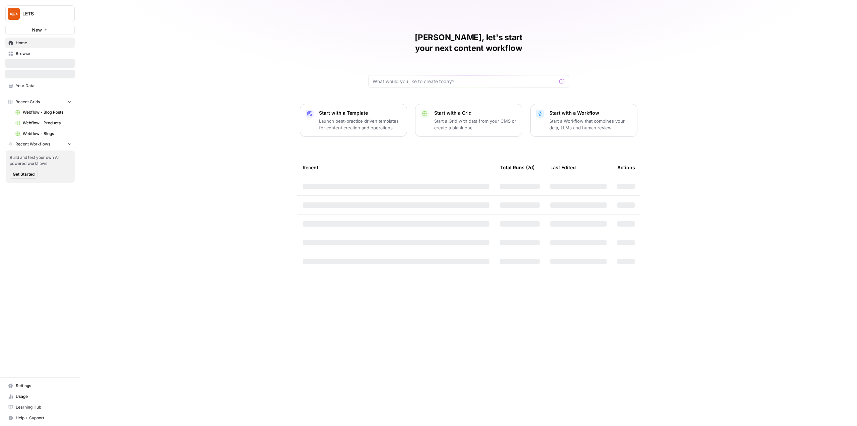
click at [42, 389] on link "Settings" at bounding box center [39, 385] width 69 height 11
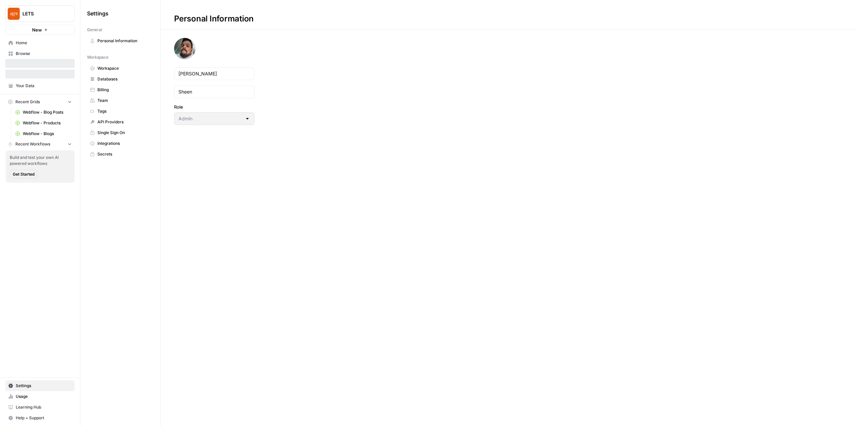
click at [40, 395] on span "Usage" at bounding box center [44, 396] width 56 height 6
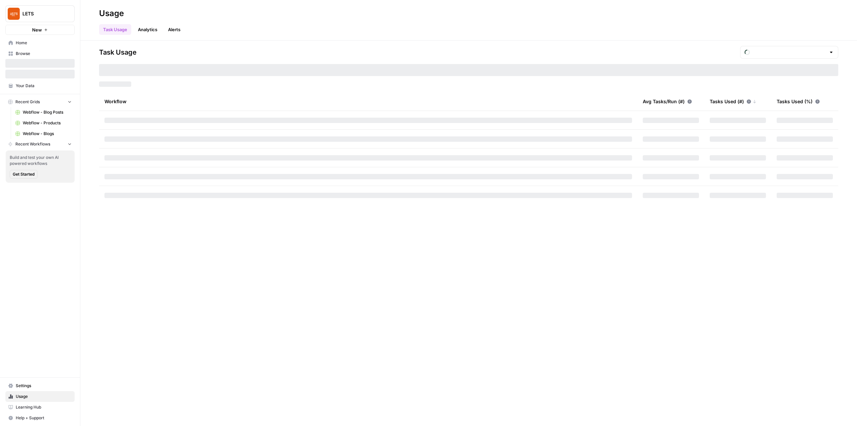
type input "October Tasks"
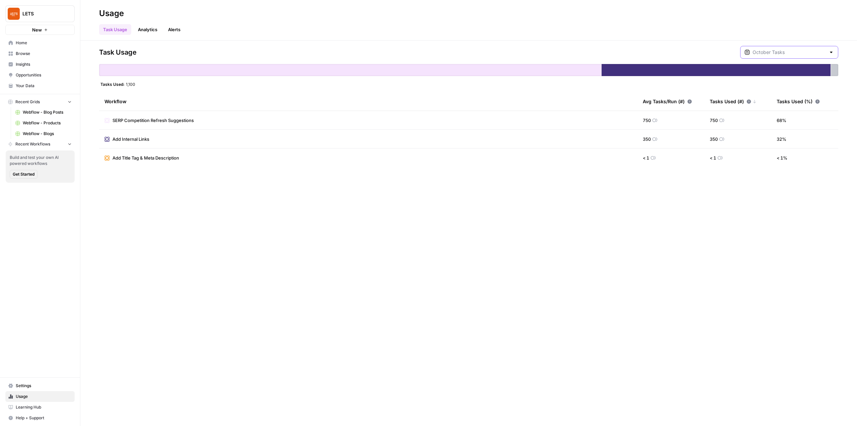
click at [778, 54] on input "text" at bounding box center [789, 52] width 73 height 7
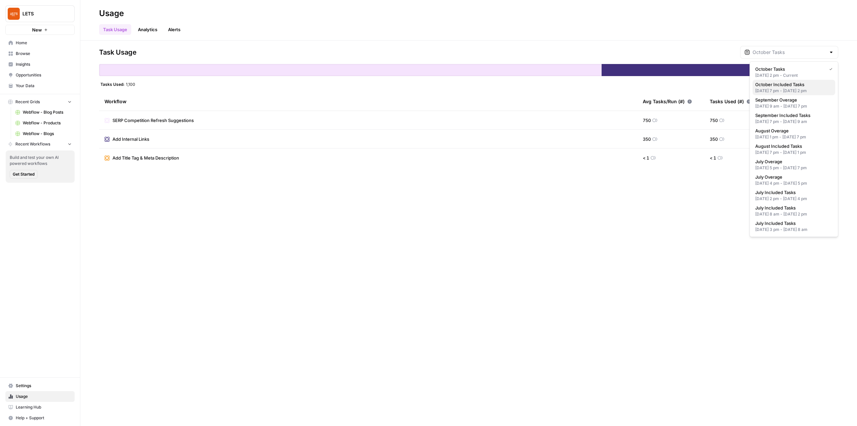
click at [798, 86] on span "October Included Tasks" at bounding box center [792, 84] width 75 height 7
type input "October Included Tasks"
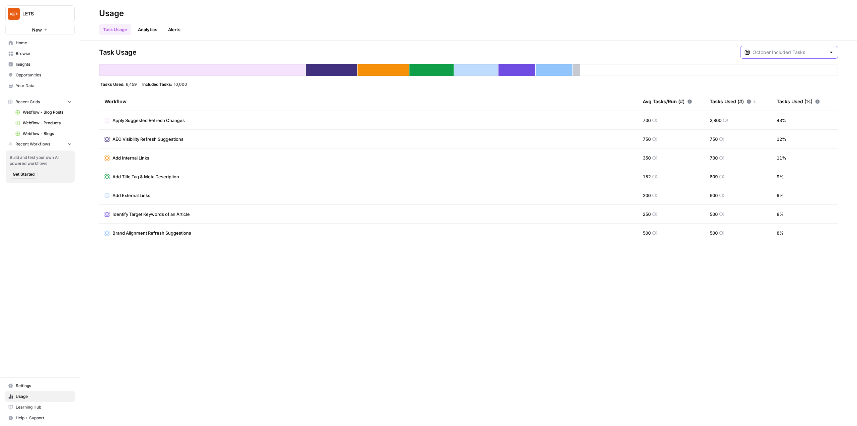
click at [778, 49] on input "text" at bounding box center [789, 52] width 73 height 7
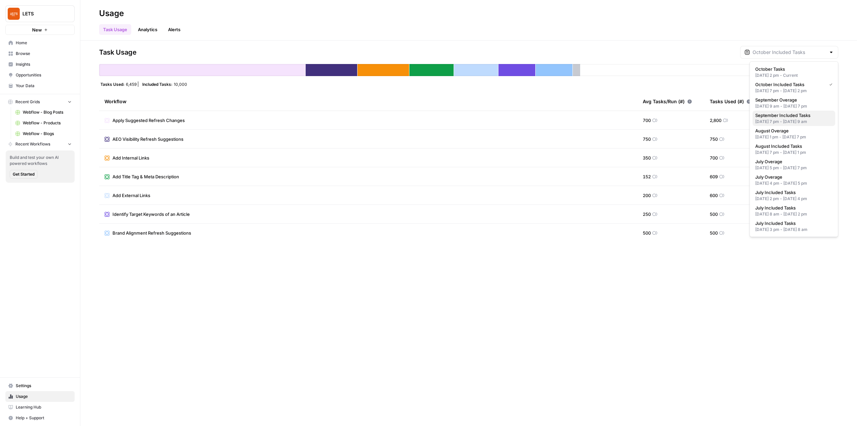
click at [807, 117] on button "September Included Tasks [DATE] 7 pm - [DATE] 9 am" at bounding box center [794, 117] width 83 height 15
type input "September Included Tasks"
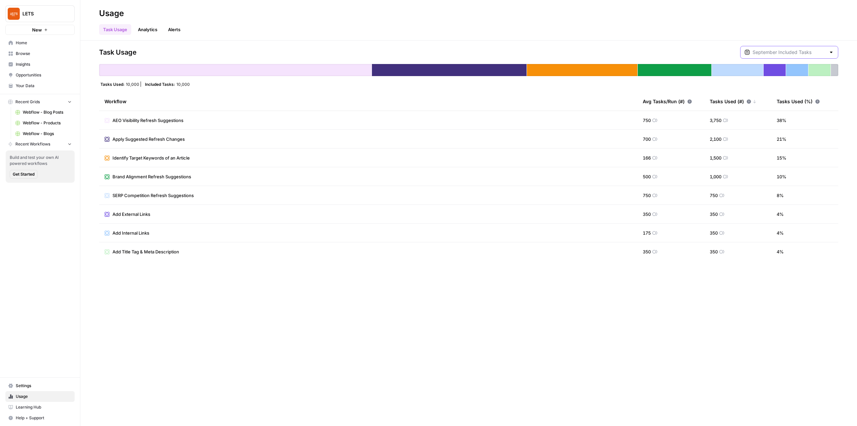
click at [790, 51] on input "text" at bounding box center [789, 52] width 73 height 7
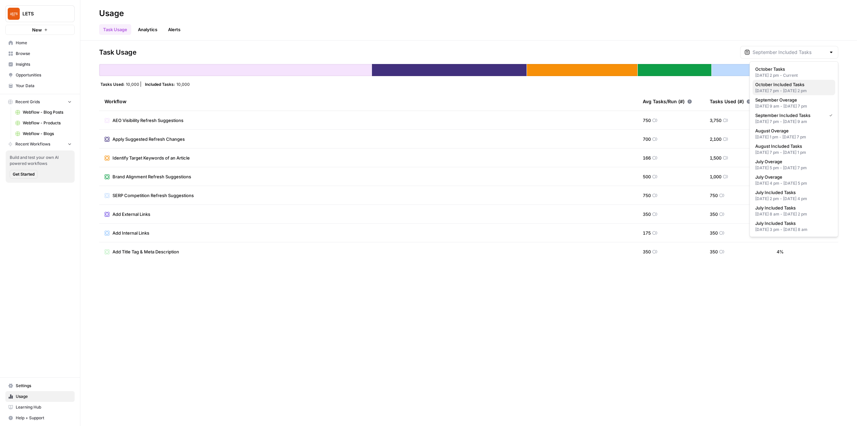
click at [797, 84] on span "October Included Tasks" at bounding box center [792, 84] width 75 height 7
type input "October Included Tasks"
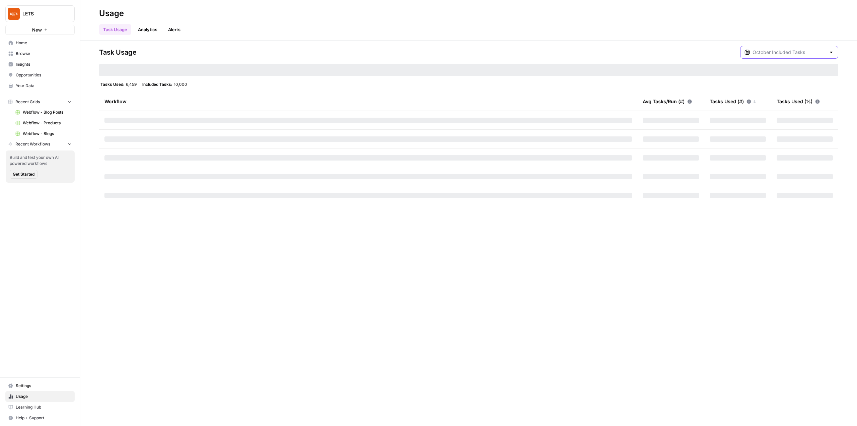
click at [799, 51] on input "text" at bounding box center [789, 52] width 73 height 7
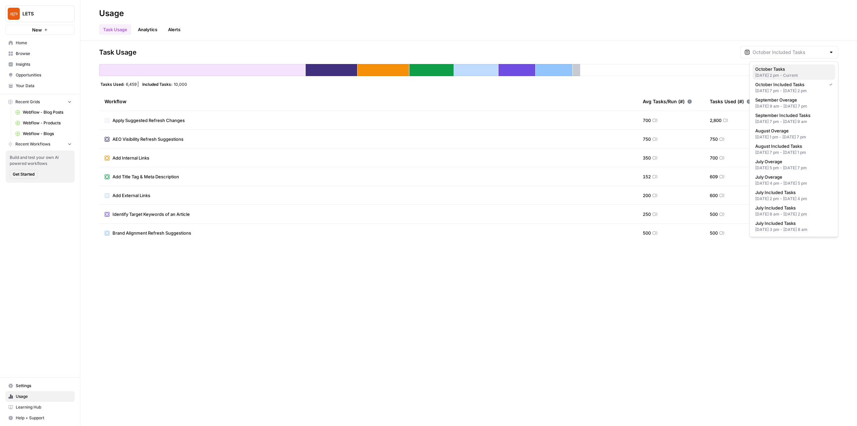
click at [802, 68] on span "October Tasks" at bounding box center [792, 69] width 75 height 7
type input "October Tasks"
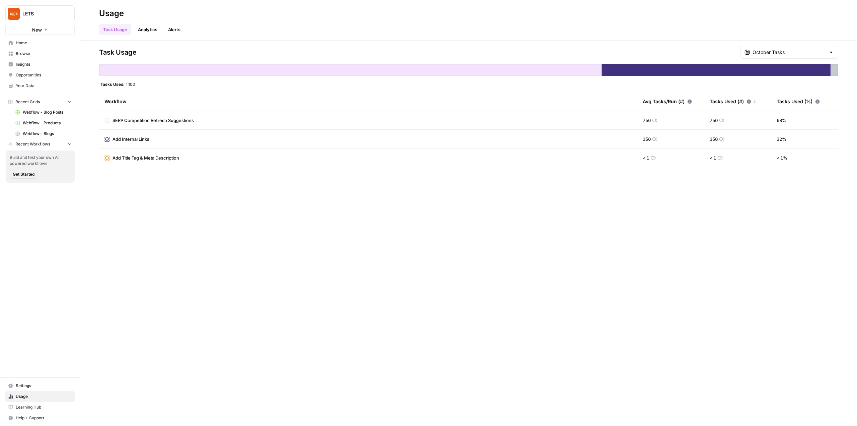
click at [807, 47] on div "October Tasks" at bounding box center [789, 52] width 98 height 13
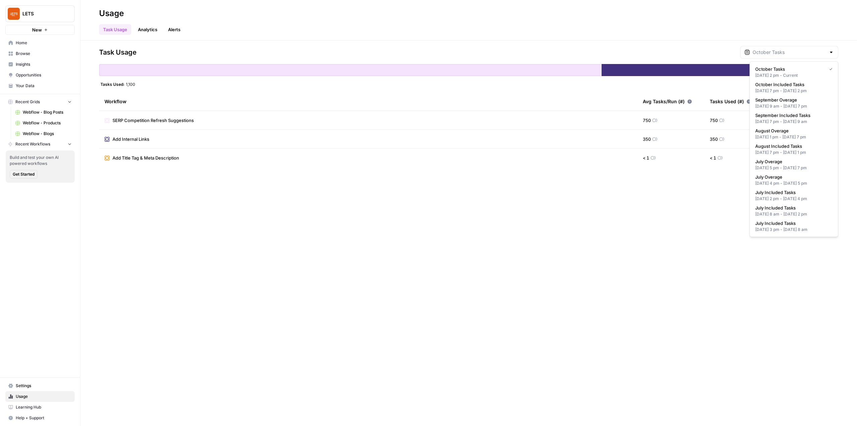
type input "October Tasks"
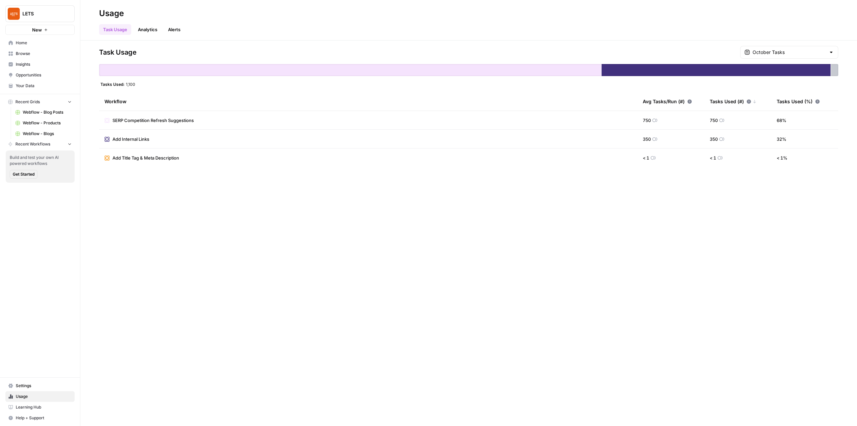
click at [430, 213] on div "Task Usage October Tasks Tasks Used: 1,100 Workflow Avg Tasks/Run (#) Tasks Use…" at bounding box center [468, 233] width 777 height 385
click at [802, 54] on input "text" at bounding box center [789, 52] width 73 height 7
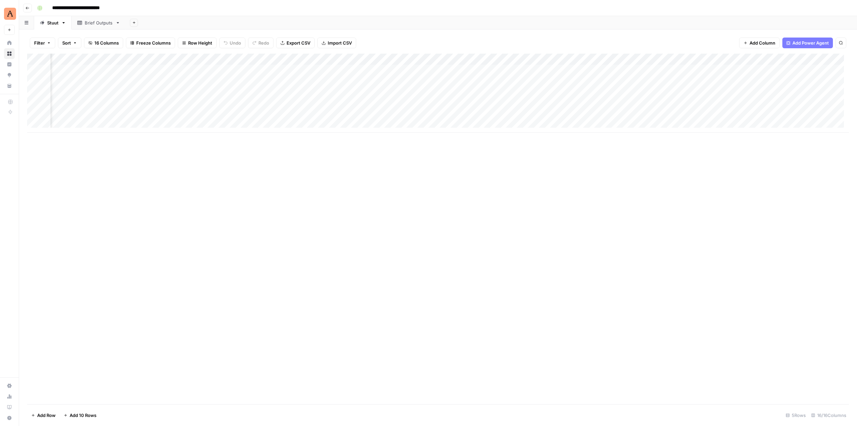
scroll to position [0, 517]
click at [432, 58] on div "Add Column" at bounding box center [438, 93] width 822 height 79
click at [630, 170] on div "Add Column" at bounding box center [438, 229] width 822 height 350
click at [439, 70] on div "Add Column" at bounding box center [438, 93] width 822 height 79
click at [102, 26] on div "Brief Outputs" at bounding box center [99, 22] width 28 height 7
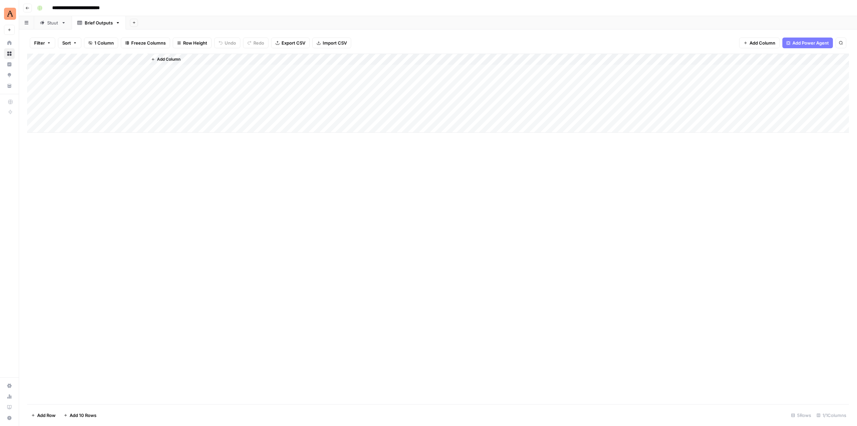
click at [52, 23] on div "Stuut" at bounding box center [52, 22] width 11 height 7
click at [431, 69] on div "Add Column" at bounding box center [438, 93] width 822 height 79
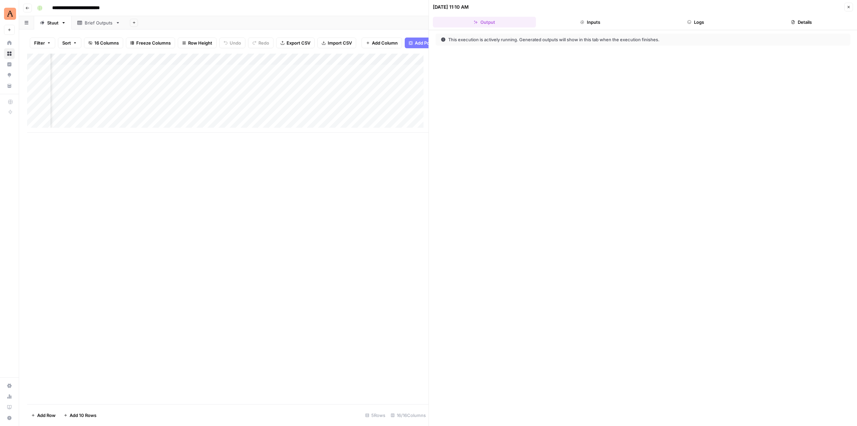
scroll to position [0, 777]
click at [709, 27] on header "10/03/25 at 11:10 AM Close Output Inputs Logs Details" at bounding box center [643, 15] width 428 height 30
click at [711, 24] on button "Logs" at bounding box center [696, 22] width 103 height 11
click at [449, 38] on icon "button" at bounding box center [449, 38] width 5 height 5
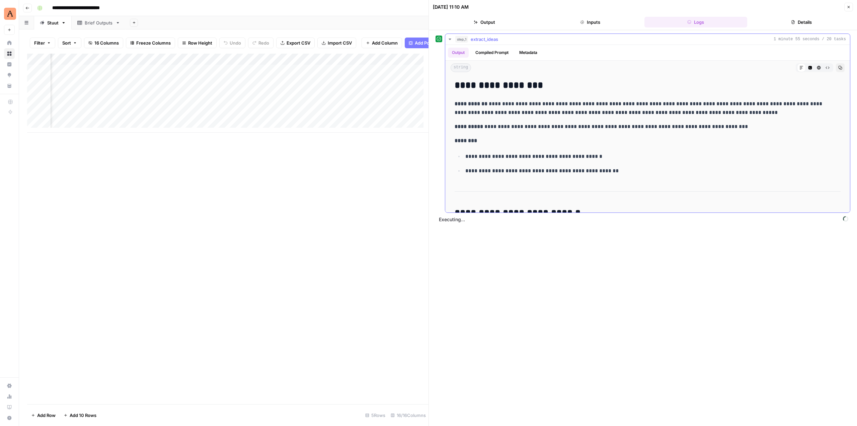
click at [449, 38] on icon "button" at bounding box center [449, 38] width 5 height 5
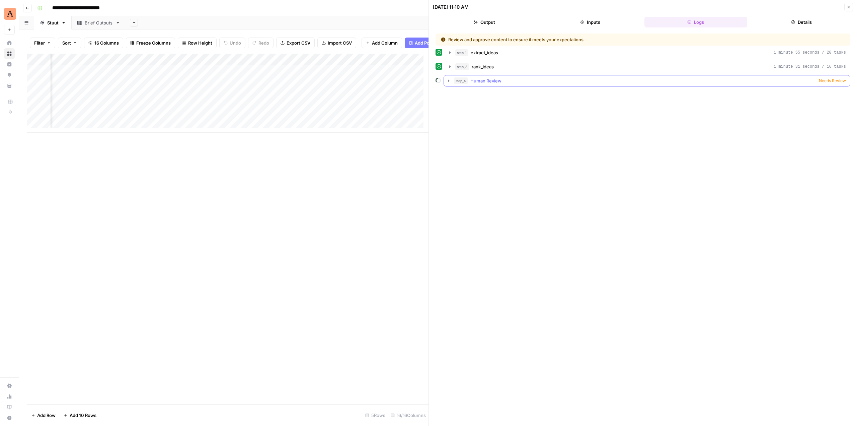
click at [835, 82] on span "Needs Review" at bounding box center [832, 81] width 27 height 6
click at [178, 74] on div "Add Column" at bounding box center [227, 93] width 401 height 79
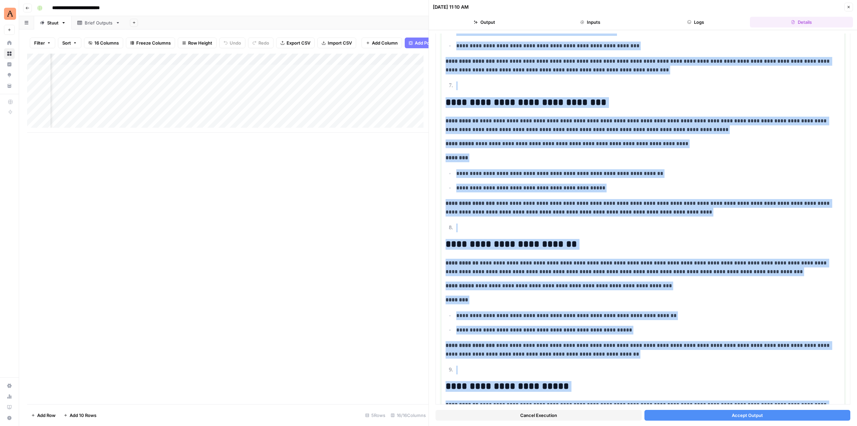
scroll to position [1157, 0]
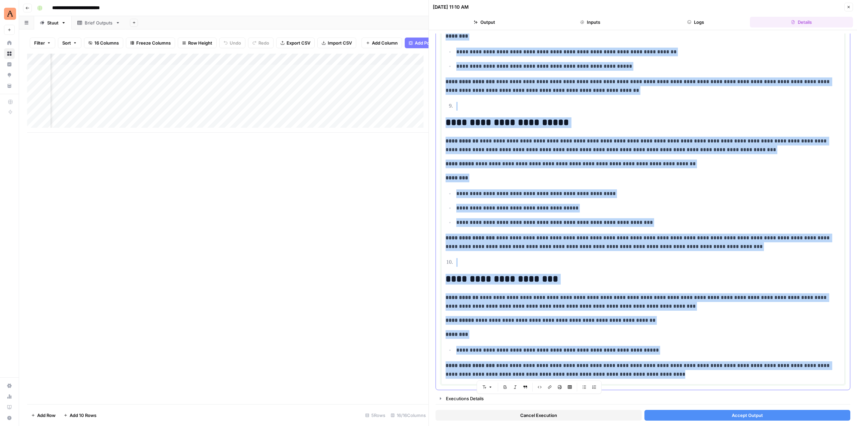
drag, startPoint x: 447, startPoint y: 254, endPoint x: 706, endPoint y: 378, distance: 286.8
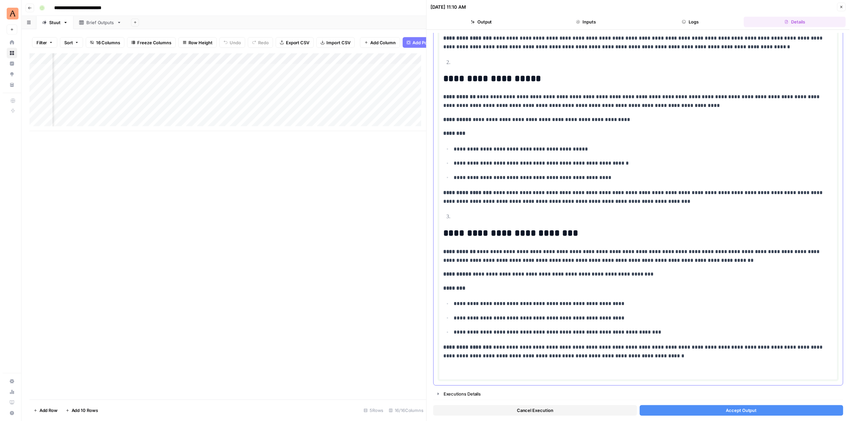
scroll to position [164, 0]
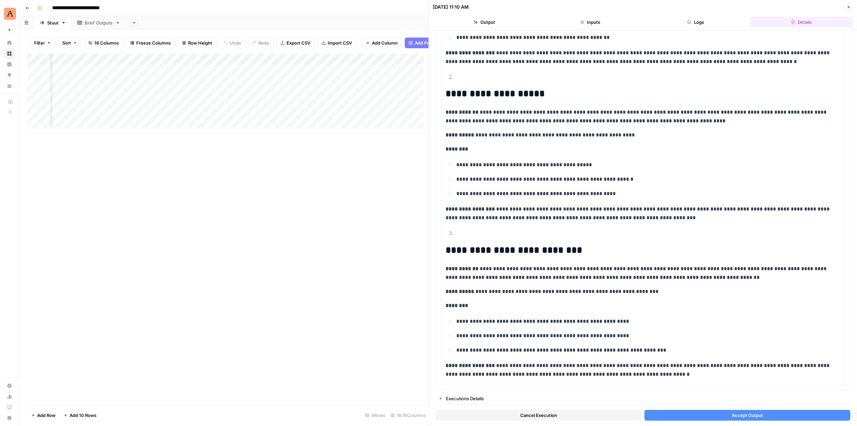
click at [750, 417] on span "Accept Output" at bounding box center [747, 415] width 31 height 7
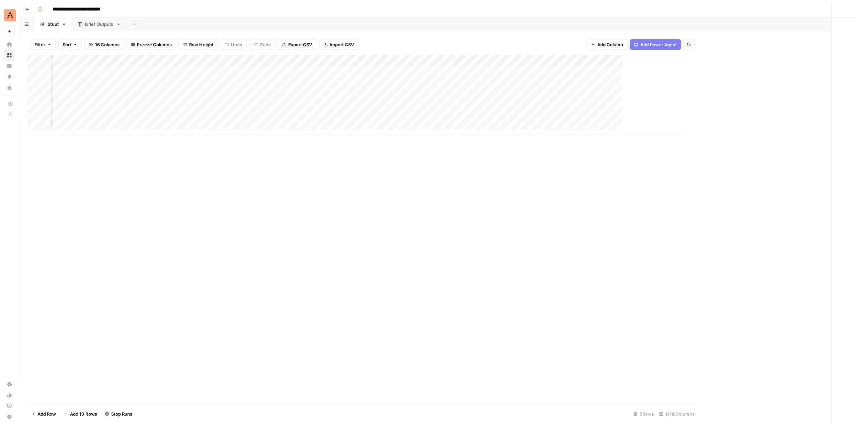
scroll to position [0, 509]
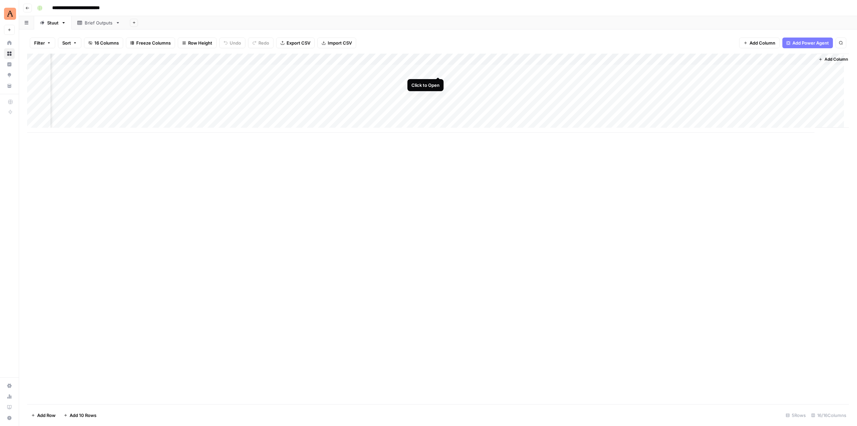
click at [437, 70] on div "Add Column" at bounding box center [438, 93] width 822 height 79
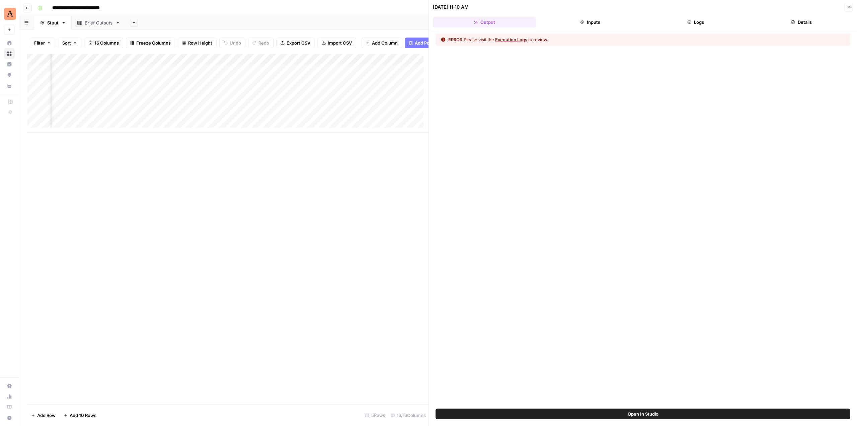
click at [699, 21] on button "Logs" at bounding box center [696, 22] width 103 height 11
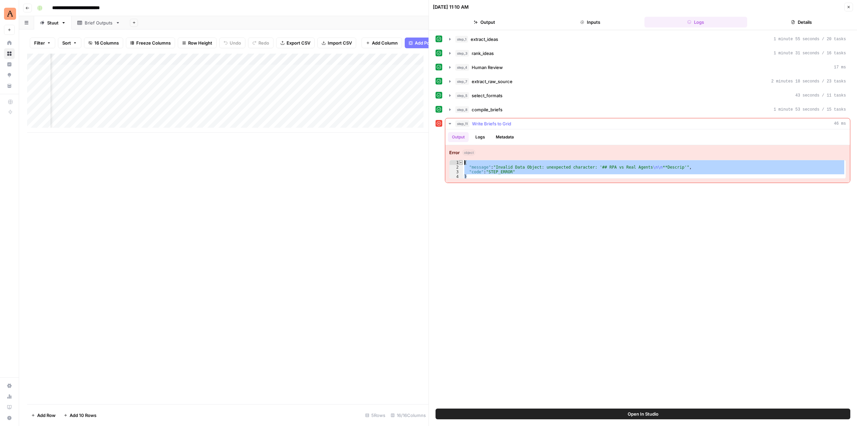
drag, startPoint x: 504, startPoint y: 176, endPoint x: 462, endPoint y: 163, distance: 44.3
click at [462, 163] on div "* 1 2 3 4 { "message" : "Invalid Data Object: unexpected character: '## RPA vs …" at bounding box center [647, 169] width 397 height 19
type textarea "**********"
click at [267, 66] on div "Add Column" at bounding box center [227, 93] width 401 height 79
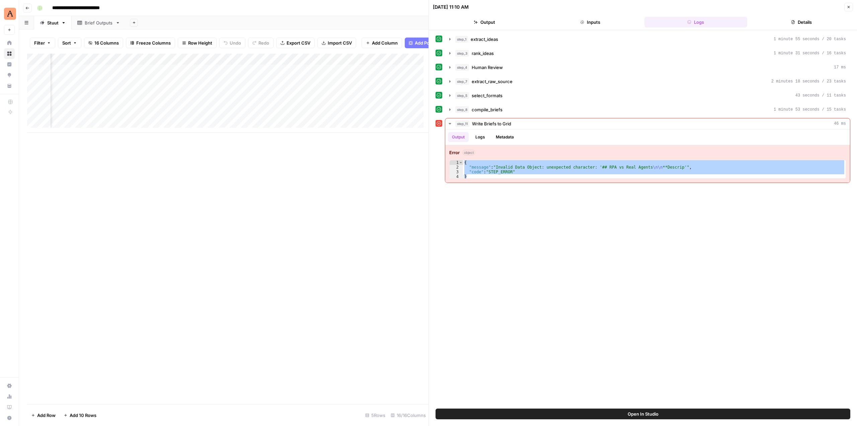
click at [266, 64] on div "Add Column" at bounding box center [227, 93] width 401 height 79
click at [396, 160] on div "Add Column" at bounding box center [227, 229] width 401 height 350
click at [273, 75] on div "Add Column" at bounding box center [227, 93] width 401 height 79
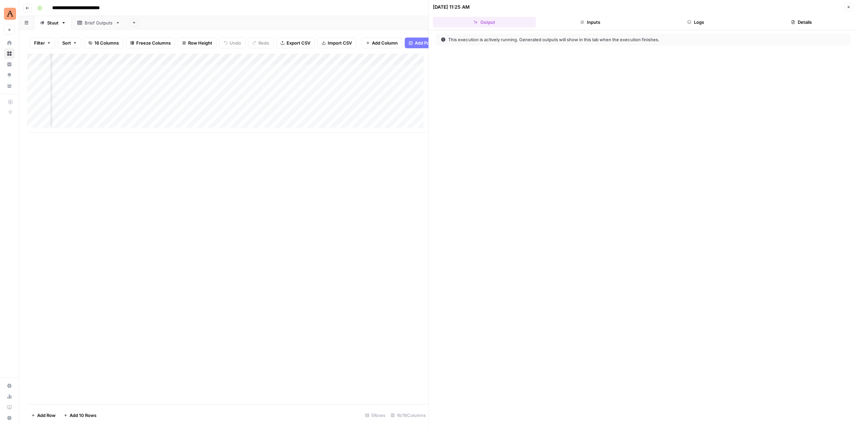
scroll to position [0, 818]
click at [713, 20] on button "Logs" at bounding box center [696, 22] width 103 height 11
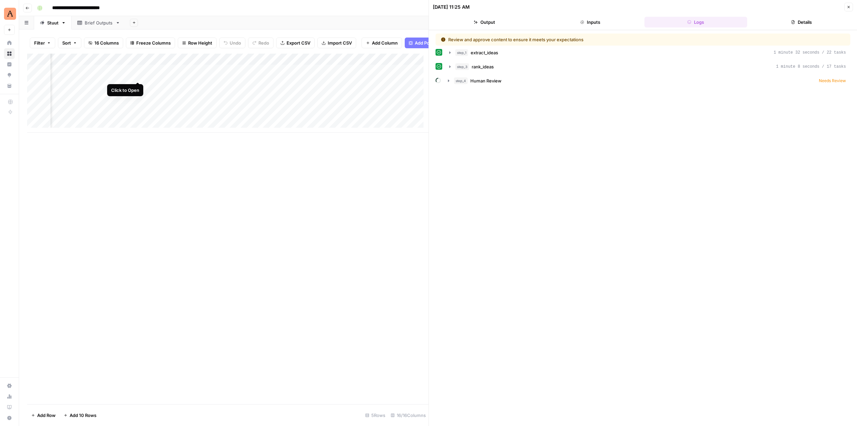
click at [137, 73] on div "Add Column" at bounding box center [227, 93] width 401 height 79
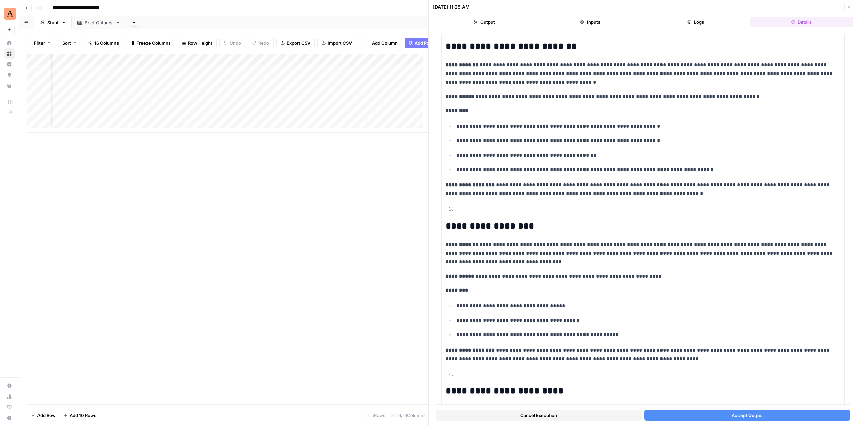
scroll to position [435, 0]
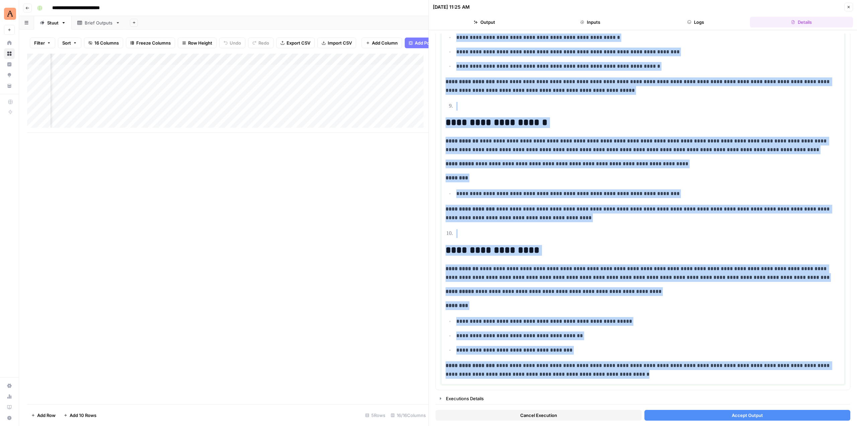
drag, startPoint x: 446, startPoint y: 174, endPoint x: 748, endPoint y: 425, distance: 393.0
click at [748, 425] on div "**********" at bounding box center [643, 227] width 428 height 395
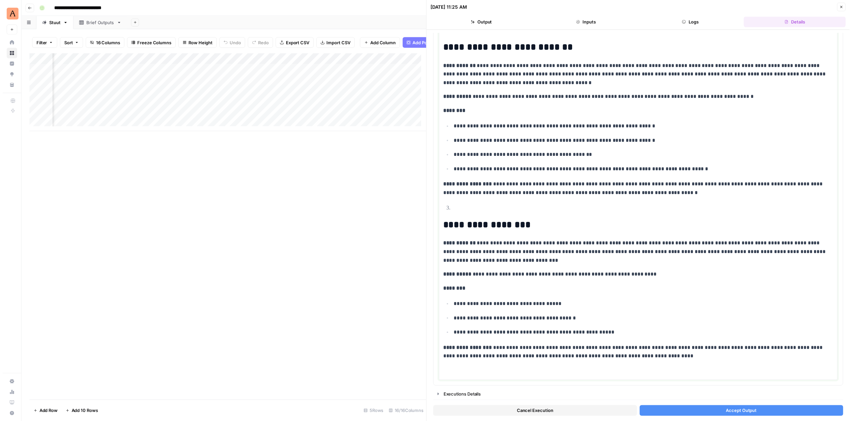
scroll to position [219, 0]
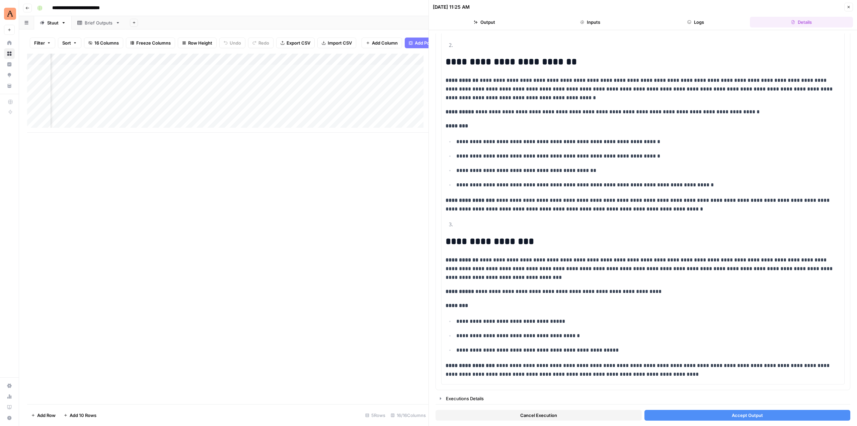
click at [741, 415] on span "Accept Output" at bounding box center [747, 415] width 31 height 7
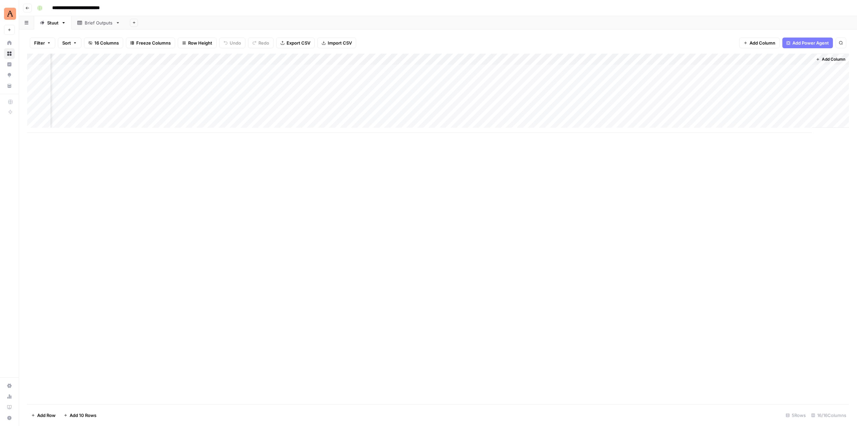
scroll to position [0, 509]
click at [437, 70] on div "Add Column" at bounding box center [438, 93] width 822 height 79
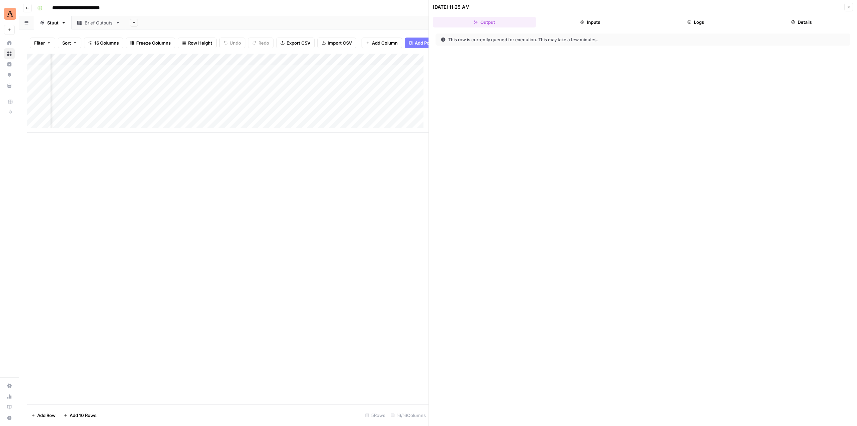
scroll to position [0, 768]
click at [694, 26] on button "Logs" at bounding box center [696, 22] width 103 height 11
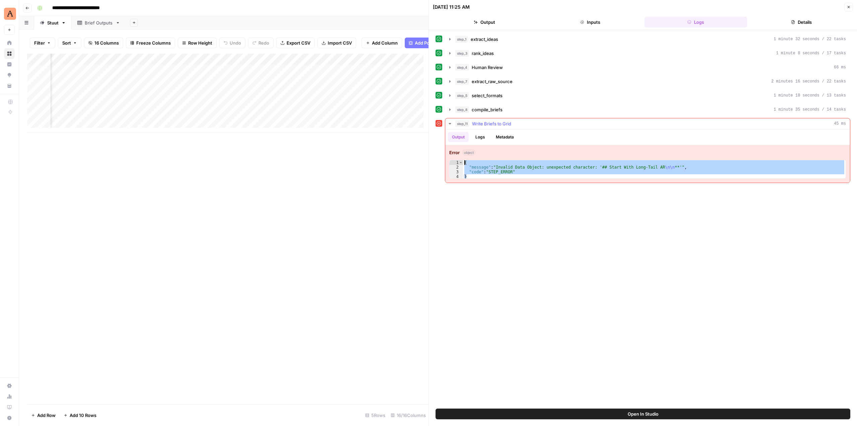
drag, startPoint x: 501, startPoint y: 176, endPoint x: 458, endPoint y: 156, distance: 47.7
click at [458, 156] on div "Error object * 1 2 3 4 { "message" : "Invalid Data Object: unexpected character…" at bounding box center [647, 164] width 405 height 38
type textarea "**********"
click at [119, 74] on div "Add Column" at bounding box center [227, 93] width 401 height 79
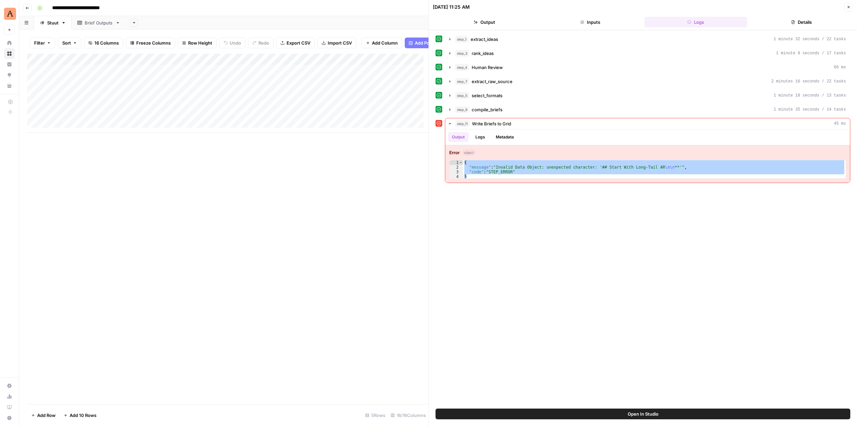
click at [123, 74] on div "Add Column" at bounding box center [227, 93] width 401 height 79
click at [313, 8] on div "**********" at bounding box center [442, 8] width 816 height 11
click at [186, 84] on div "Add Column" at bounding box center [227, 93] width 401 height 79
click at [125, 71] on div "Add Column" at bounding box center [227, 93] width 401 height 79
click at [183, 73] on div "Add Column" at bounding box center [227, 93] width 401 height 79
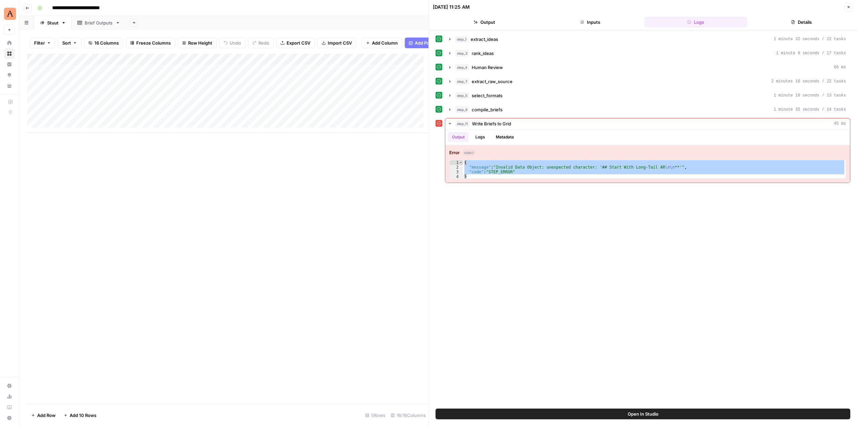
click at [113, 74] on div "Add Column" at bounding box center [227, 93] width 401 height 79
click at [122, 74] on div "Add Column" at bounding box center [227, 93] width 401 height 79
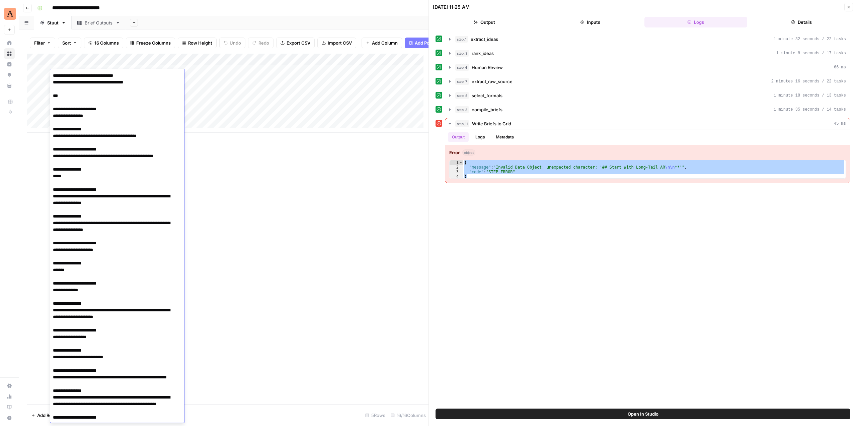
scroll to position [4741, 0]
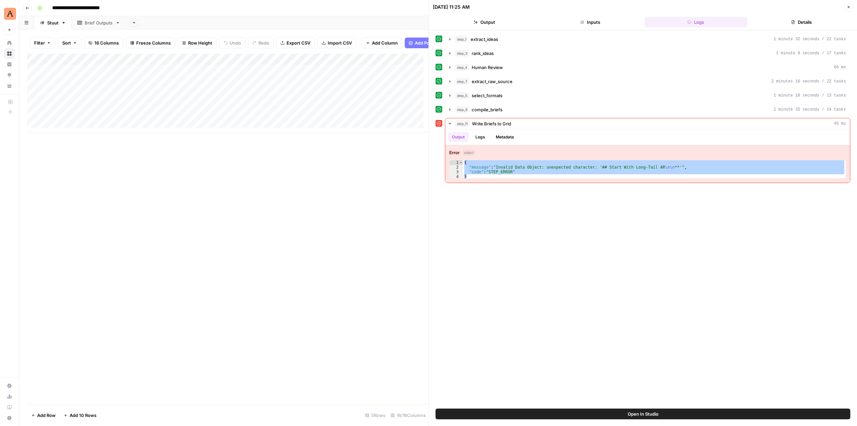
click at [330, 193] on div "Add Column" at bounding box center [227, 229] width 401 height 350
click at [206, 73] on div "Add Column" at bounding box center [227, 93] width 401 height 79
click at [215, 74] on div "Add Column" at bounding box center [227, 93] width 401 height 79
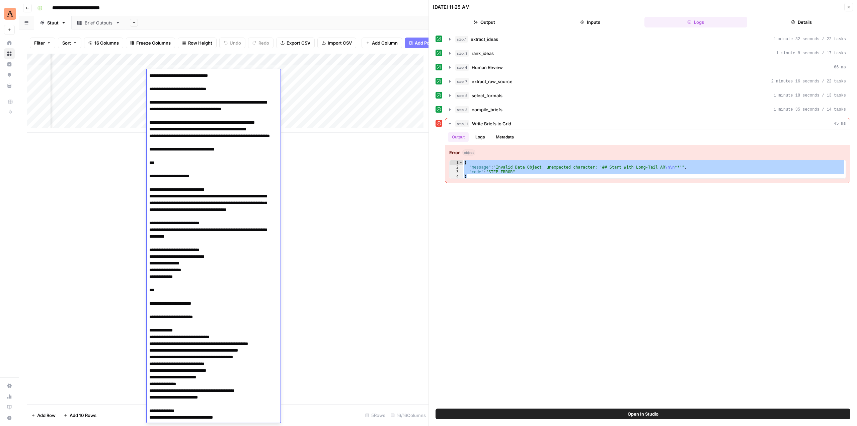
scroll to position [663, 0]
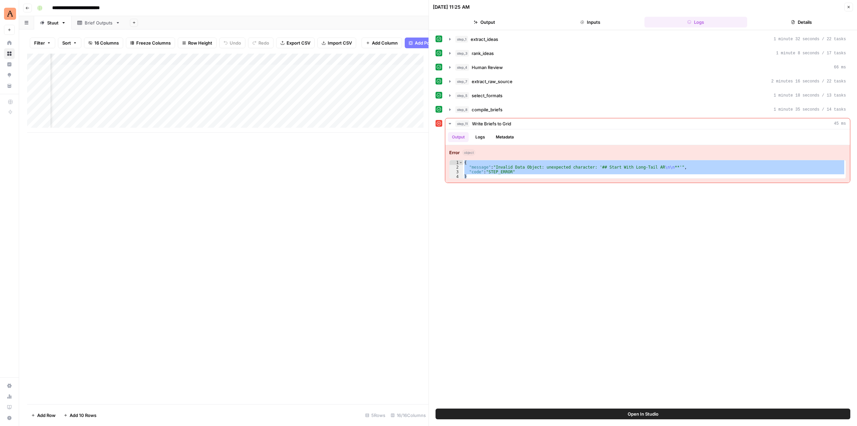
click at [302, 73] on div "Add Column" at bounding box center [227, 93] width 401 height 79
click at [312, 75] on div "Add Column" at bounding box center [227, 93] width 401 height 79
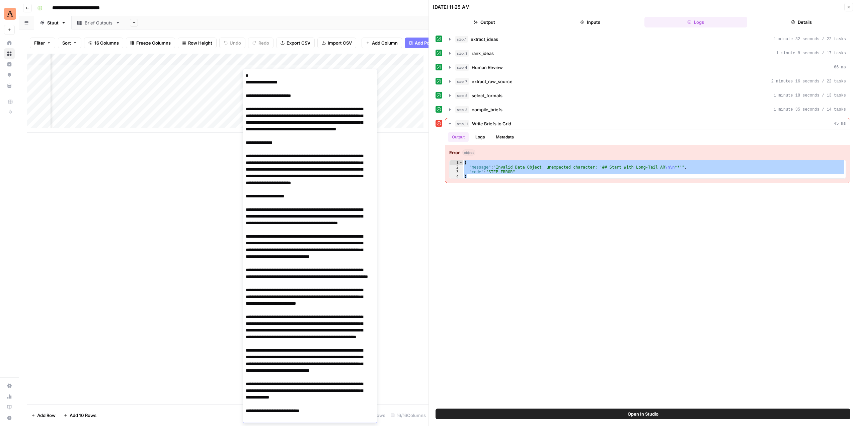
scroll to position [3093, 0]
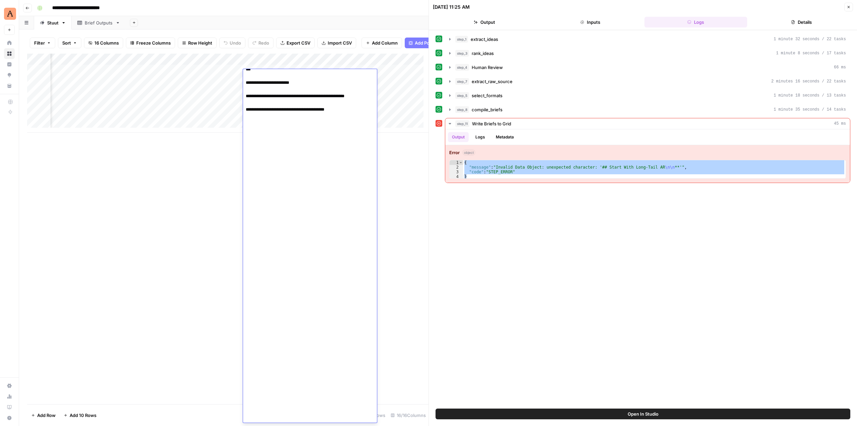
click at [391, 70] on div "Add Column" at bounding box center [227, 93] width 401 height 79
click at [398, 73] on div "Add Column" at bounding box center [227, 93] width 401 height 79
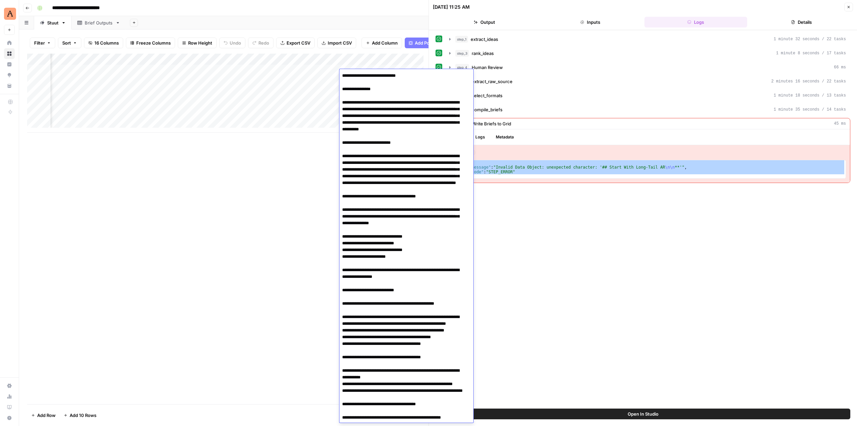
scroll to position [669, 0]
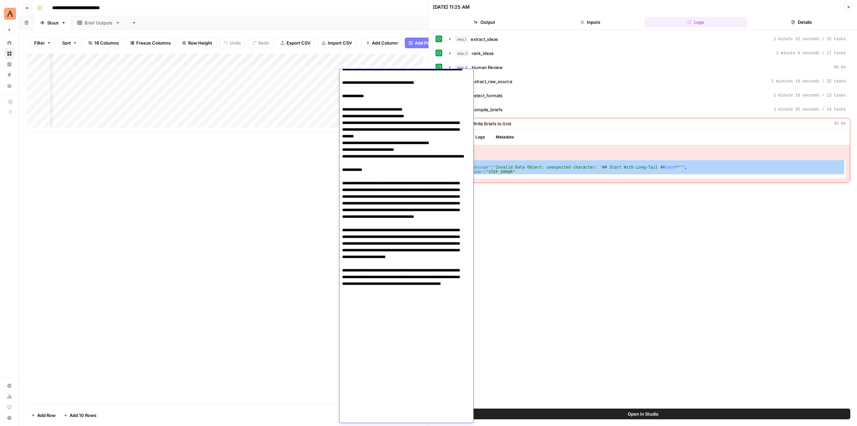
click at [316, 154] on div "Add Column" at bounding box center [227, 229] width 401 height 350
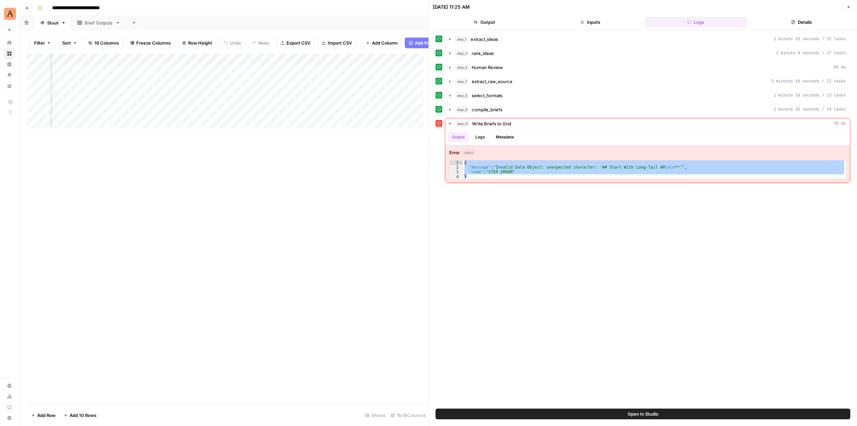
scroll to position [0, 521]
click at [227, 72] on div "Add Column" at bounding box center [227, 93] width 401 height 79
click at [237, 73] on div "Add Column" at bounding box center [227, 93] width 401 height 79
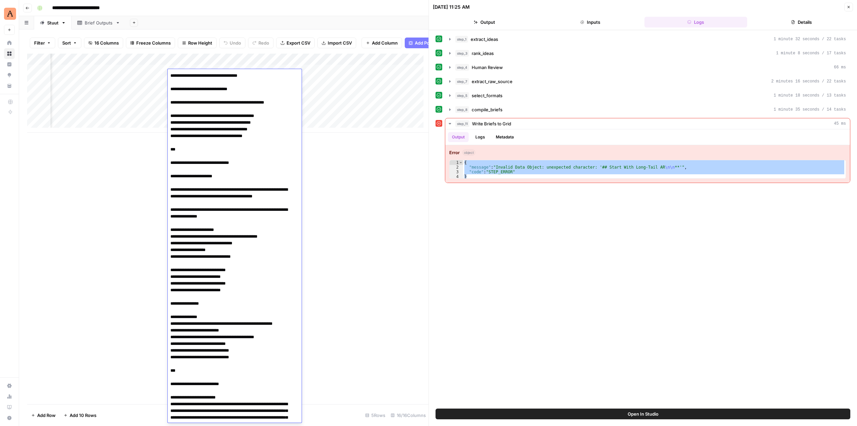
scroll to position [1540, 0]
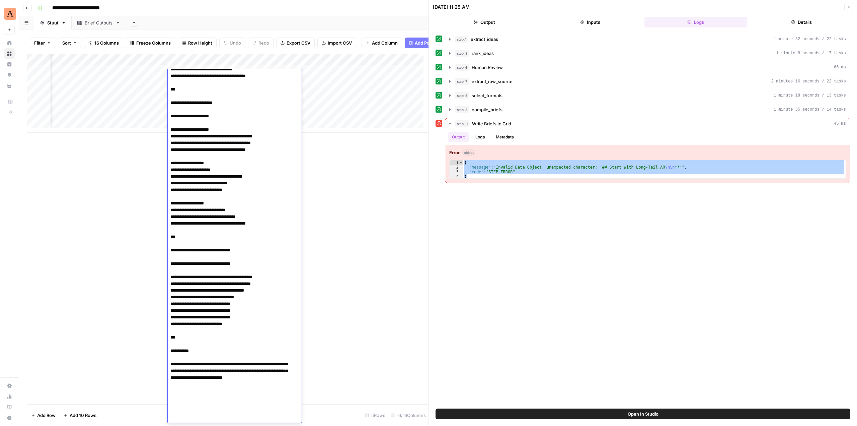
click at [104, 24] on div "Brief Outputs" at bounding box center [99, 22] width 28 height 7
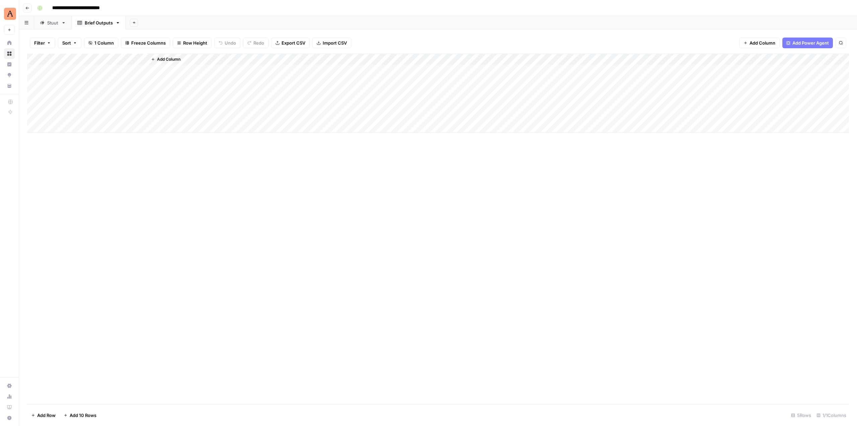
click at [74, 56] on div "Add Column" at bounding box center [438, 93] width 822 height 79
drag, startPoint x: 78, startPoint y: 76, endPoint x: 54, endPoint y: 74, distance: 24.8
click at [54, 74] on div "Title" at bounding box center [91, 75] width 74 height 11
type input "g"
type input "Generated Brief"
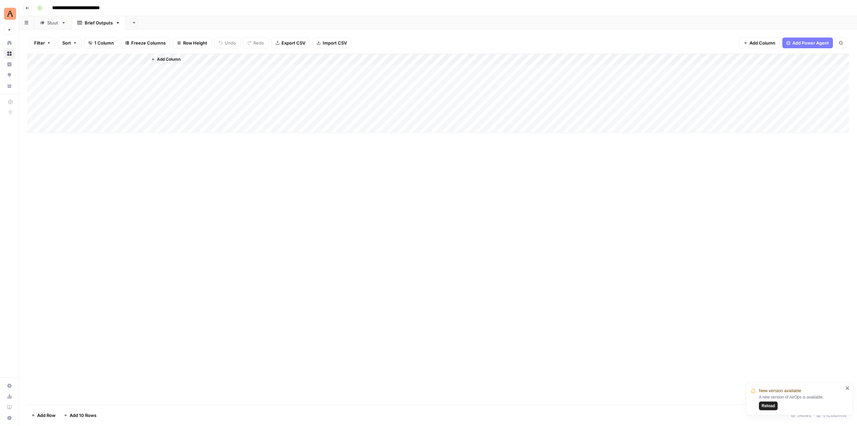
click at [108, 72] on div "Add Column" at bounding box center [438, 93] width 822 height 79
click at [50, 23] on div "Stuut" at bounding box center [52, 22] width 11 height 7
click at [85, 21] on div "Brief Outputs" at bounding box center [99, 22] width 28 height 7
click at [34, 149] on div "Add Column" at bounding box center [438, 110] width 822 height 113
click at [36, 137] on div "Add Column" at bounding box center [438, 110] width 822 height 113
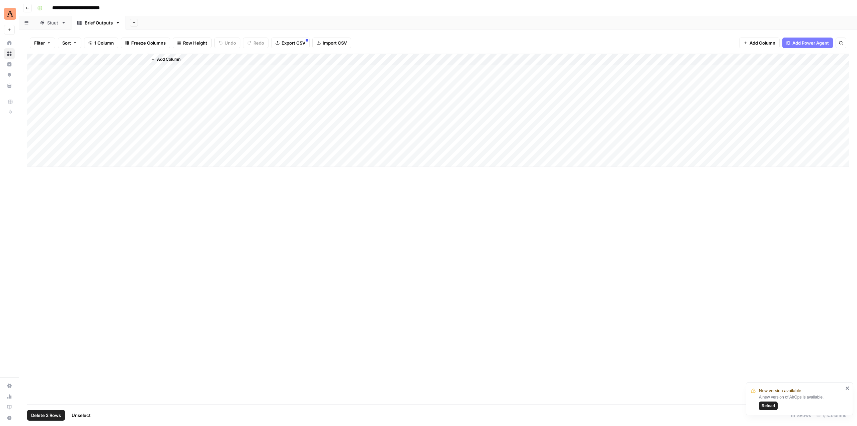
click at [34, 128] on div "Add Column" at bounding box center [438, 110] width 822 height 113
click at [33, 114] on div "Add Column" at bounding box center [438, 110] width 822 height 113
click at [34, 129] on div "Add Column" at bounding box center [438, 110] width 822 height 113
click at [35, 139] on div "Add Column" at bounding box center [438, 110] width 822 height 113
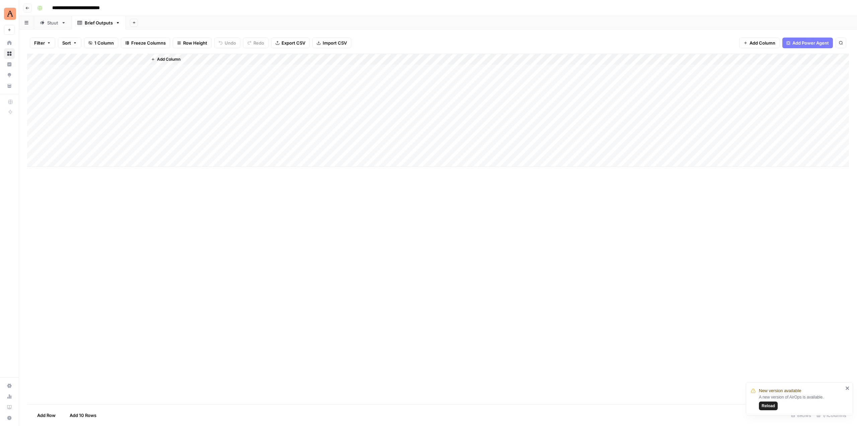
click at [35, 150] on div "Add Column" at bounding box center [438, 110] width 822 height 113
click at [35, 115] on div "Add Column" at bounding box center [438, 110] width 822 height 113
click at [35, 103] on div "Add Column" at bounding box center [438, 110] width 822 height 113
drag, startPoint x: 37, startPoint y: 94, endPoint x: 37, endPoint y: 89, distance: 4.4
click at [37, 93] on div "Add Column" at bounding box center [438, 110] width 822 height 113
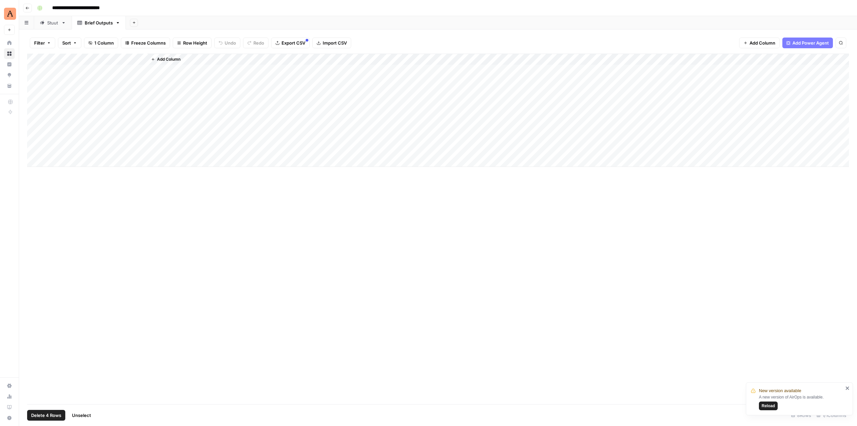
click at [36, 81] on div "Add Column" at bounding box center [438, 110] width 822 height 113
click at [35, 70] on div "Add Column" at bounding box center [438, 110] width 822 height 113
click at [43, 415] on span "Delete 5 Rows" at bounding box center [46, 415] width 30 height 7
click at [406, 78] on span "Delete" at bounding box center [404, 77] width 14 height 7
click at [119, 69] on div "Add Column" at bounding box center [438, 82] width 822 height 56
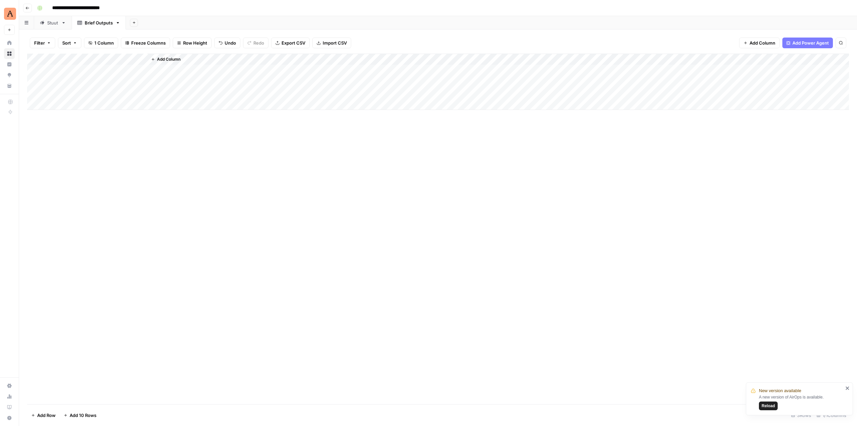
click at [119, 69] on div "Add Column" at bounding box center [438, 82] width 822 height 56
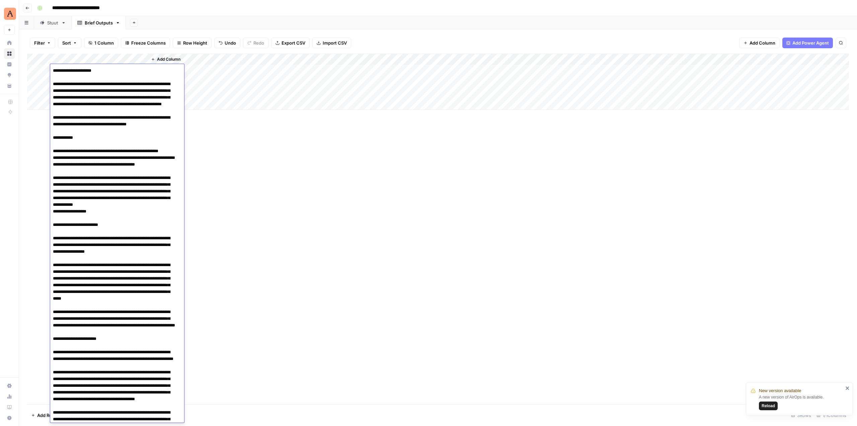
scroll to position [343, 0]
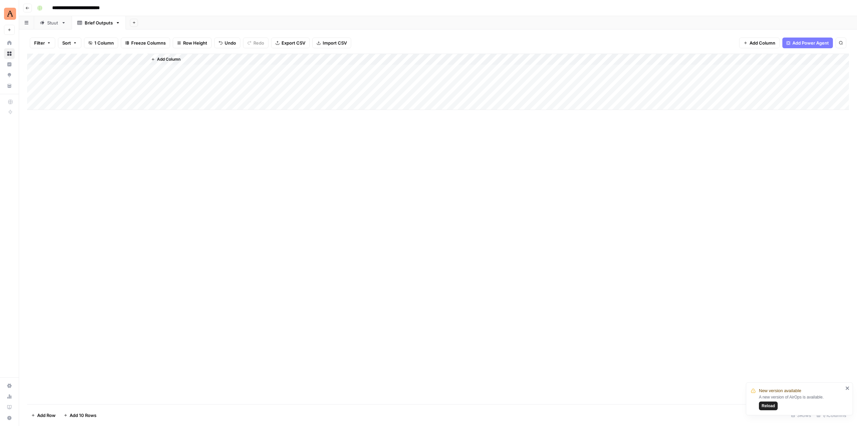
click at [282, 234] on div "Add Column" at bounding box center [438, 229] width 822 height 350
click at [139, 59] on div "Add Column" at bounding box center [438, 82] width 822 height 56
click at [144, 59] on div at bounding box center [99, 60] width 97 height 13
click at [142, 59] on div at bounding box center [99, 60] width 97 height 13
click at [139, 61] on div at bounding box center [99, 60] width 97 height 13
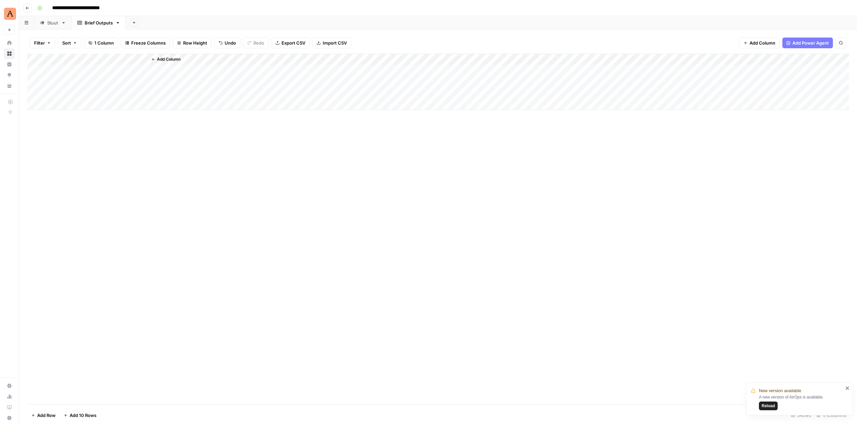
click at [156, 130] on div "Add Column" at bounding box center [438, 229] width 822 height 350
click at [141, 56] on div "Add Column" at bounding box center [438, 82] width 822 height 56
click at [146, 108] on button "HTML" at bounding box center [144, 111] width 48 height 9
click at [110, 70] on div "Add Column" at bounding box center [438, 82] width 822 height 56
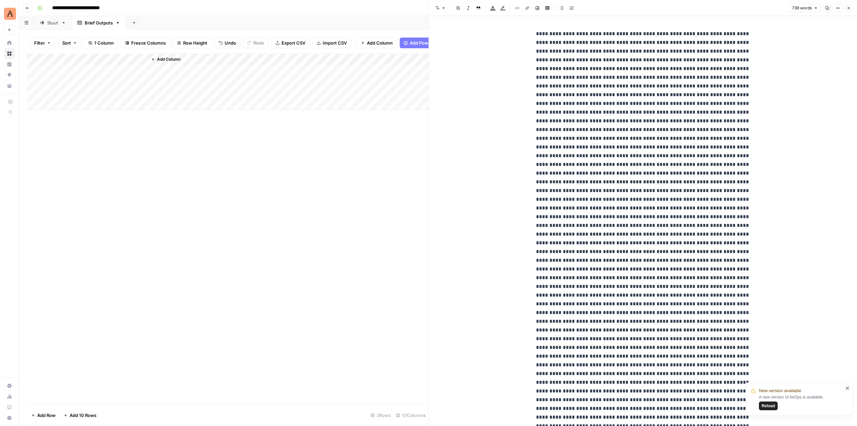
click at [848, 5] on button "Close" at bounding box center [848, 8] width 9 height 9
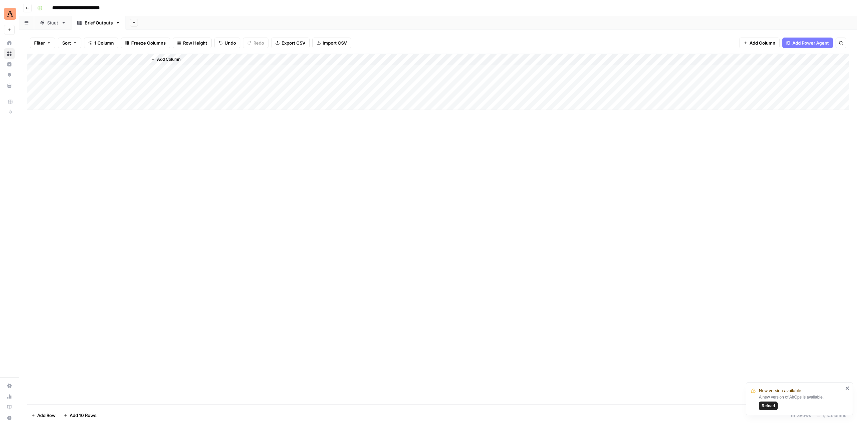
click at [139, 58] on div "Add Column" at bounding box center [438, 82] width 822 height 56
click at [51, 105] on div "Generated Brief HTML Filter Hide Column Remove Column" at bounding box center [91, 100] width 80 height 66
click at [114, 72] on input "Generated Brief" at bounding box center [91, 75] width 68 height 7
click at [142, 58] on div "Add Column" at bounding box center [438, 82] width 822 height 56
click at [148, 103] on span "Markdown" at bounding box center [146, 102] width 31 height 7
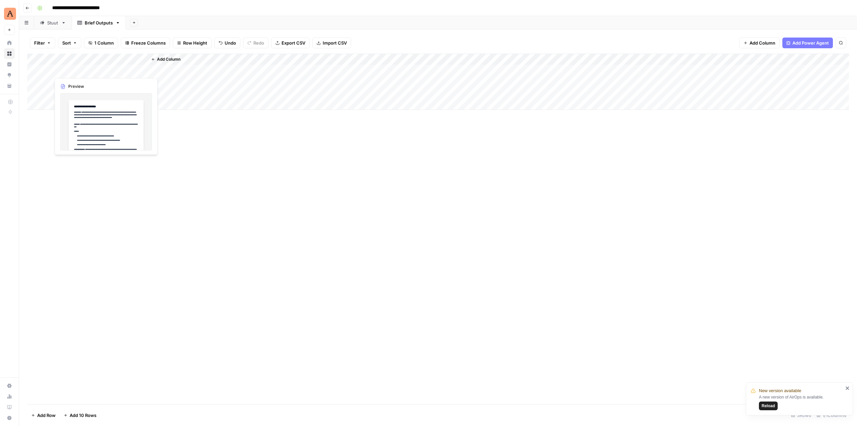
click at [116, 70] on div "Add Column" at bounding box center [438, 82] width 822 height 56
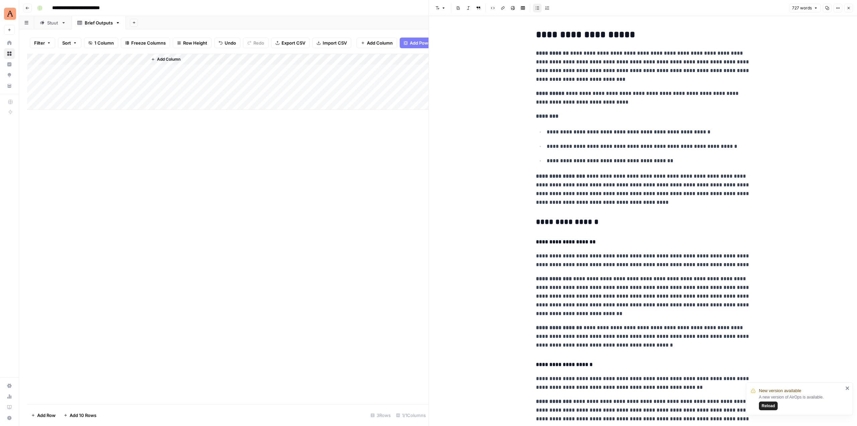
click at [51, 26] on div "Stuut" at bounding box center [52, 22] width 11 height 7
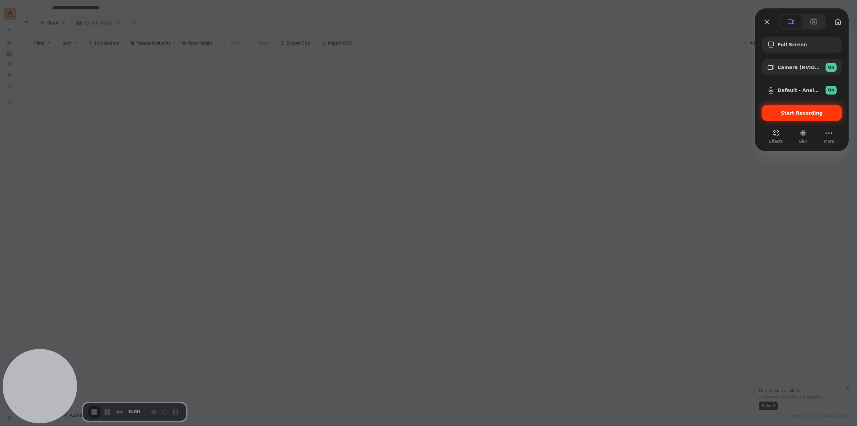
click at [818, 119] on div "Start Recording" at bounding box center [802, 113] width 80 height 16
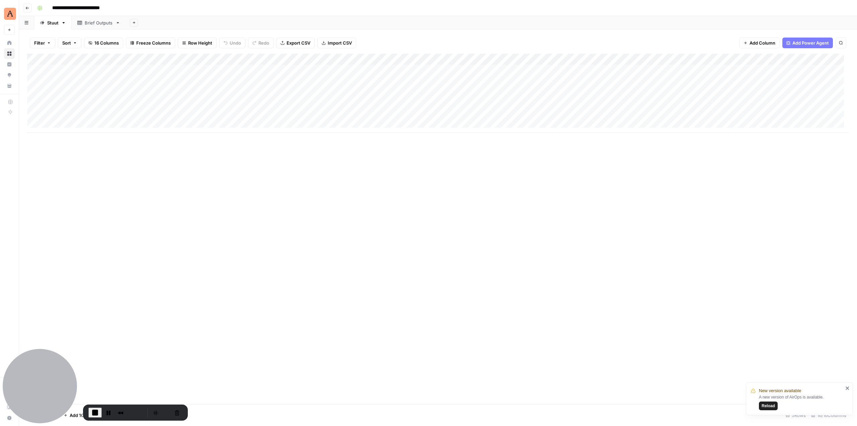
click at [846, 386] on icon "close" at bounding box center [847, 387] width 5 height 5
click at [90, 25] on div "Brief Outputs" at bounding box center [99, 22] width 28 height 7
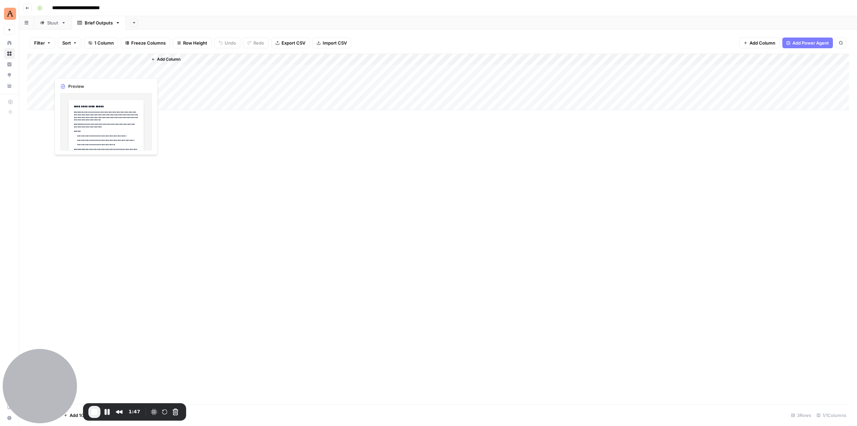
click at [106, 70] on div "Add Column" at bounding box center [438, 82] width 822 height 56
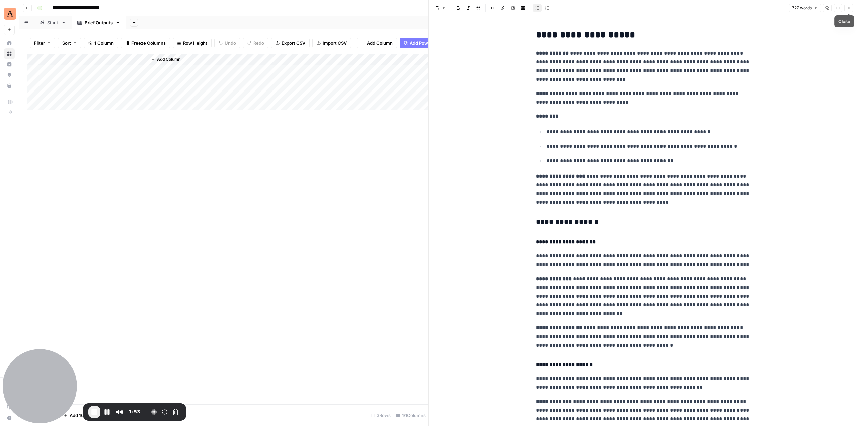
click at [849, 11] on button "Close" at bounding box center [848, 8] width 9 height 9
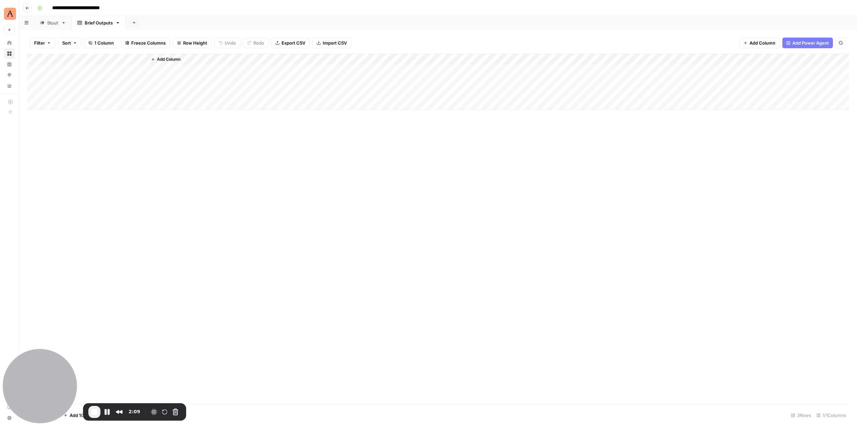
click at [47, 24] on div "Stuut" at bounding box center [49, 22] width 19 height 7
click at [97, 22] on div "Brief Outputs" at bounding box center [99, 22] width 28 height 7
click at [54, 25] on div "Stuut" at bounding box center [52, 22] width 11 height 7
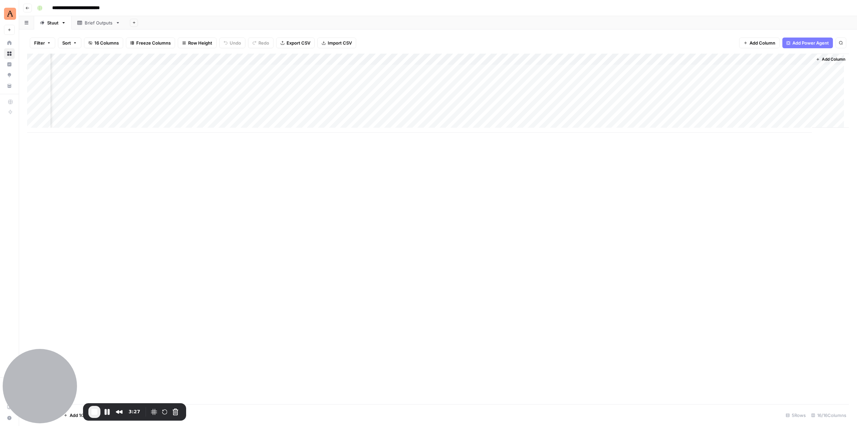
click at [96, 25] on div "Brief Outputs" at bounding box center [99, 22] width 28 height 7
click at [95, 410] on span "End Recording" at bounding box center [94, 411] width 8 height 8
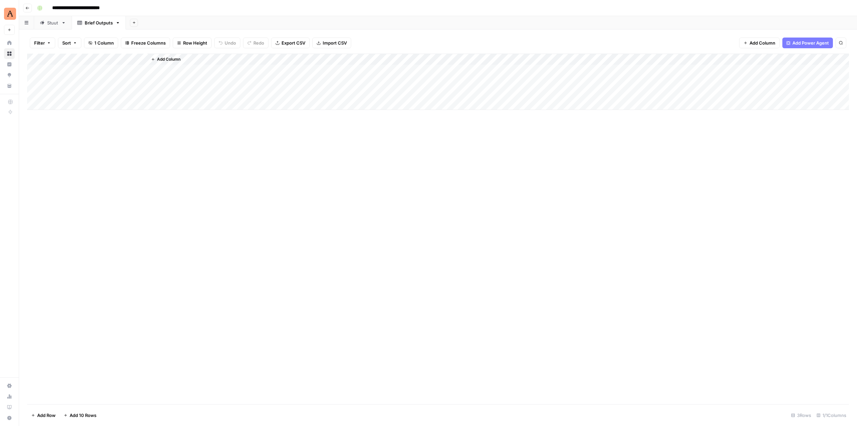
click at [46, 26] on link "Stuut" at bounding box center [53, 22] width 38 height 13
click at [469, 59] on div "Add Column" at bounding box center [438, 93] width 822 height 79
click at [509, 164] on div "Add Column" at bounding box center [438, 229] width 822 height 350
click at [478, 68] on div "Add Column" at bounding box center [438, 93] width 822 height 79
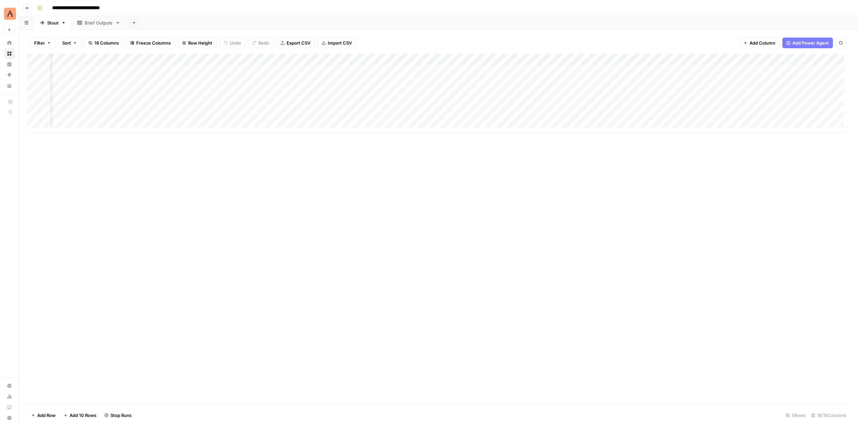
click at [699, 57] on div "Add Column" at bounding box center [438, 93] width 822 height 79
click at [710, 95] on button "Text" at bounding box center [705, 90] width 74 height 9
click at [753, 100] on span "Markdown" at bounding box center [760, 102] width 31 height 7
click at [758, 55] on div "Add Column" at bounding box center [438, 93] width 822 height 79
click at [813, 103] on span "Markdown" at bounding box center [820, 102] width 31 height 7
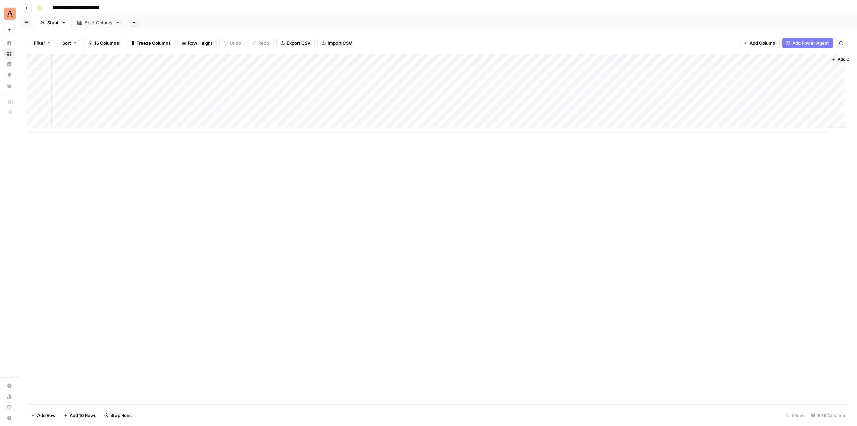
scroll to position [0, 517]
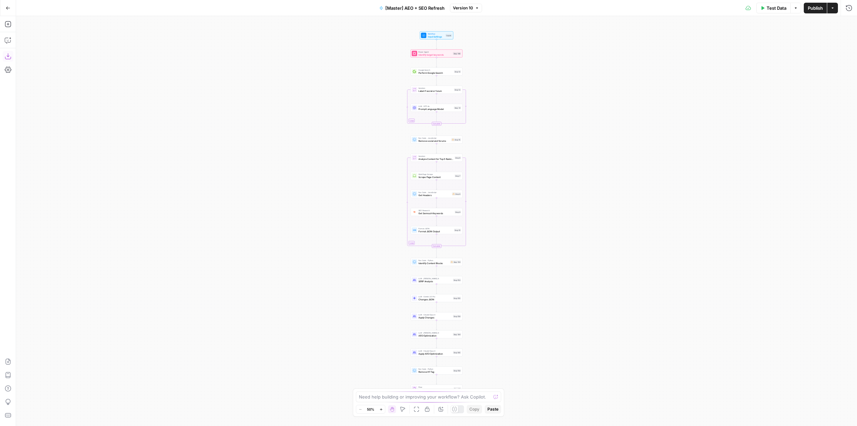
click at [9, 57] on icon "button" at bounding box center [8, 56] width 7 height 7
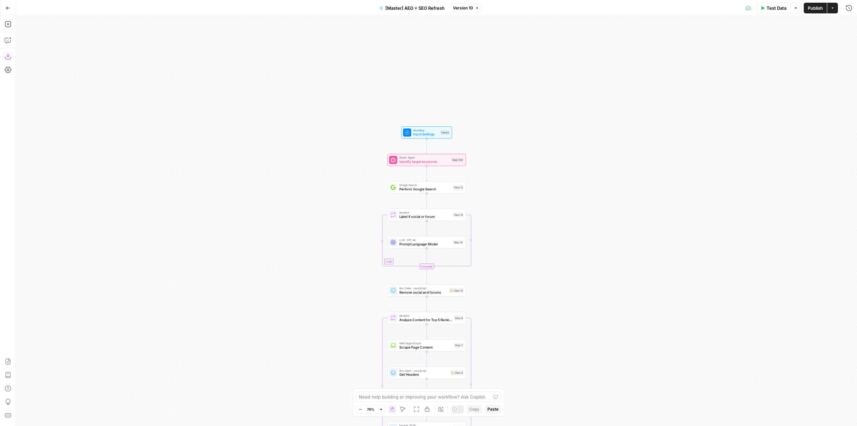
drag, startPoint x: 481, startPoint y: 102, endPoint x: 520, endPoint y: 252, distance: 154.7
click at [520, 252] on div "Workflow Input Settings Inputs Power Agent Identify target keywords Step 148 Go…" at bounding box center [436, 220] width 841 height 409
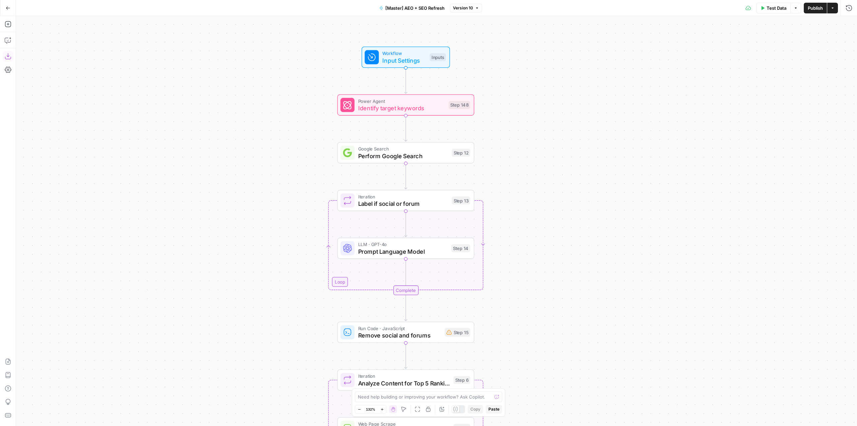
drag, startPoint x: 491, startPoint y: 212, endPoint x: 544, endPoint y: 186, distance: 58.7
click at [544, 186] on div "Workflow Input Settings Inputs Power Agent Identify target keywords Step 148 Go…" at bounding box center [436, 220] width 841 height 409
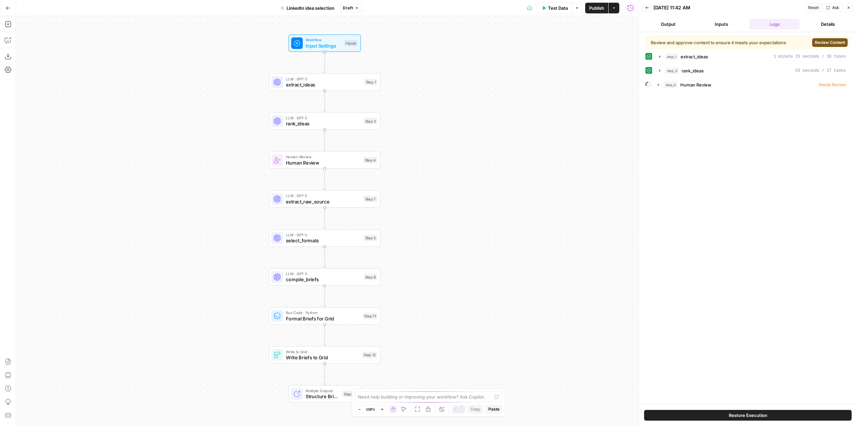
click at [340, 358] on span "Write Briefs to Grid" at bounding box center [323, 357] width 74 height 7
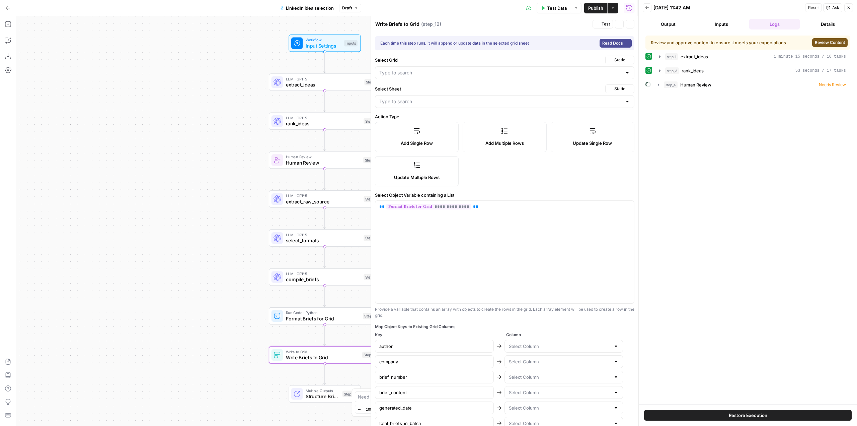
type input "LinkedIn idea selection Grid"
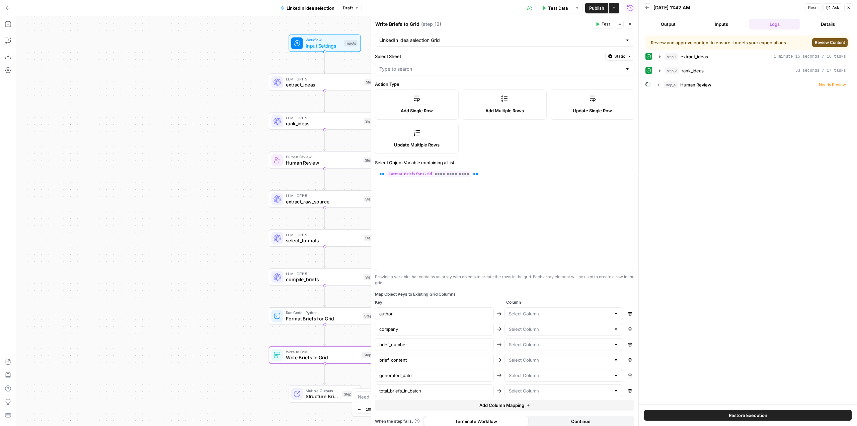
scroll to position [37, 0]
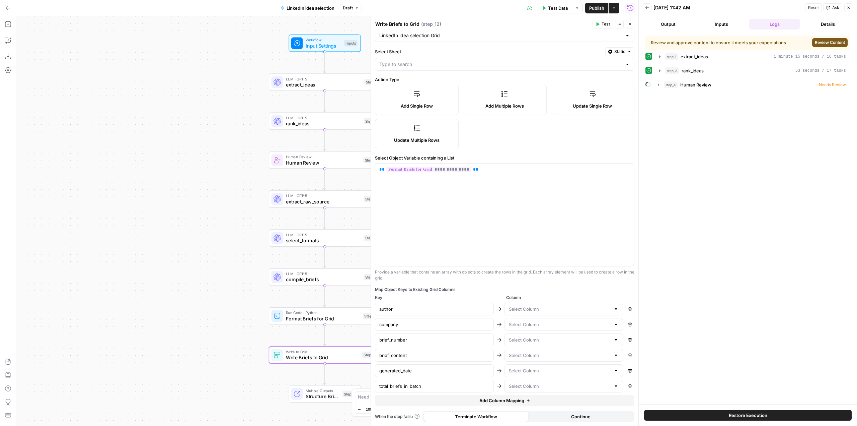
type input "Brief Outputs"
click at [628, 307] on icon "button" at bounding box center [630, 309] width 4 height 4
type input "company"
type input "brief_number"
type input "brief_content"
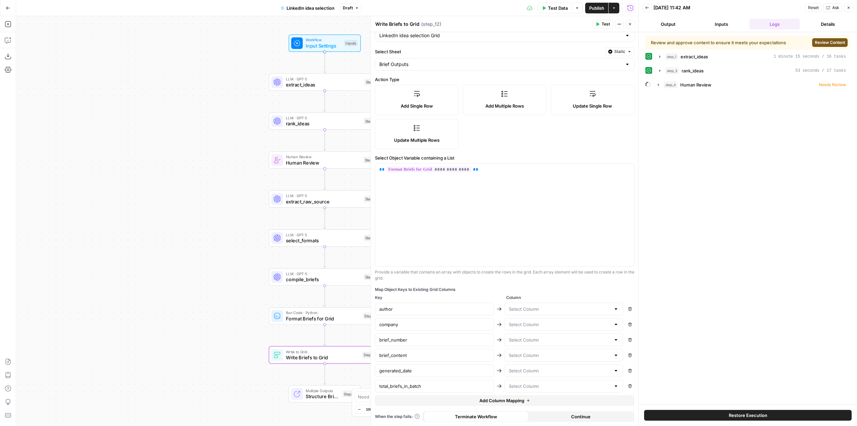
type input "generated_date"
type input "total_briefs_in_batch"
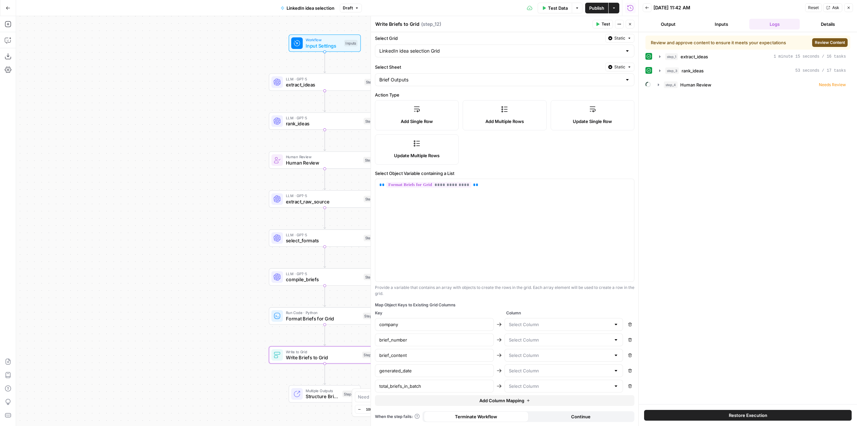
scroll to position [22, 0]
click at [626, 321] on button "Remove" at bounding box center [630, 324] width 9 height 9
type input "brief_number"
type input "brief_content"
type input "generated_date"
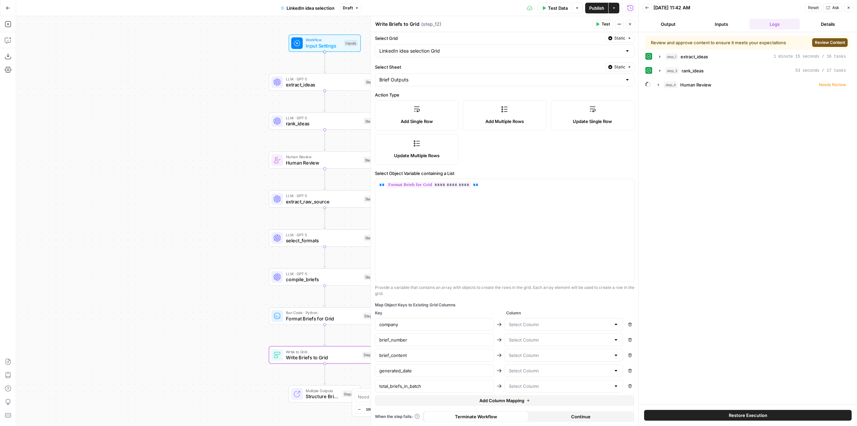
type input "total_briefs_in_batch"
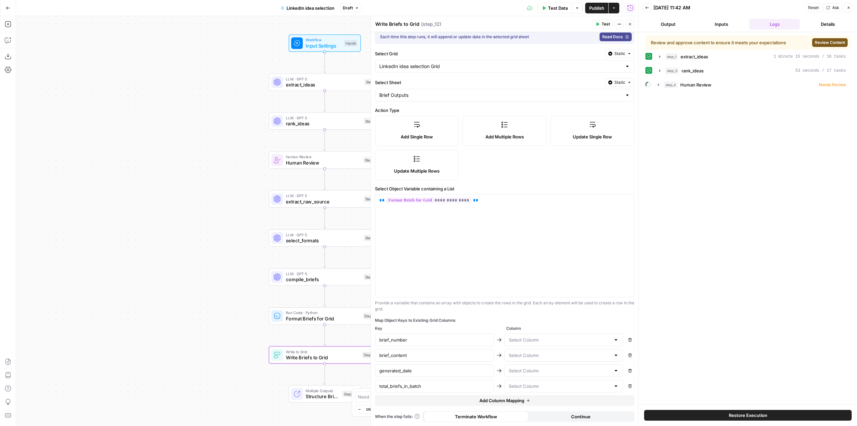
click at [628, 338] on icon "button" at bounding box center [630, 340] width 4 height 4
type input "brief_content"
type input "generated_date"
type input "total_briefs_in_batch"
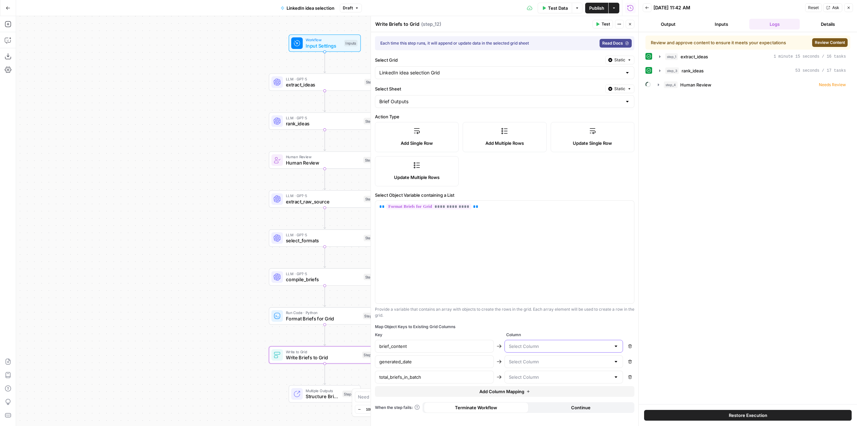
click at [557, 343] on input "text" at bounding box center [560, 346] width 102 height 7
click at [537, 362] on span "Generated Brief" at bounding box center [562, 362] width 105 height 7
type input "Generated Brief"
click at [629, 360] on icon "button" at bounding box center [630, 362] width 4 height 4
type input "total_briefs_in_batch"
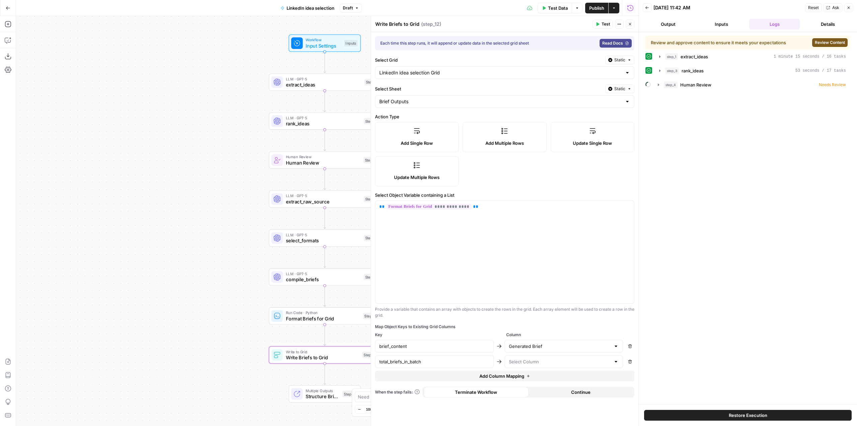
click at [629, 362] on icon "button" at bounding box center [630, 362] width 4 height 4
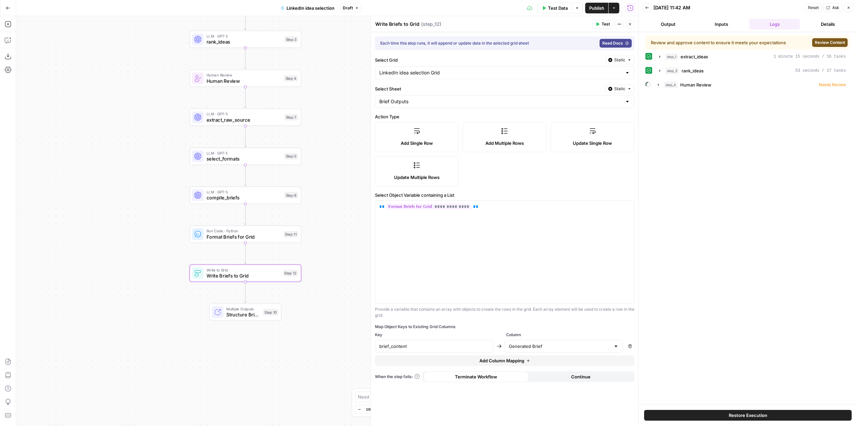
drag, startPoint x: 229, startPoint y: 320, endPoint x: 149, endPoint y: 238, distance: 113.9
click at [149, 238] on div "Workflow Input Settings Inputs LLM · GPT-5 extract_ideas Step 1 LLM · GPT-5 ran…" at bounding box center [327, 220] width 622 height 409
click at [291, 260] on span "Test" at bounding box center [290, 259] width 9 height 6
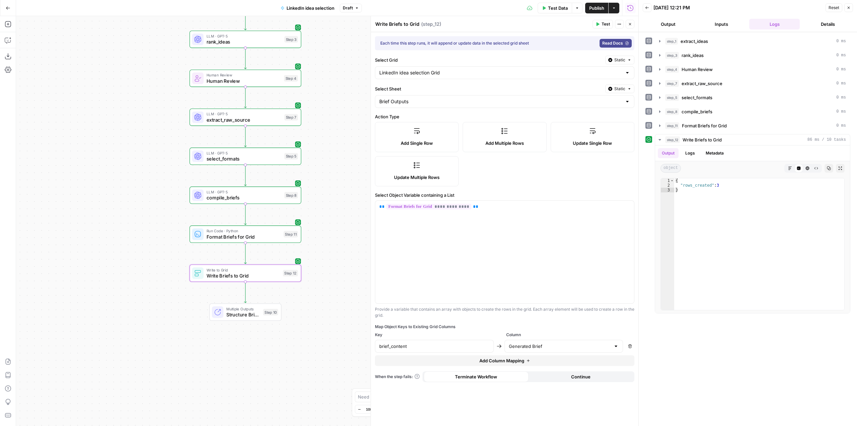
click at [593, 10] on span "Publish" at bounding box center [596, 8] width 15 height 7
click at [7, 41] on icon "button" at bounding box center [8, 41] width 2 height 0
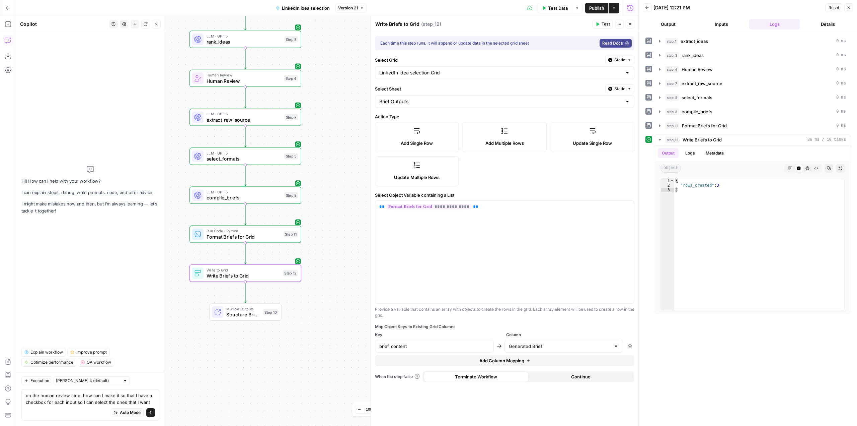
type textarea "on the human review step, how can I make it so that I have a checkbox for each …"
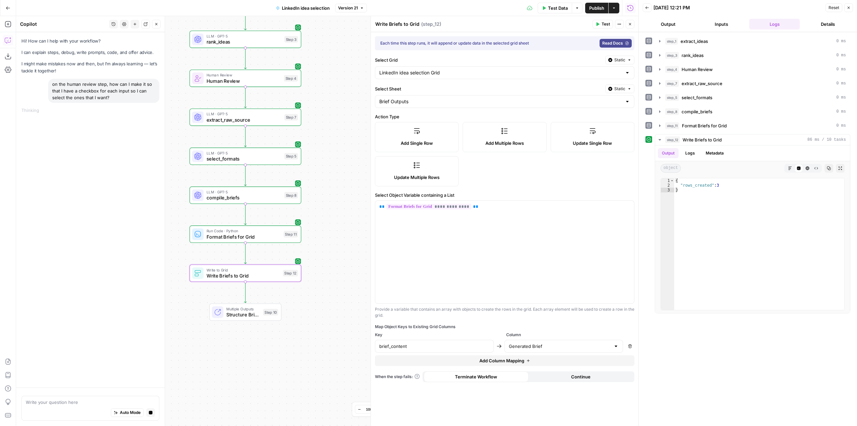
click at [249, 80] on span "Human Review" at bounding box center [244, 80] width 75 height 7
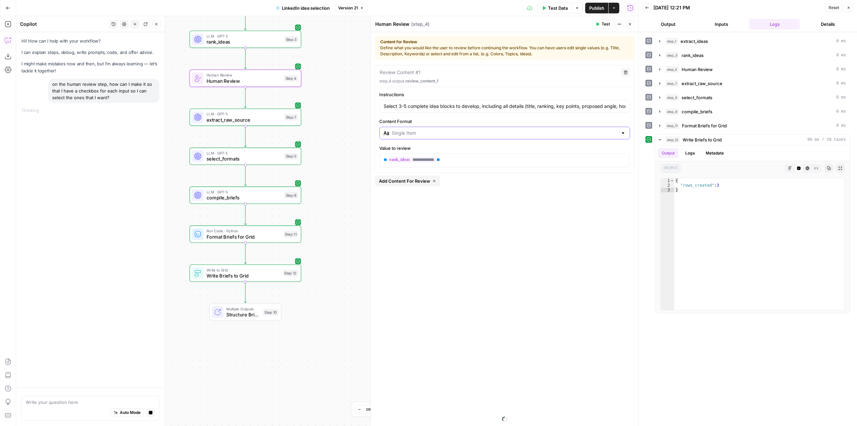
click at [601, 133] on input "Content Format" at bounding box center [505, 133] width 226 height 7
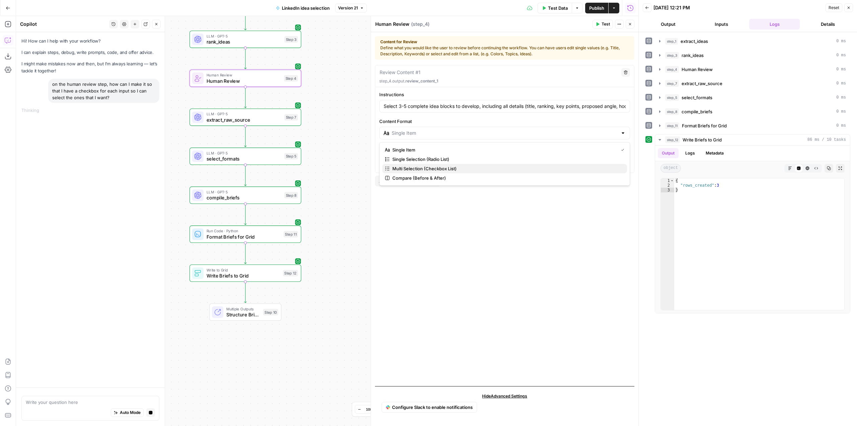
click at [482, 168] on span "Multi Selection (Checkbox List)" at bounding box center [506, 168] width 229 height 7
type input "Multi Selection (Checkbox List)"
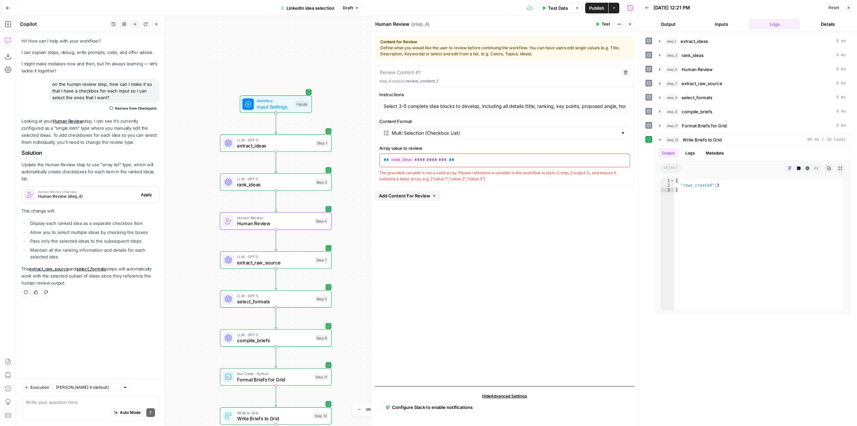
click at [148, 195] on span "Apply" at bounding box center [146, 195] width 11 height 6
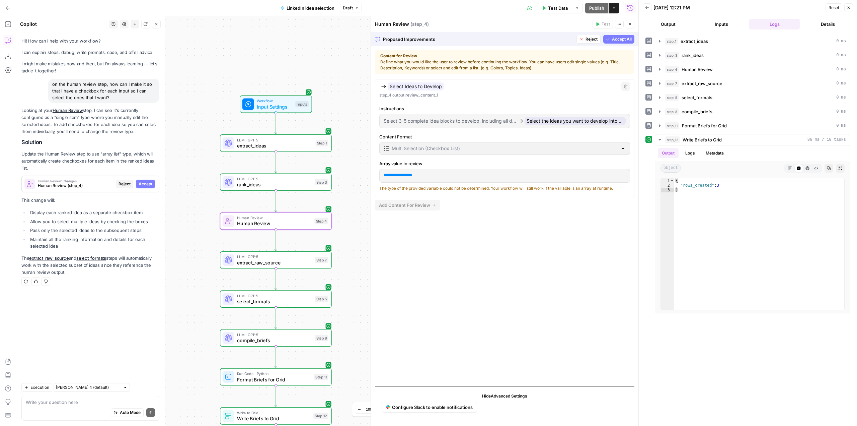
click at [149, 182] on span "Accept" at bounding box center [146, 184] width 14 height 6
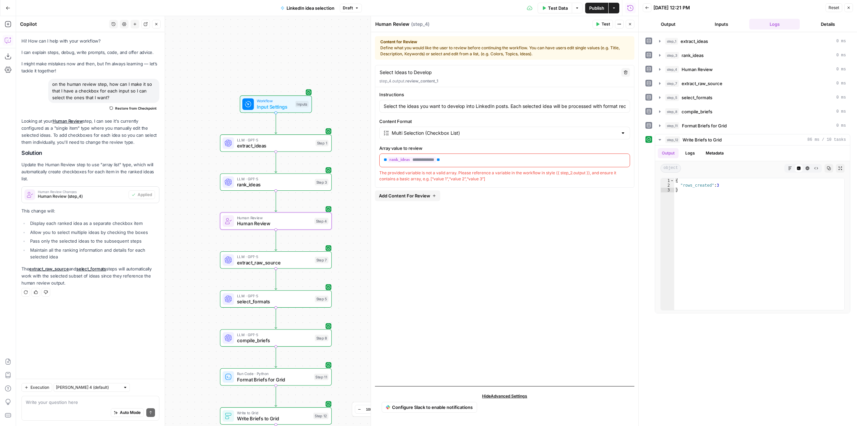
drag, startPoint x: 498, startPoint y: 176, endPoint x: 377, endPoint y: 167, distance: 120.5
click at [377, 167] on div "**********" at bounding box center [504, 136] width 259 height 91
click at [496, 183] on div "**********" at bounding box center [504, 126] width 259 height 123
drag, startPoint x: 496, startPoint y: 180, endPoint x: 377, endPoint y: 175, distance: 119.3
click at [377, 175] on div "**********" at bounding box center [504, 136] width 259 height 91
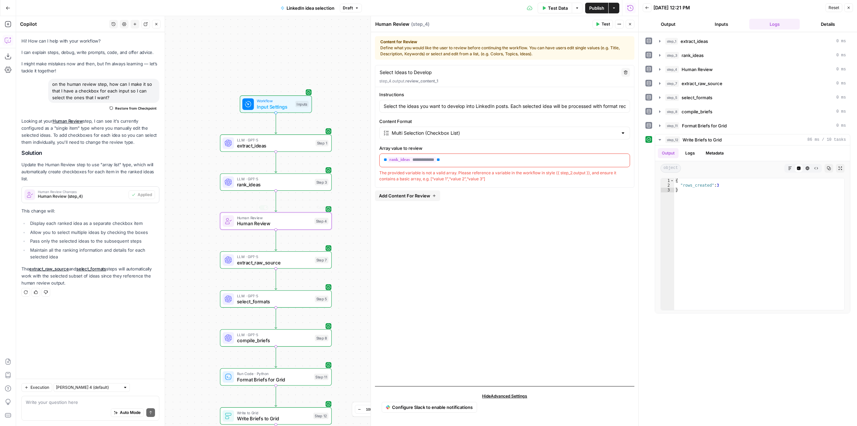
copy div "The provided variable is not a valid array. Please reference a variable in the …"
click at [102, 395] on div "Execution [PERSON_NAME] 4 (default) Write your question here Auto Mode Send" at bounding box center [90, 401] width 149 height 47
click at [96, 399] on textarea at bounding box center [90, 401] width 129 height 7
paste textarea "The provided variable is not a valid array. Please reference a variable in the …"
type textarea "on step 4, under "array to review" I get this: The provided variable is not a v…"
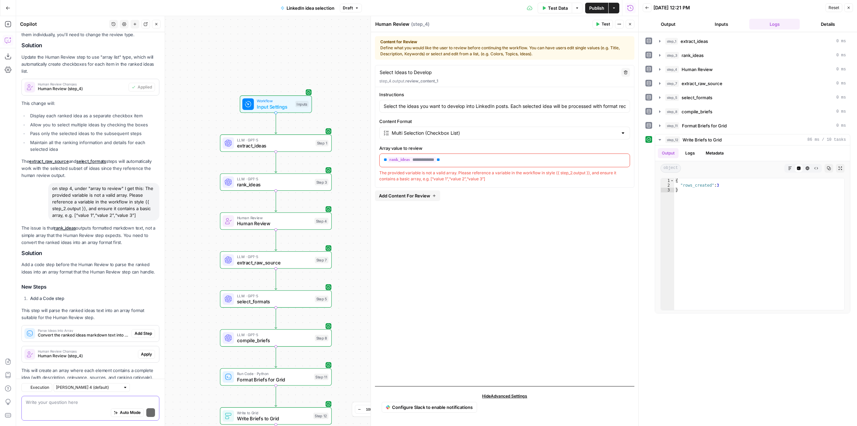
scroll to position [140, 0]
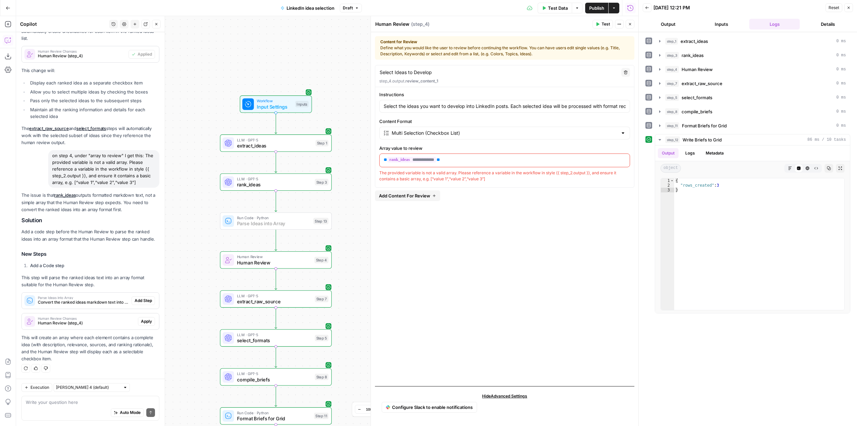
click at [138, 299] on span "Add Step" at bounding box center [143, 300] width 17 height 6
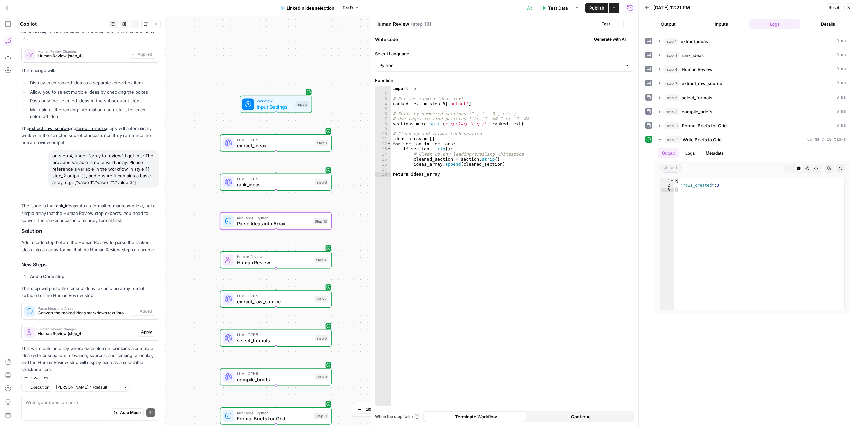
type textarea "Parse Ideas into Array"
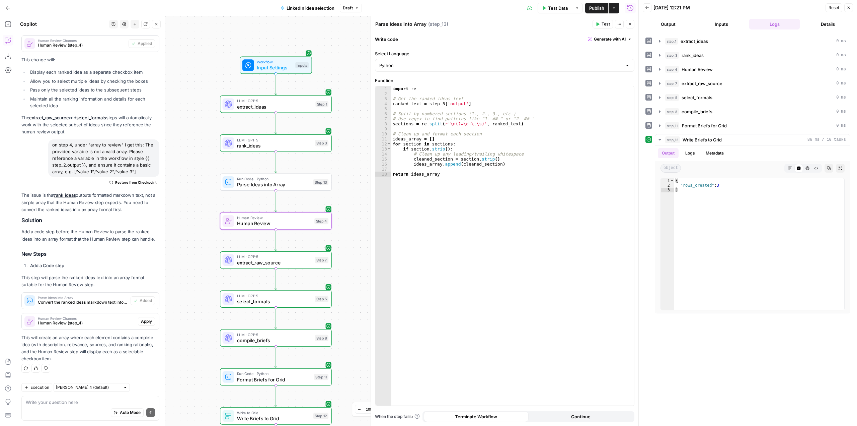
click at [141, 319] on span "Apply" at bounding box center [146, 321] width 11 height 6
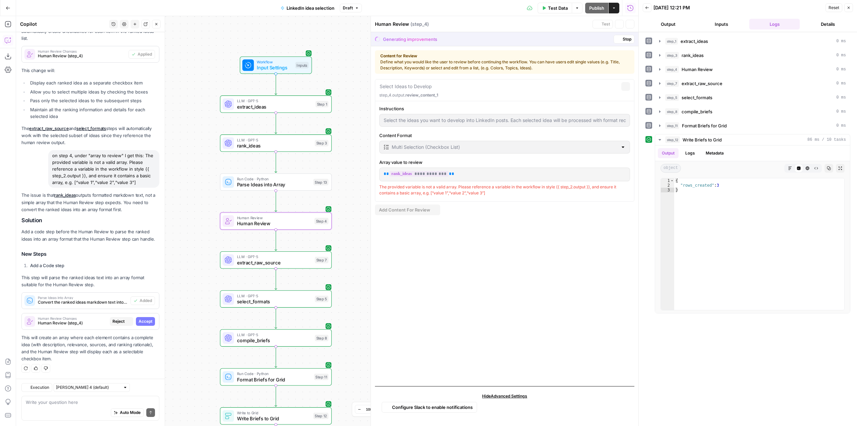
scroll to position [130, 0]
click at [143, 320] on span "Accept" at bounding box center [146, 321] width 14 height 6
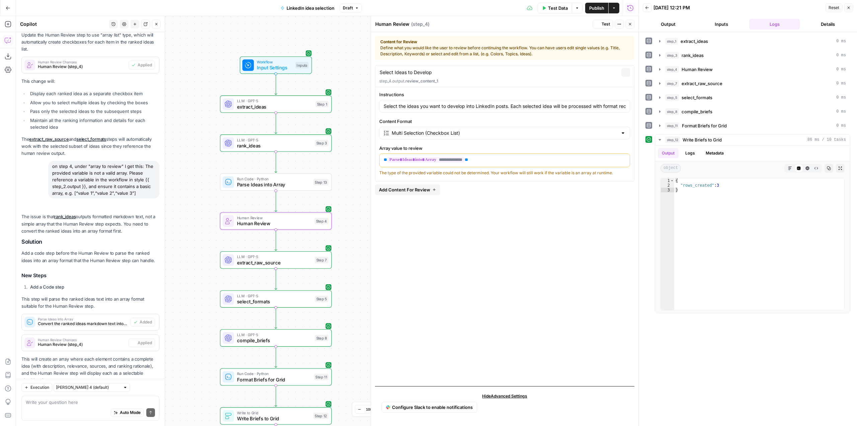
scroll to position [151, 0]
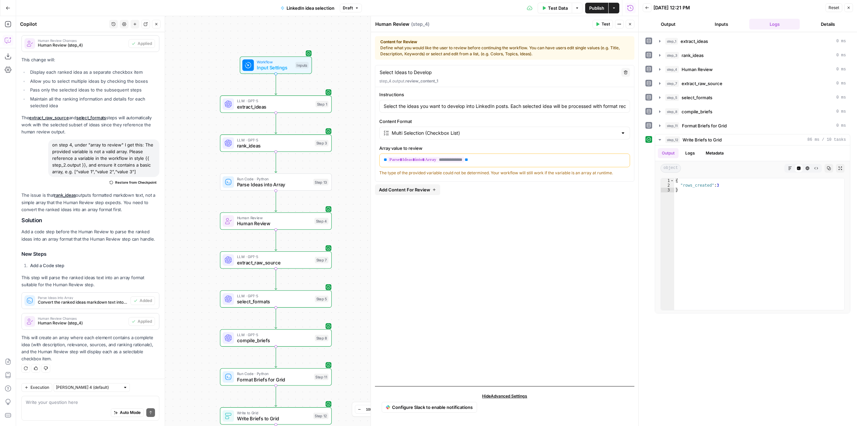
click at [592, 5] on span "Publish" at bounding box center [596, 8] width 15 height 7
click at [566, 5] on span "Test Data" at bounding box center [558, 8] width 20 height 7
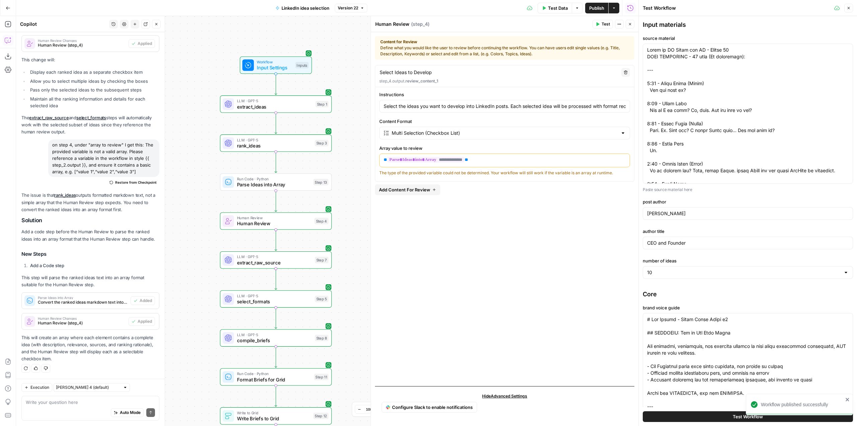
click at [733, 413] on span "Test Workflow" at bounding box center [748, 416] width 30 height 7
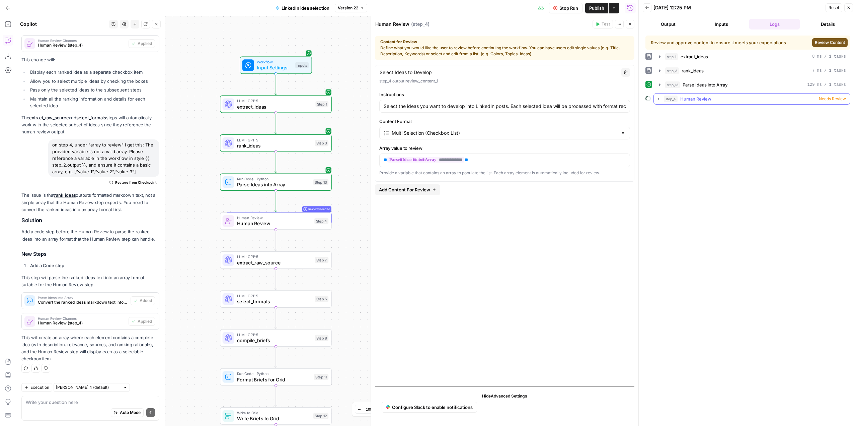
click at [659, 100] on icon "button" at bounding box center [658, 98] width 5 height 5
click at [309, 225] on span "Human Review" at bounding box center [274, 223] width 75 height 7
click at [832, 95] on div "step_4 Human Review Needs Review" at bounding box center [755, 98] width 182 height 7
click at [836, 39] on button "Review Content" at bounding box center [829, 42] width 35 height 9
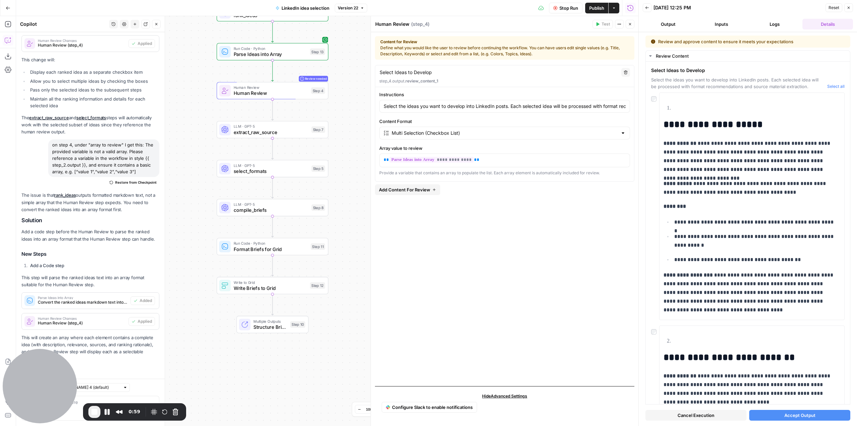
drag, startPoint x: 346, startPoint y: 302, endPoint x: 343, endPoint y: 172, distance: 130.3
click at [343, 172] on div "Workflow Input Settings Inputs LLM · GPT-5 extract_ideas Step 1 LLM · GPT-5 ran…" at bounding box center [327, 220] width 622 height 409
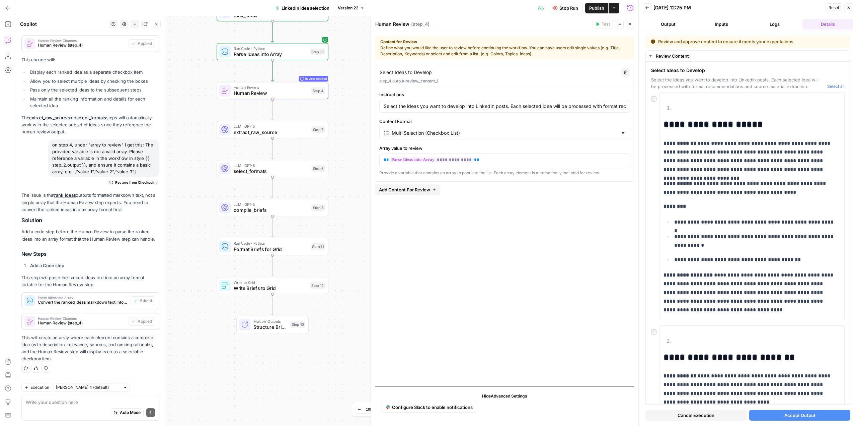
click at [567, 12] on button "Stop Run" at bounding box center [565, 8] width 33 height 11
